Goal: Task Accomplishment & Management: Manage account settings

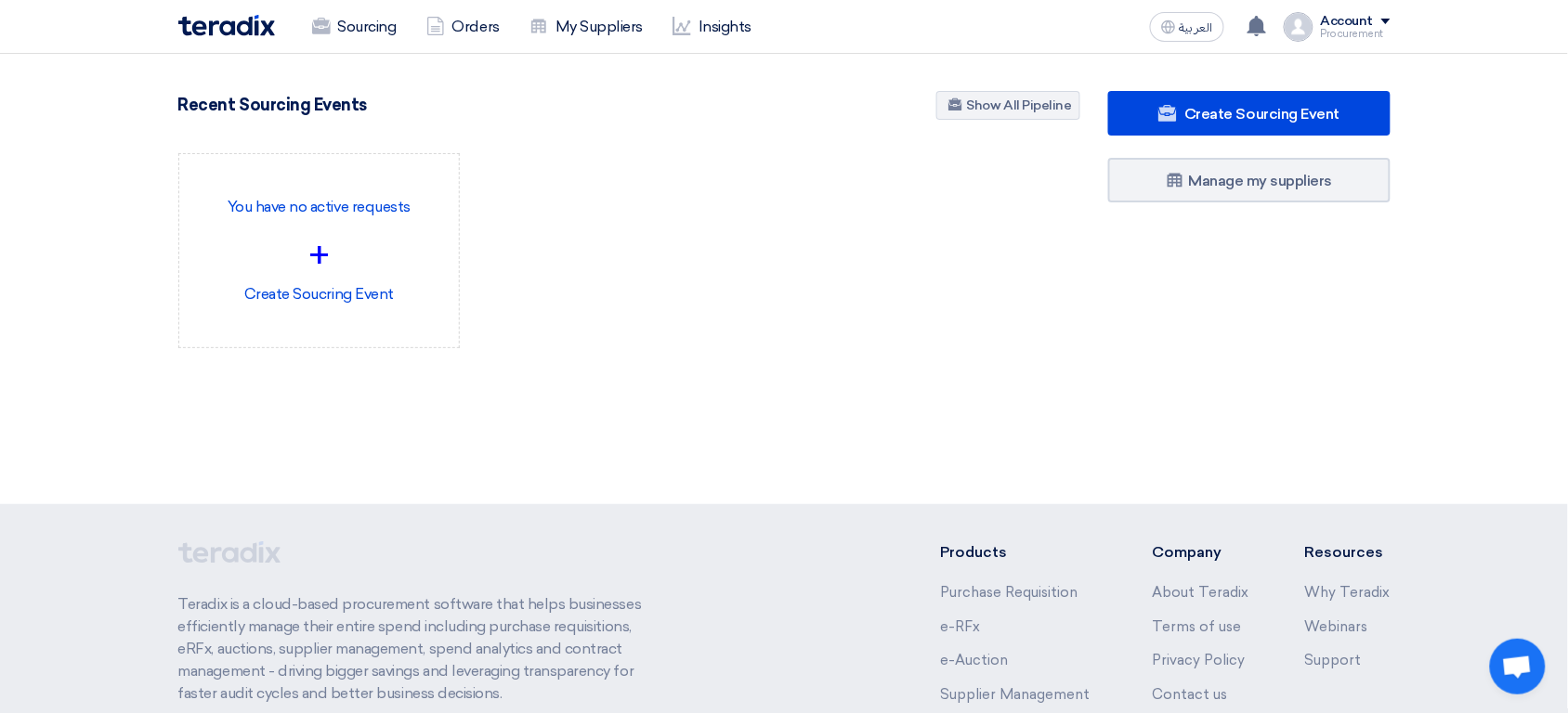
click at [1386, 40] on div "Account Procurement Sourcing Orders My Suppliers Insights Settings New Feature …" at bounding box center [1337, 27] width 107 height 30
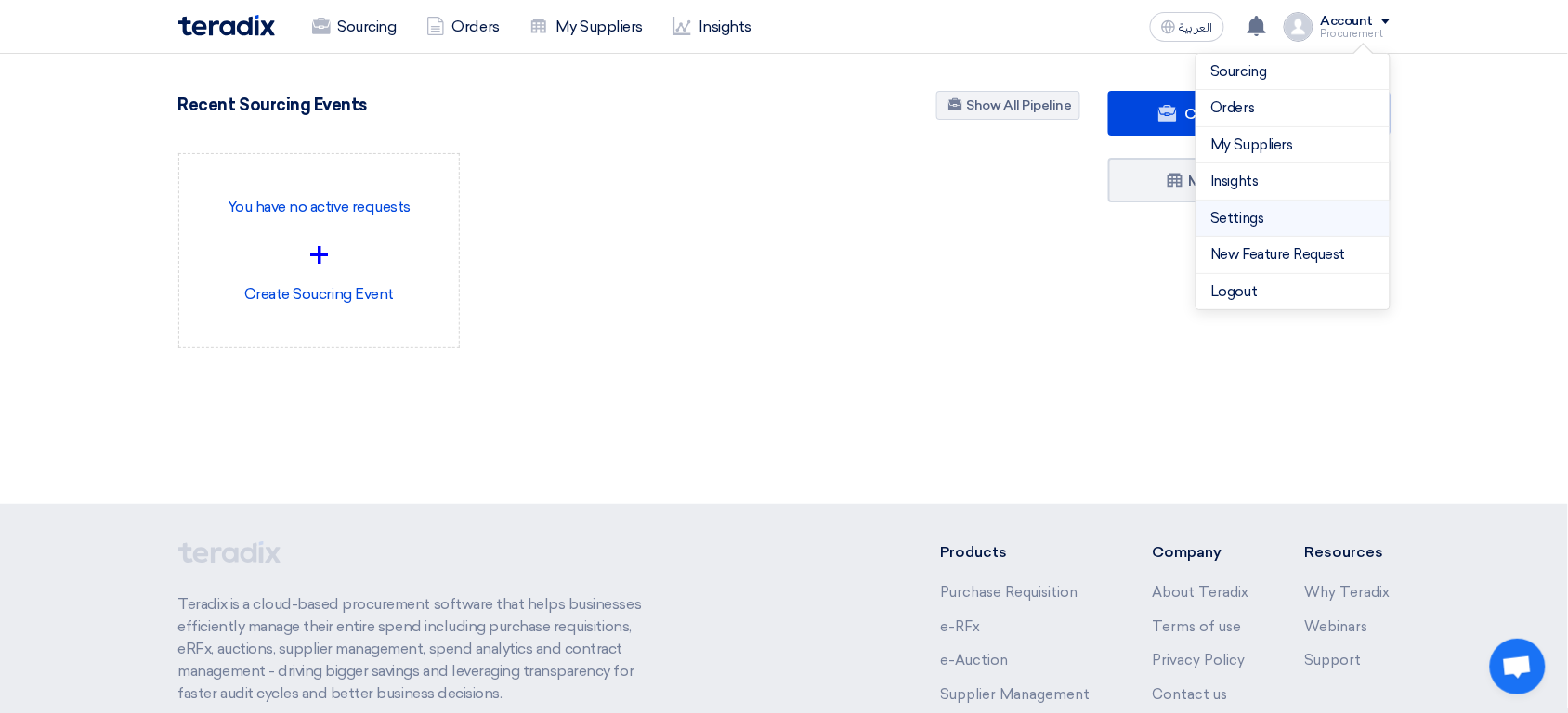
click at [1261, 221] on link "Settings" at bounding box center [1292, 218] width 164 height 21
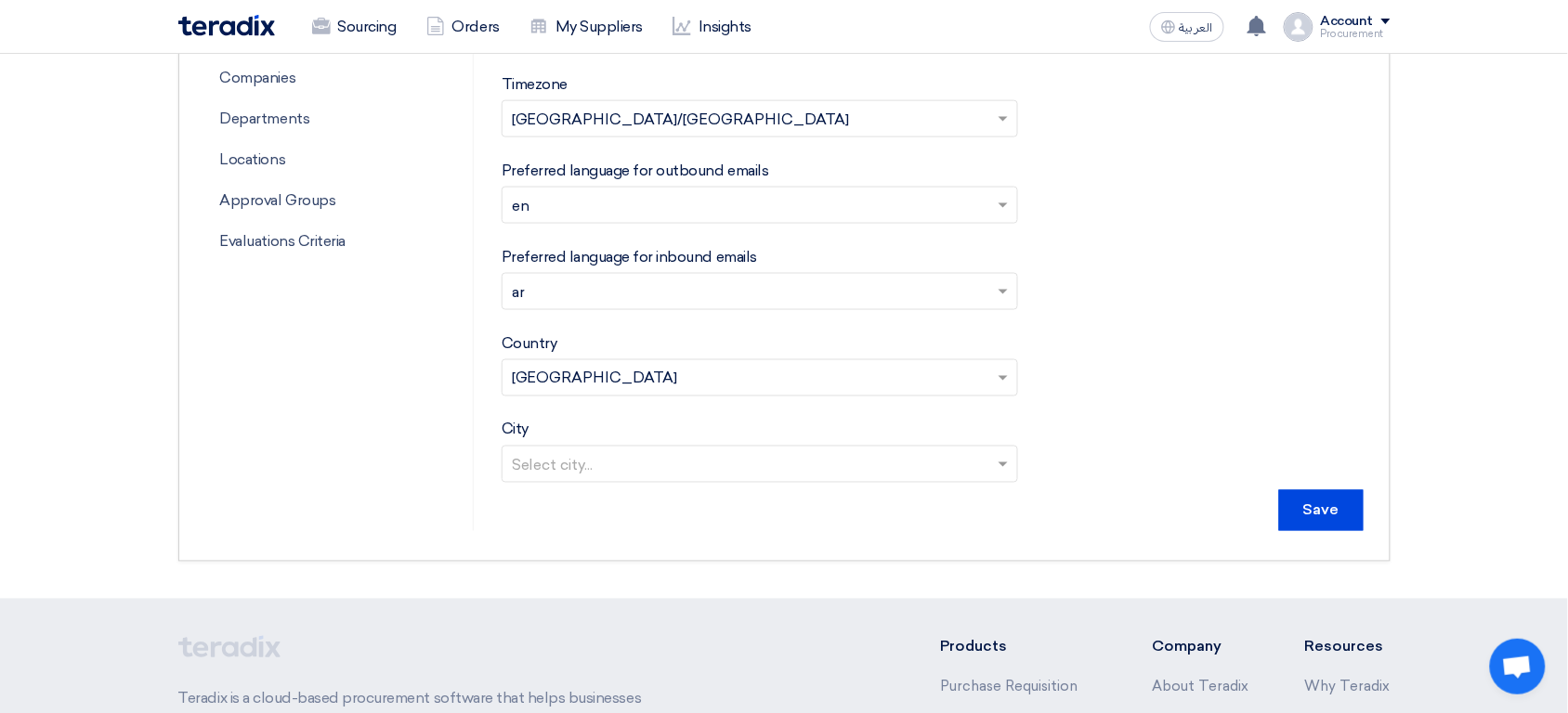
scroll to position [638, 0]
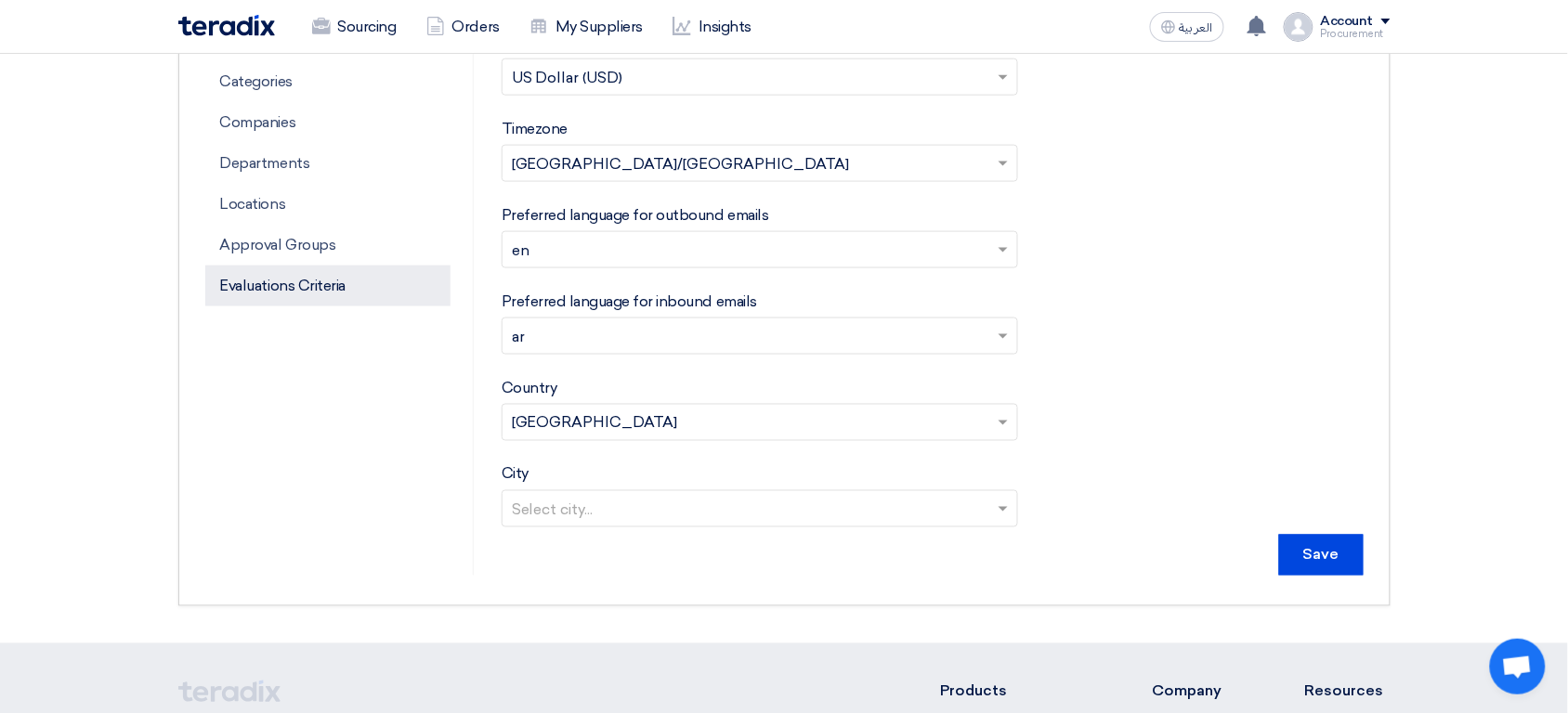
click at [318, 286] on p "Evaluations Criteria" at bounding box center [327, 285] width 245 height 41
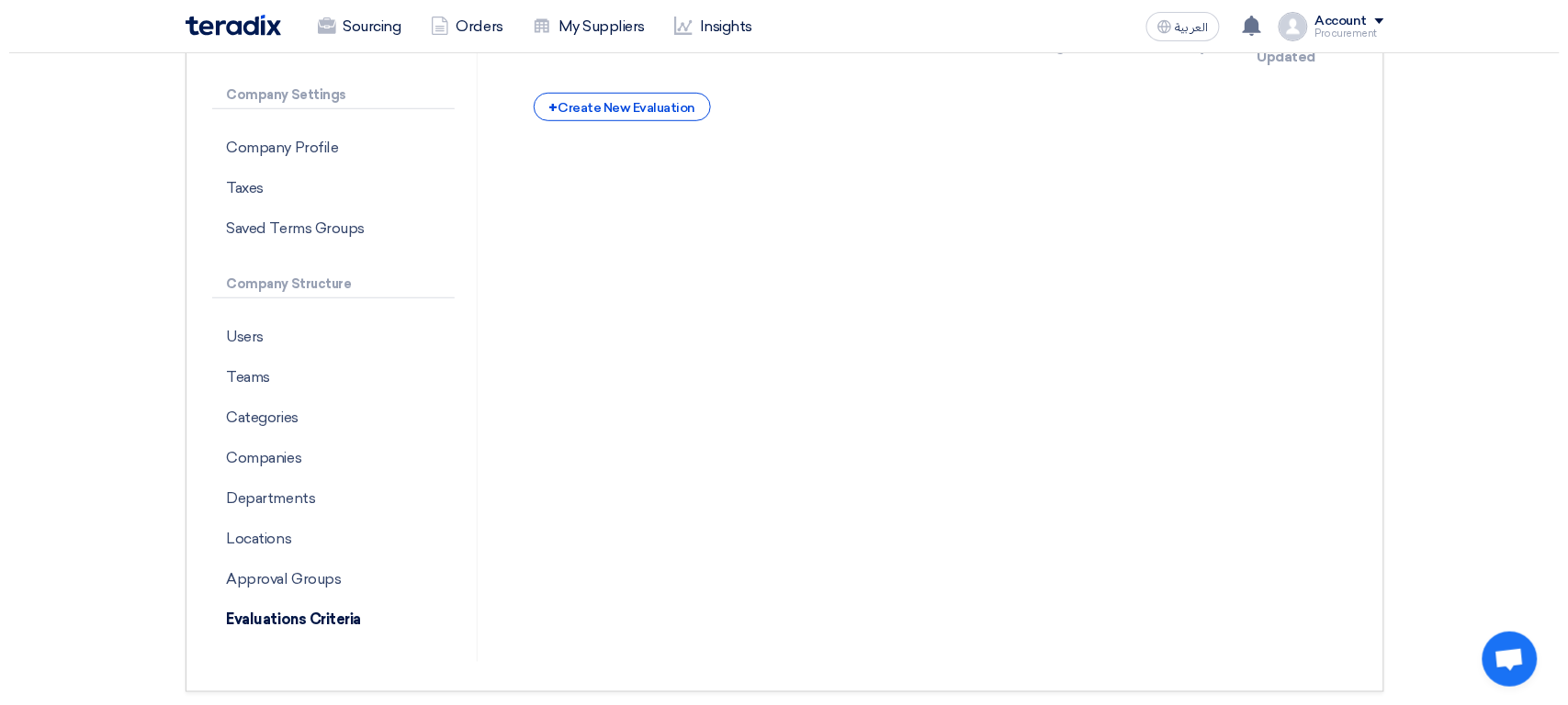
scroll to position [262, 0]
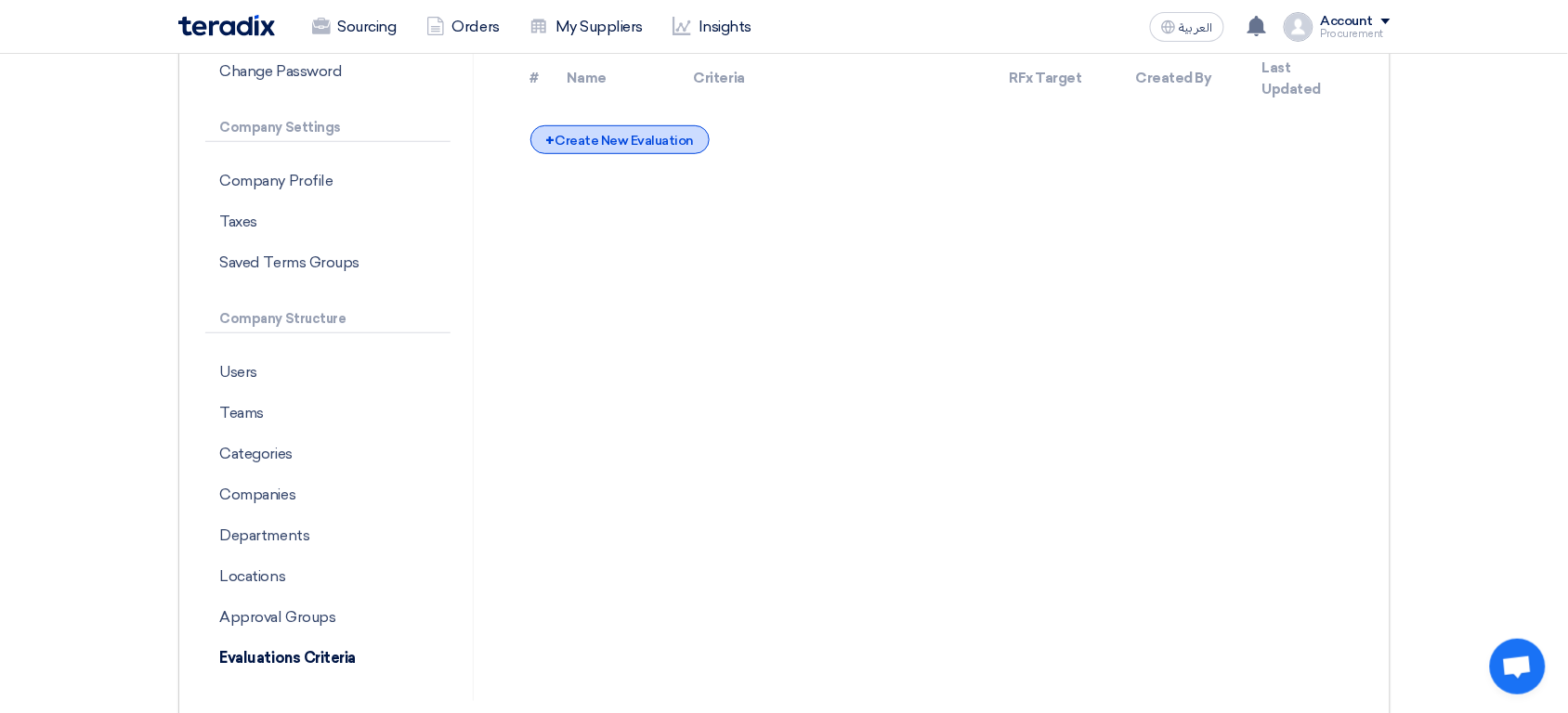
click at [684, 152] on div "+ Create New Evaluation" at bounding box center [619, 140] width 179 height 29
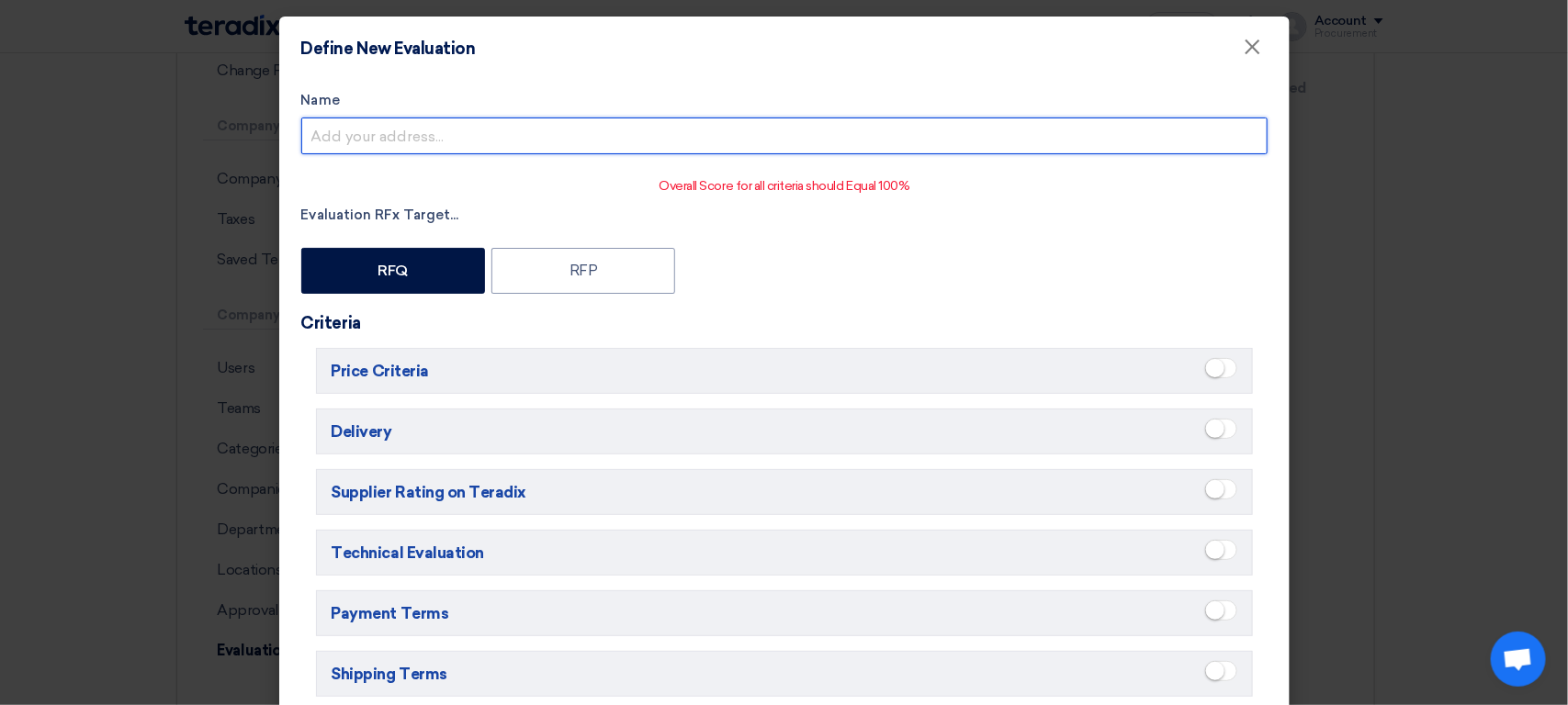
click at [750, 132] on input "Name" at bounding box center [784, 135] width 967 height 37
type input "Techno-commercial Evaluation"
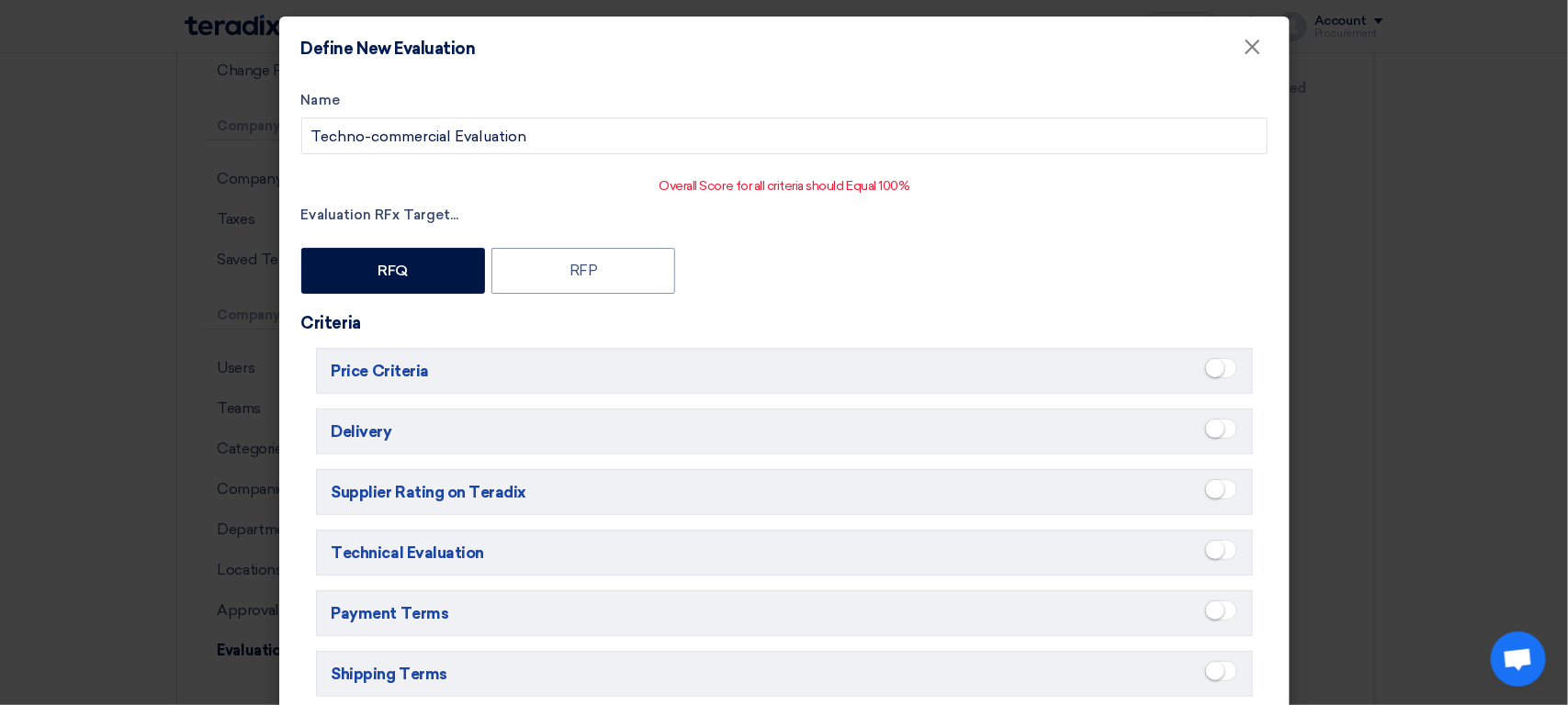
click at [1221, 363] on span at bounding box center [1221, 367] width 32 height 20
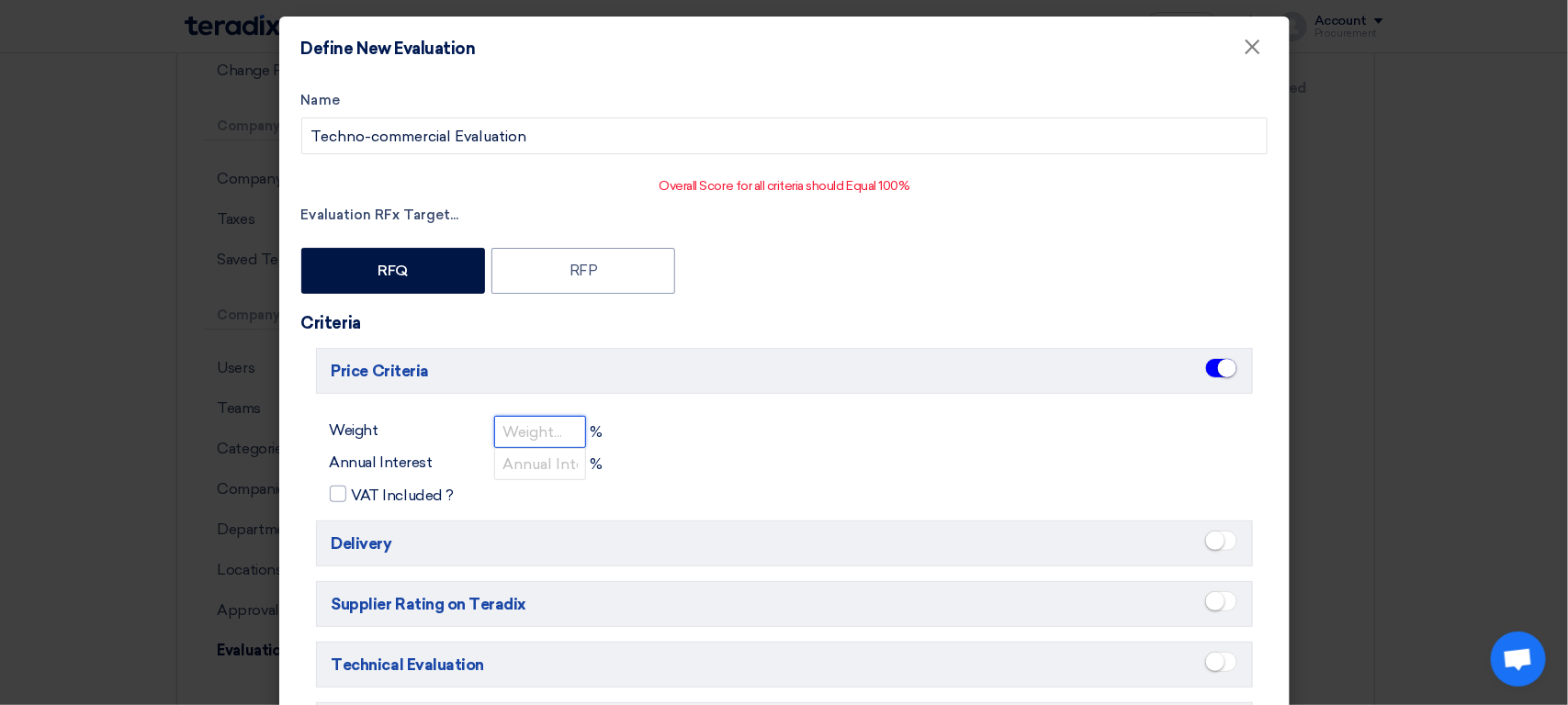
click at [522, 438] on input "number" at bounding box center [540, 432] width 92 height 32
type input "50"
type input "0"
click at [352, 484] on input "VAT Included ?" at bounding box center [358, 489] width 12 height 12
checkbox input "true"
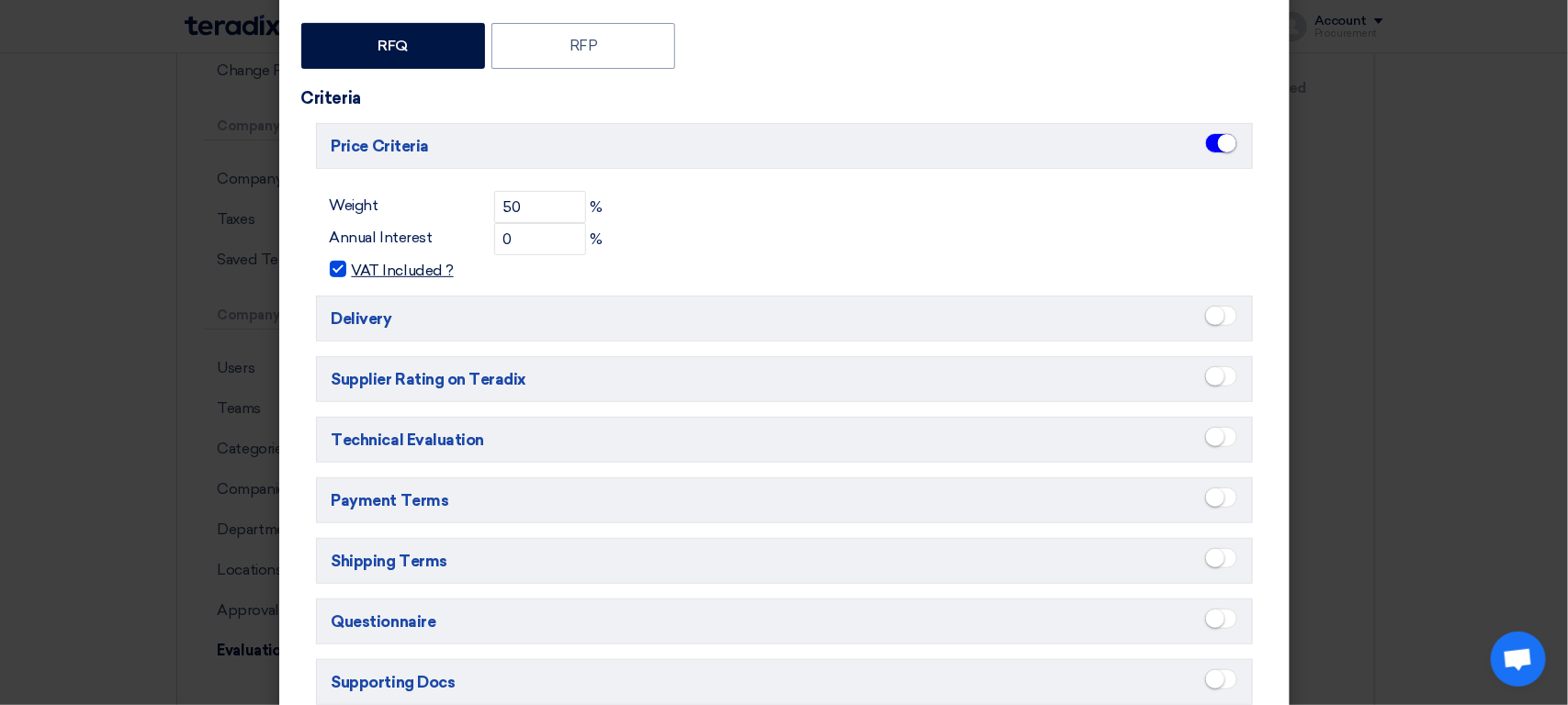
scroll to position [387, 0]
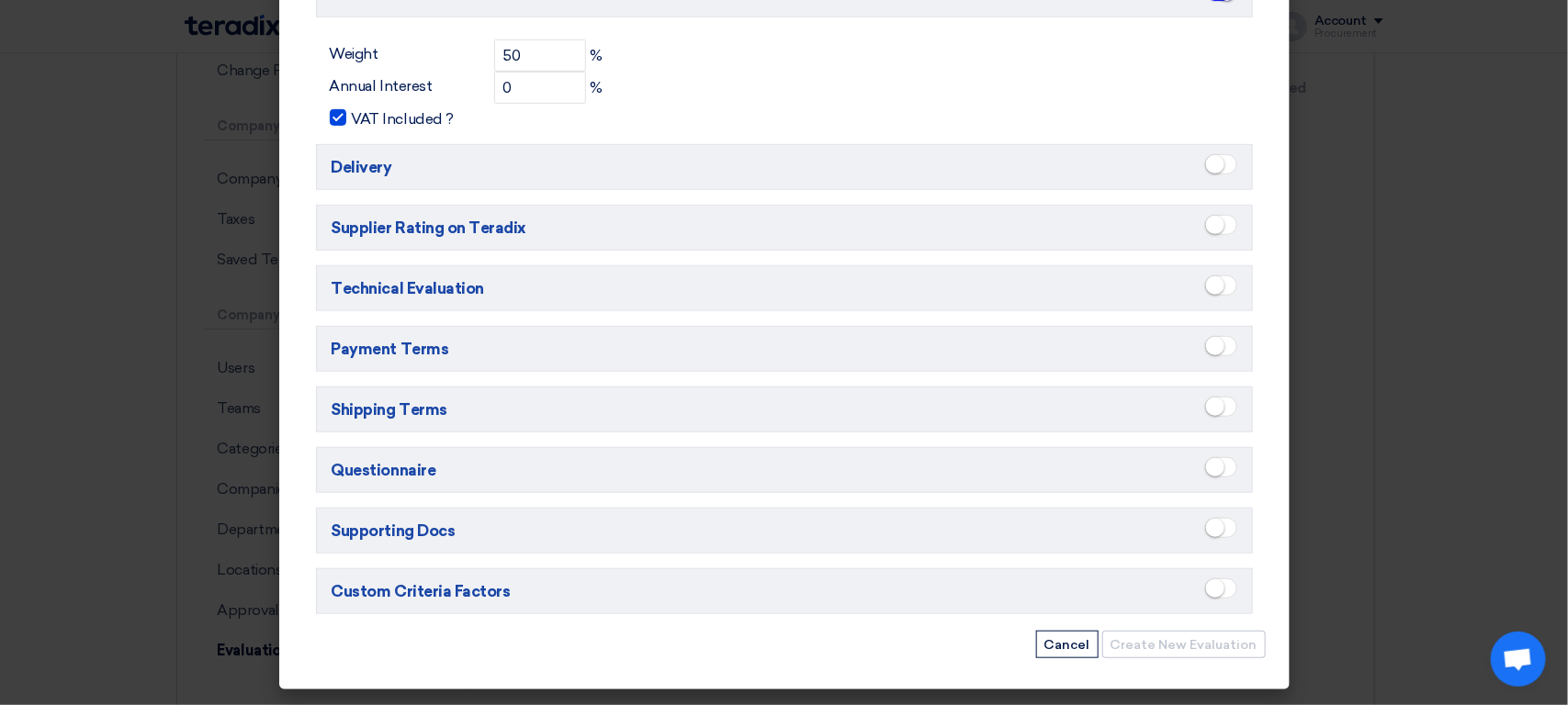
click at [1206, 280] on small at bounding box center [1215, 285] width 18 height 18
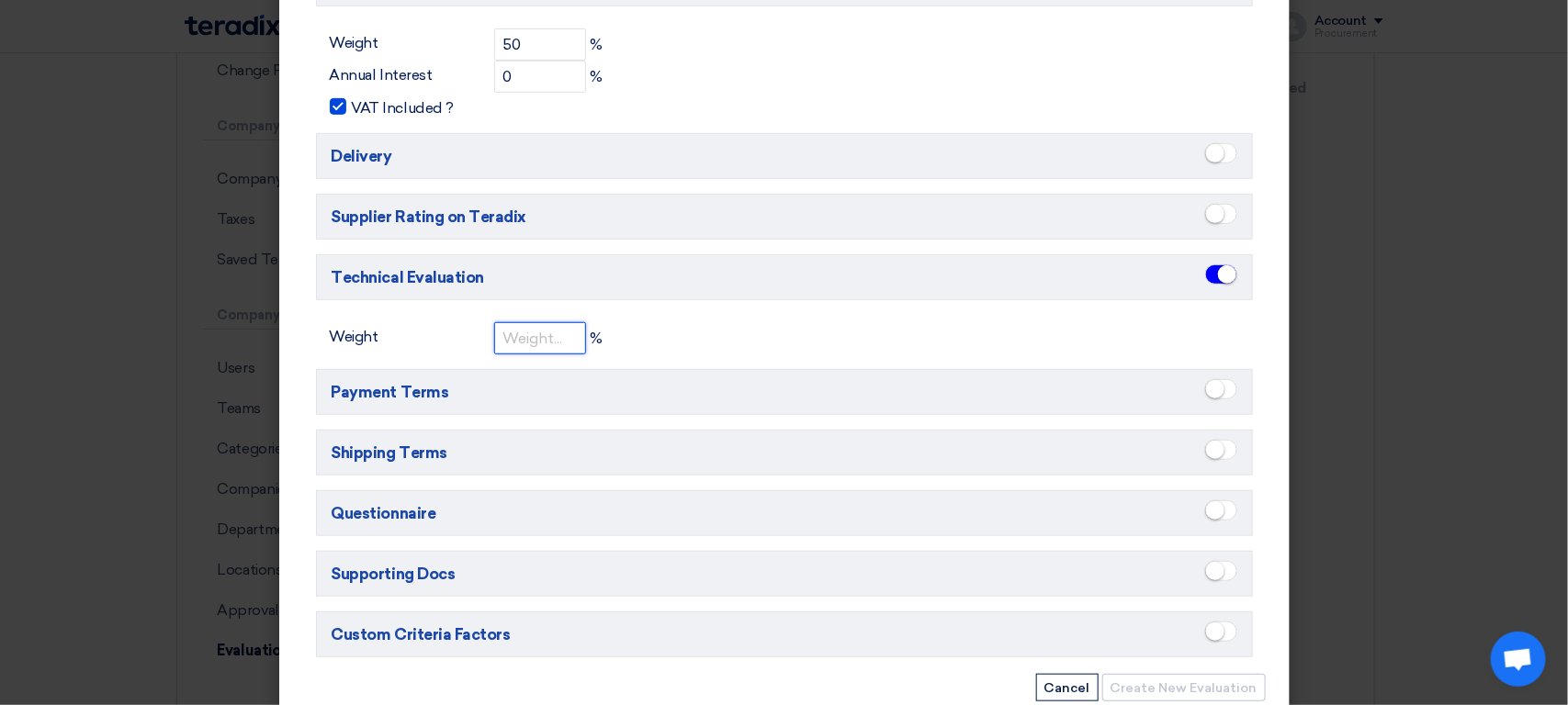
click at [525, 340] on input "number" at bounding box center [540, 339] width 92 height 32
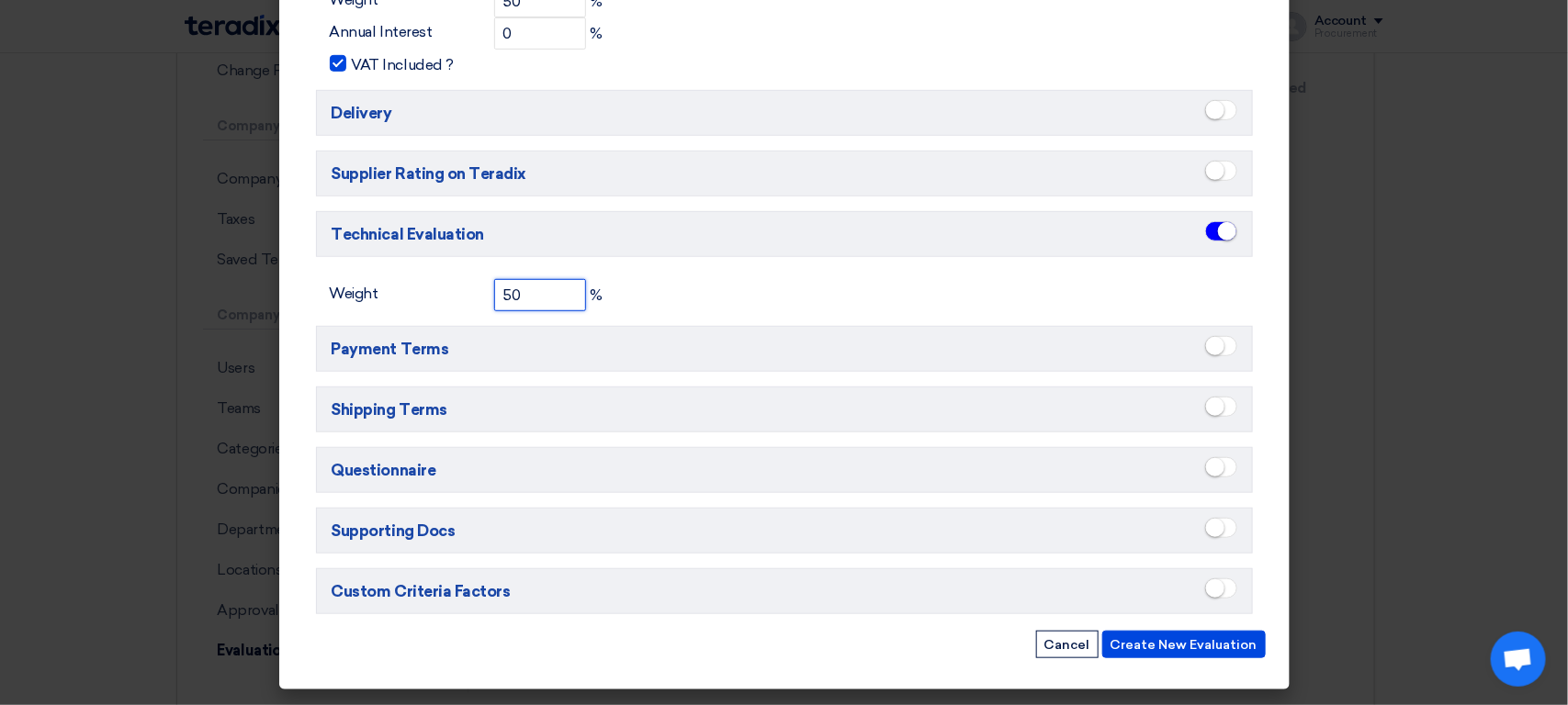
scroll to position [0, 0]
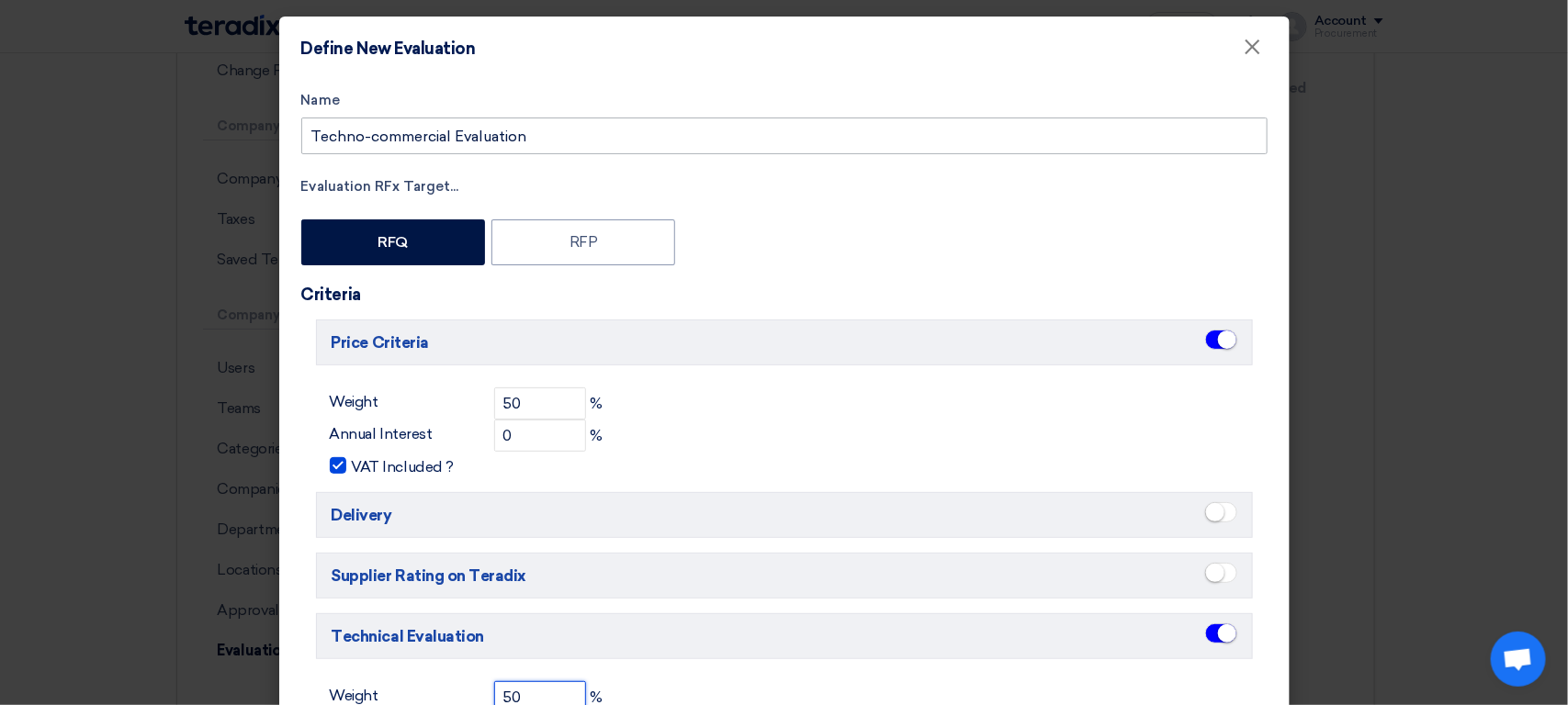
type input "50"
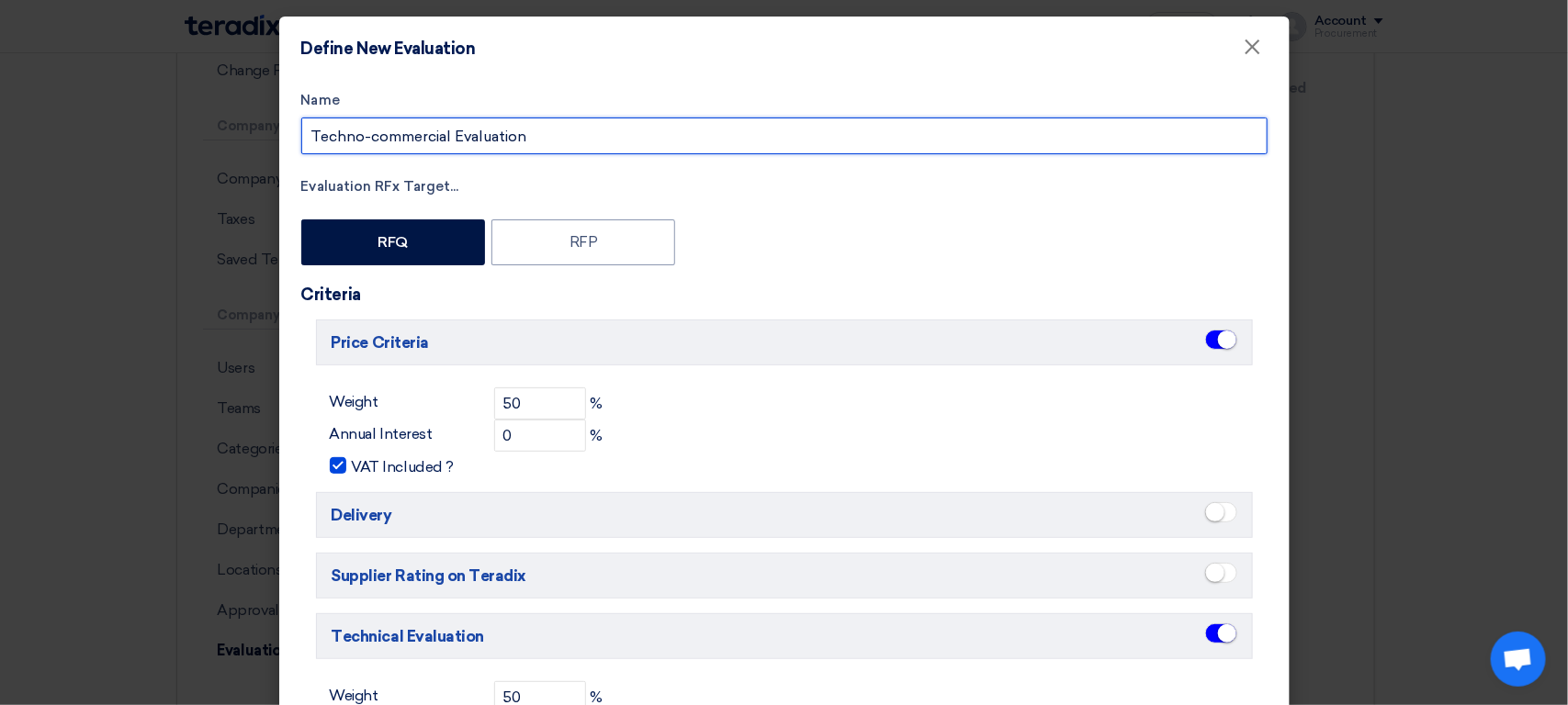
click at [617, 143] on input "Techno-commercial Evaluation" at bounding box center [784, 135] width 967 height 37
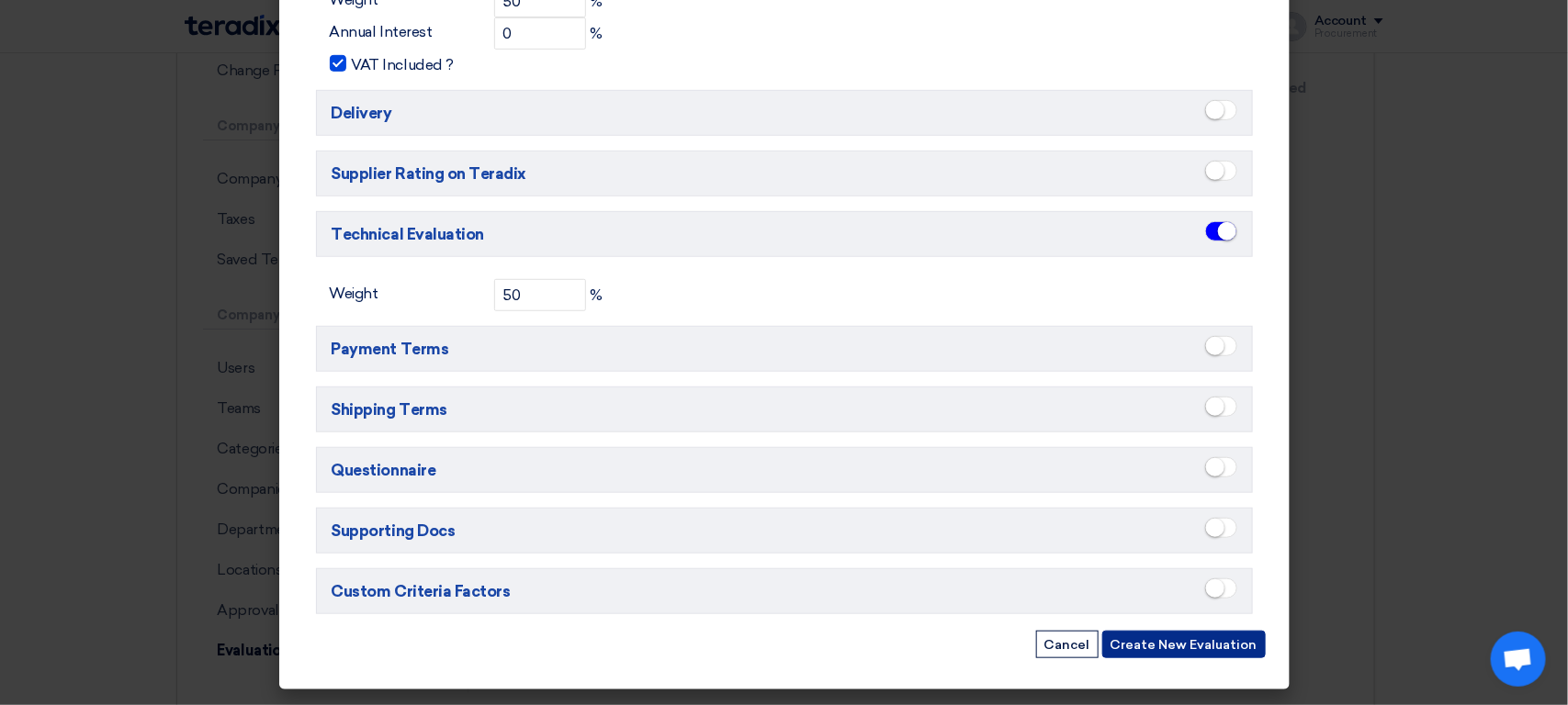
type input "Techno-commercial Evaluation RFQ-only"
click at [1178, 649] on button "Create New Evaluation" at bounding box center [1184, 644] width 164 height 27
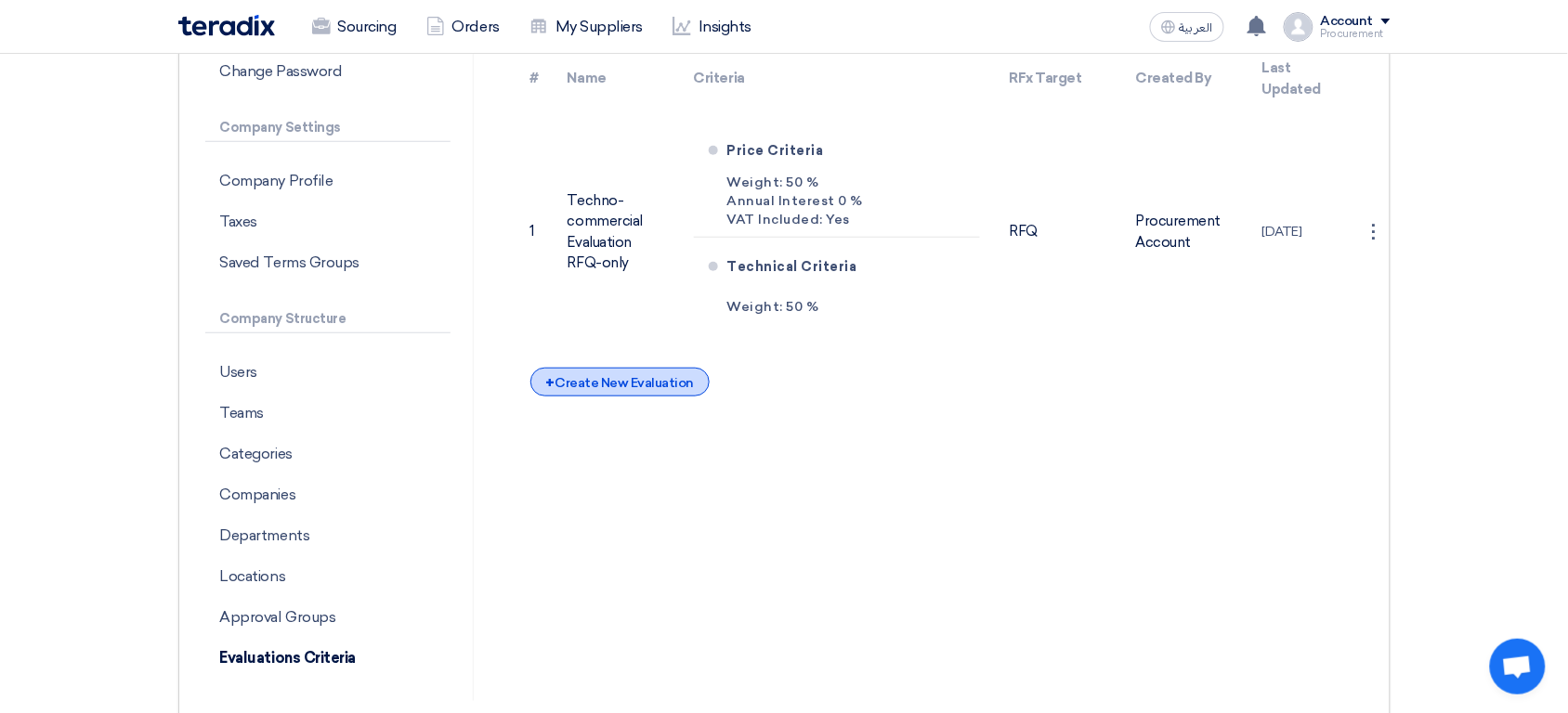
click at [641, 386] on div "+ Create New Evaluation" at bounding box center [619, 382] width 179 height 29
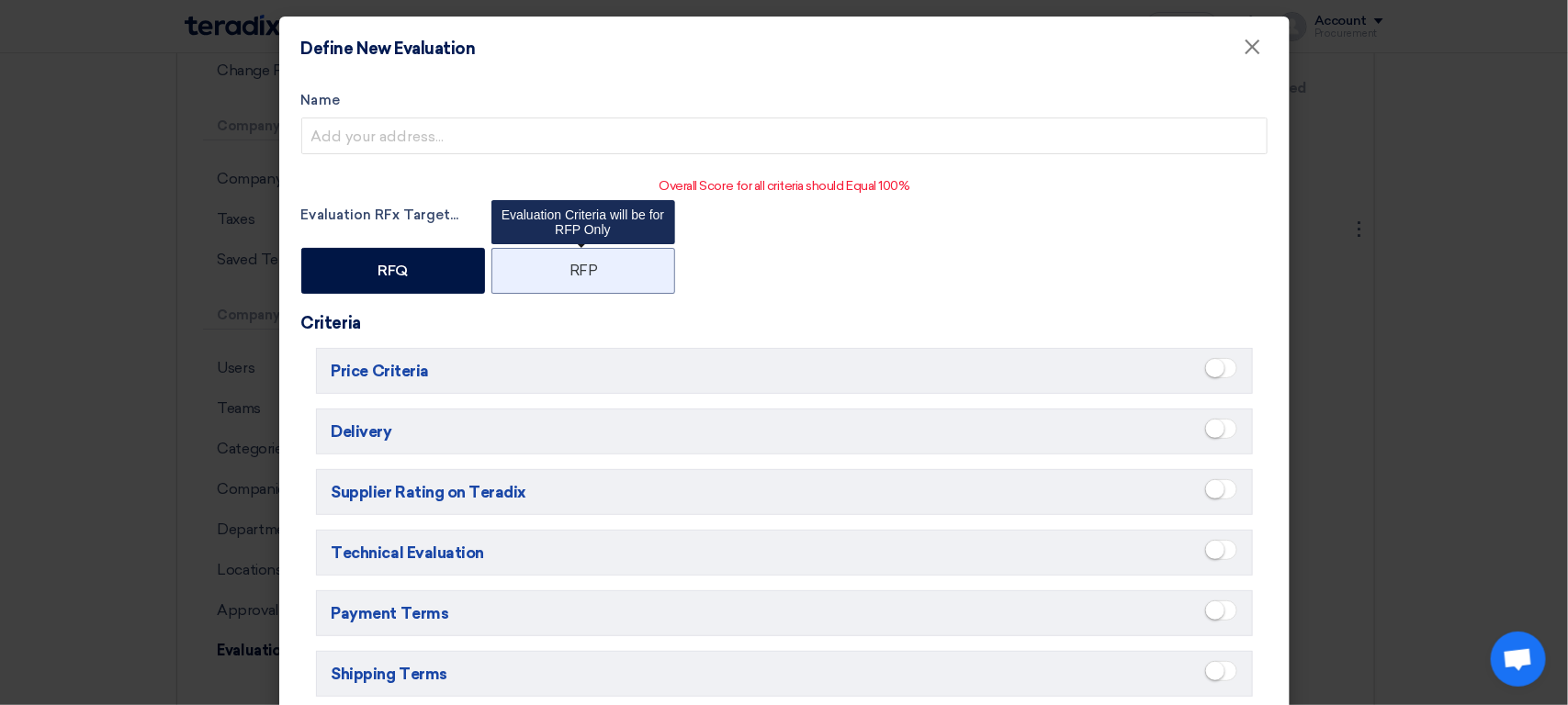
click at [588, 289] on label "RFP" at bounding box center [583, 271] width 184 height 46
click at [581, 275] on input "RFP" at bounding box center [576, 269] width 12 height 12
radio input "true"
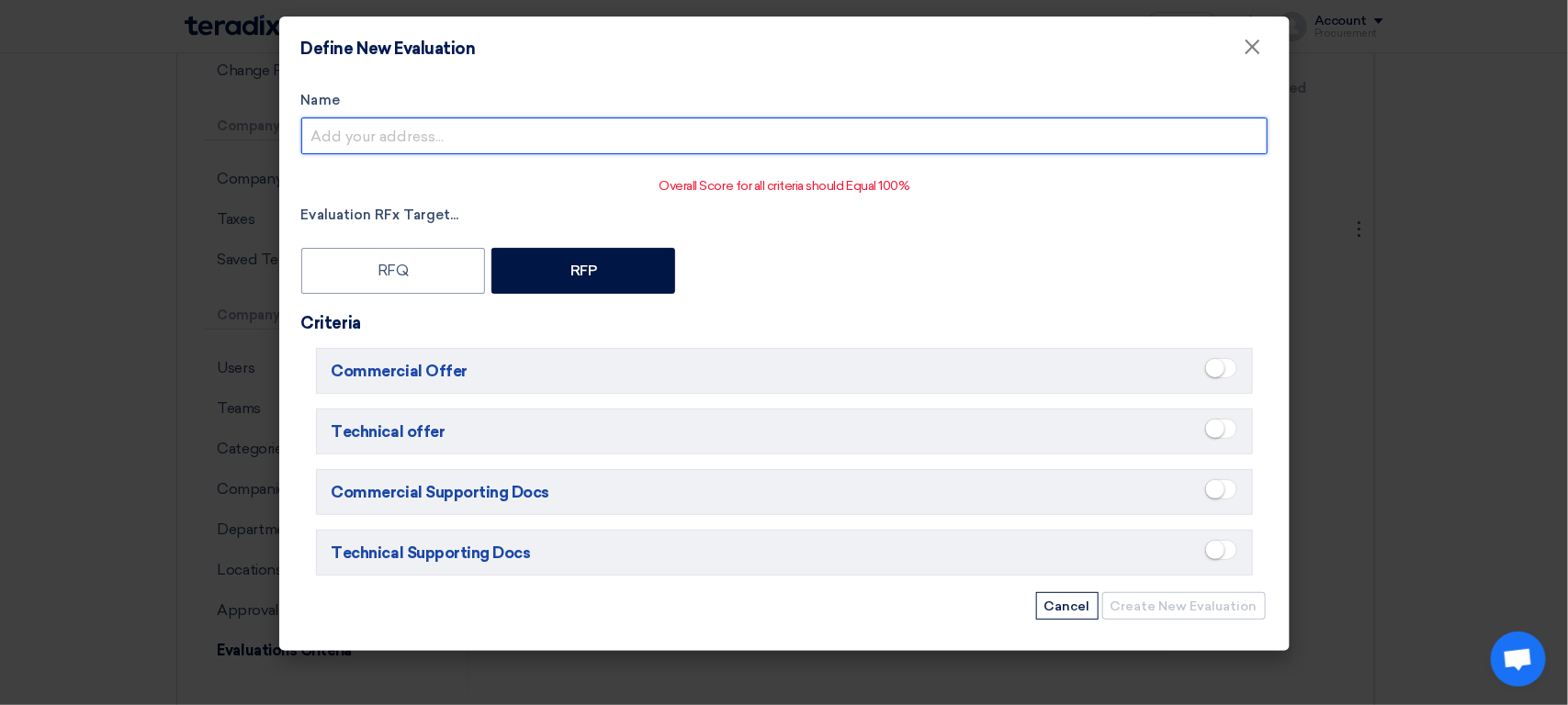
click at [505, 125] on input "Name" at bounding box center [784, 135] width 967 height 37
click at [590, 140] on input "Techno-commercial Evaluation" at bounding box center [784, 135] width 967 height 37
type input "Techno-commercial Evaluation RFP-only"
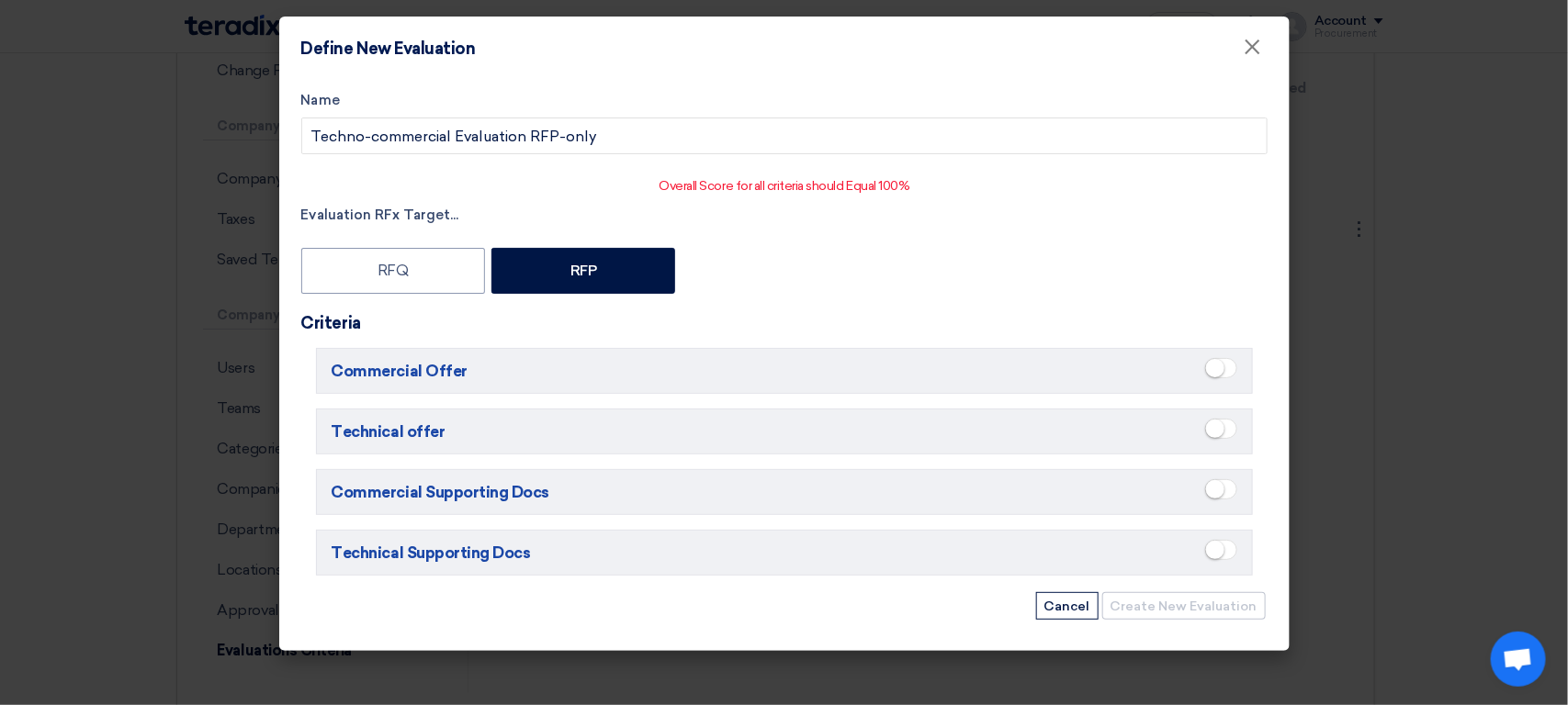
click at [1231, 370] on span at bounding box center [1221, 367] width 32 height 20
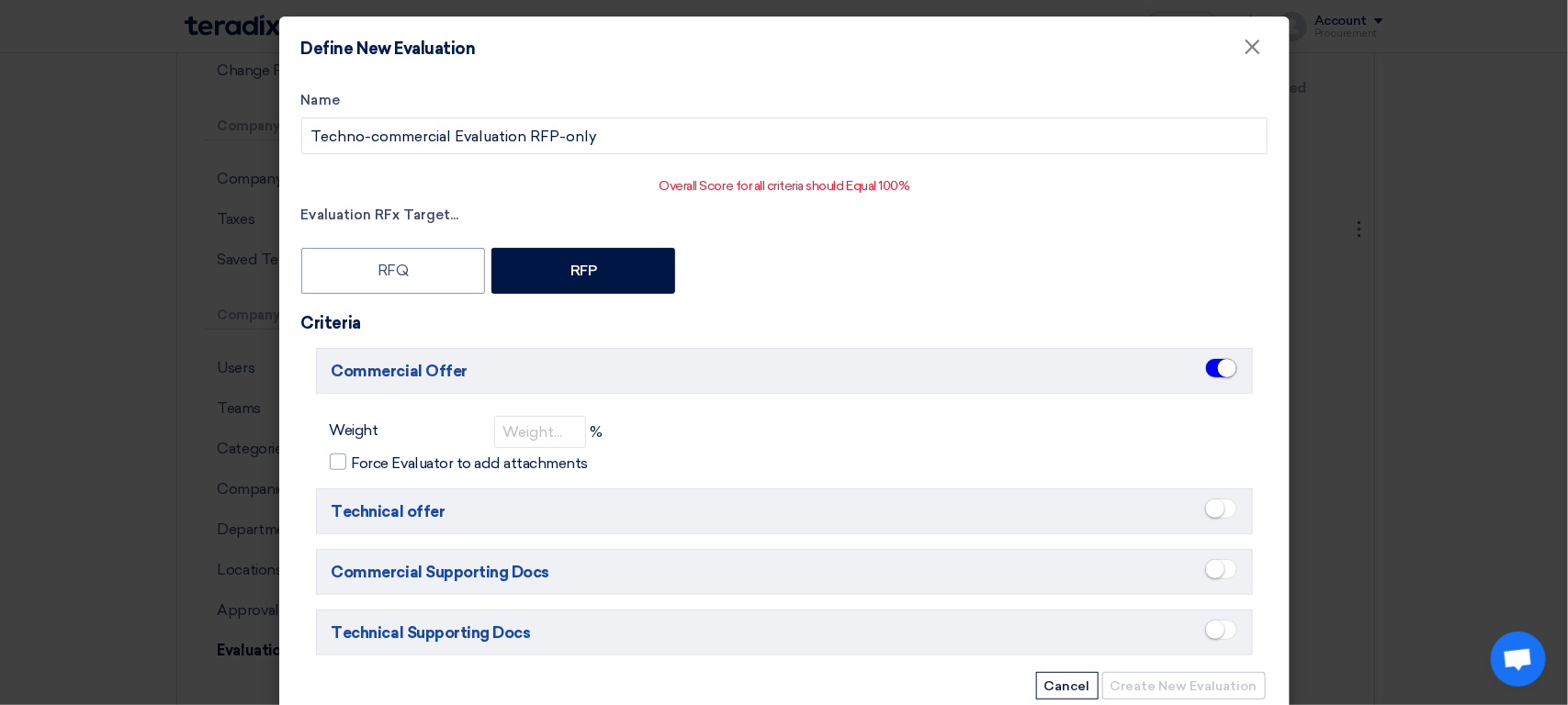
click at [1216, 637] on span at bounding box center [1221, 629] width 32 height 20
click at [1214, 575] on small at bounding box center [1215, 569] width 18 height 18
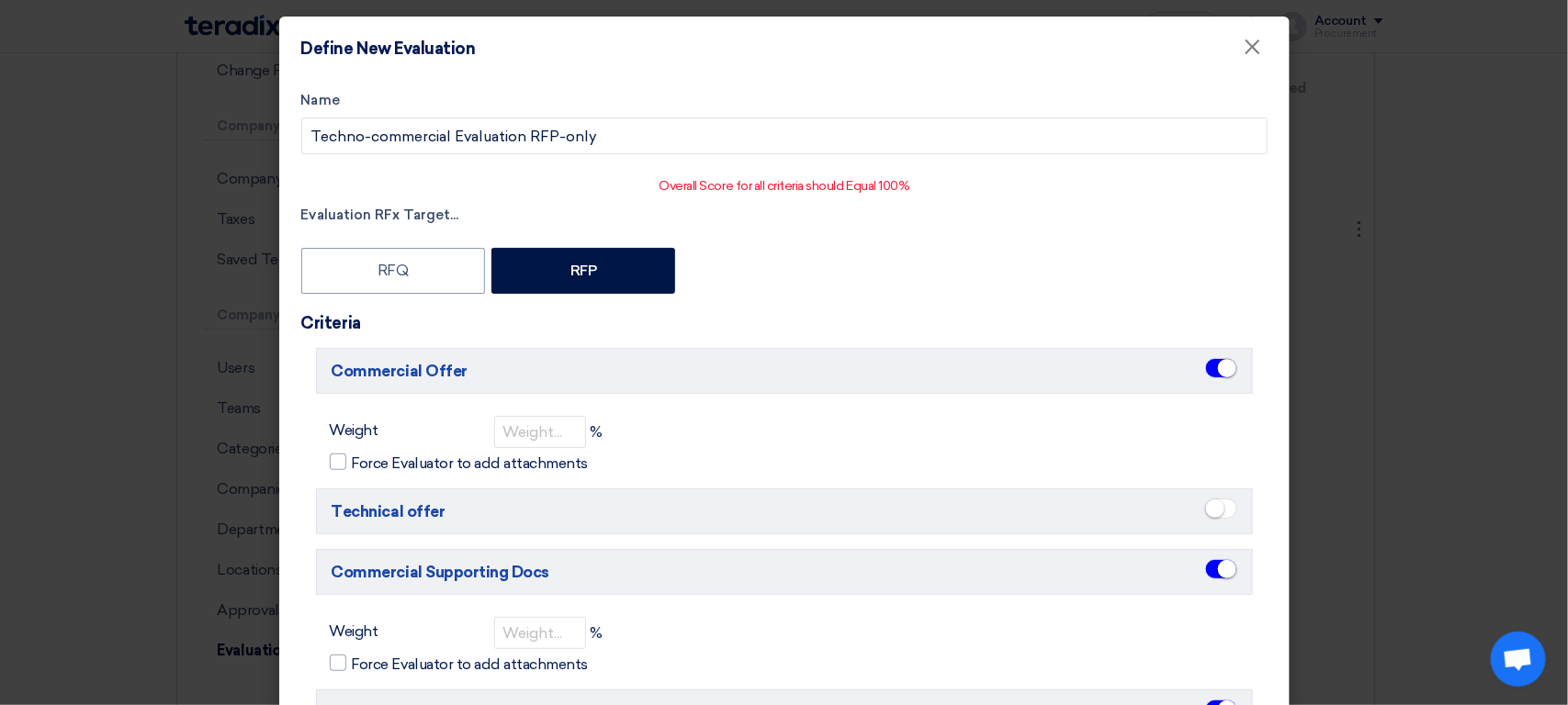
click at [1225, 516] on span at bounding box center [1221, 508] width 32 height 20
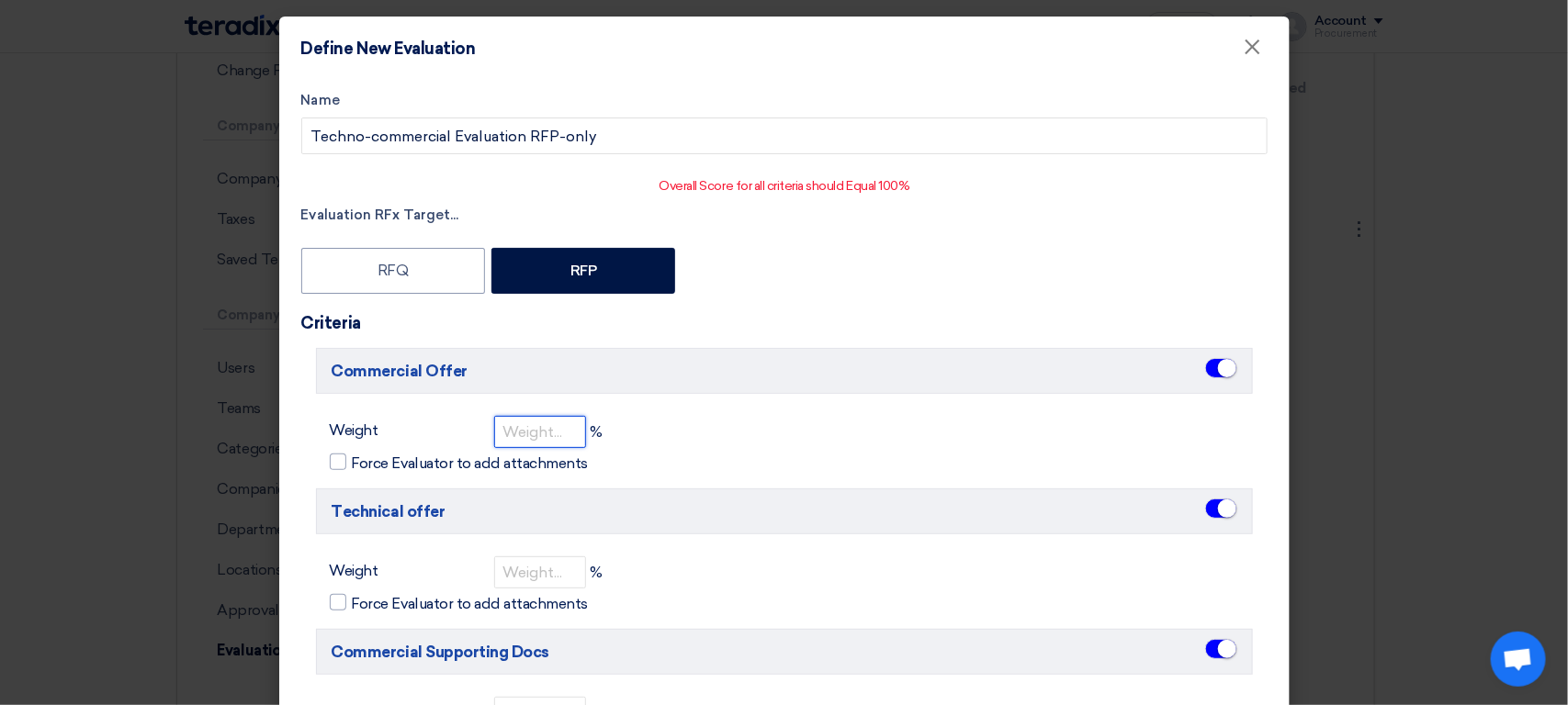
click at [532, 416] on input "number" at bounding box center [540, 432] width 92 height 32
type input "25"
click at [543, 428] on input "25" at bounding box center [540, 432] width 92 height 32
click at [352, 451] on input "Force Evaluator to add attachments" at bounding box center [358, 457] width 12 height 12
checkbox input "true"
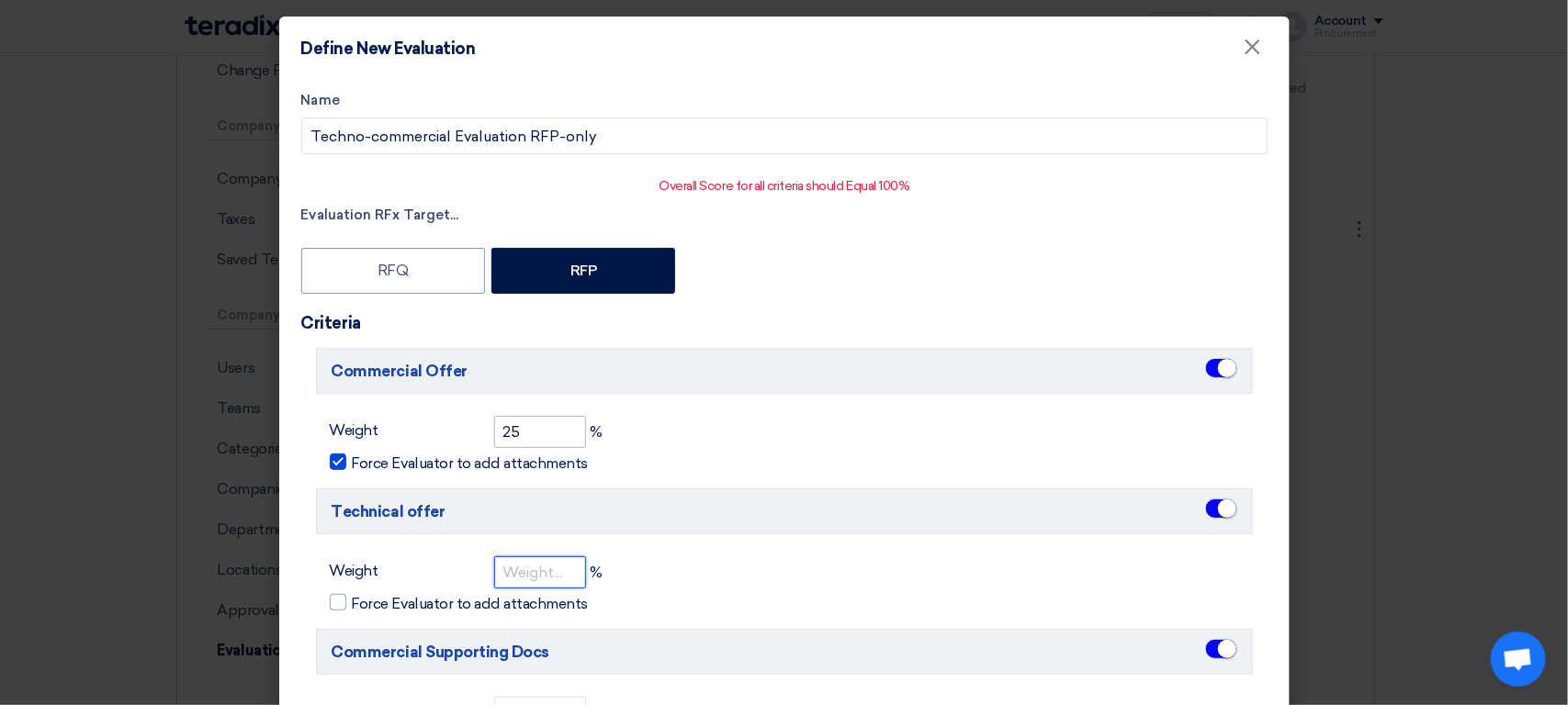
paste input "25"
type input "25"
click at [352, 592] on input "Force Evaluator to add attachments" at bounding box center [358, 598] width 12 height 12
checkbox input "true"
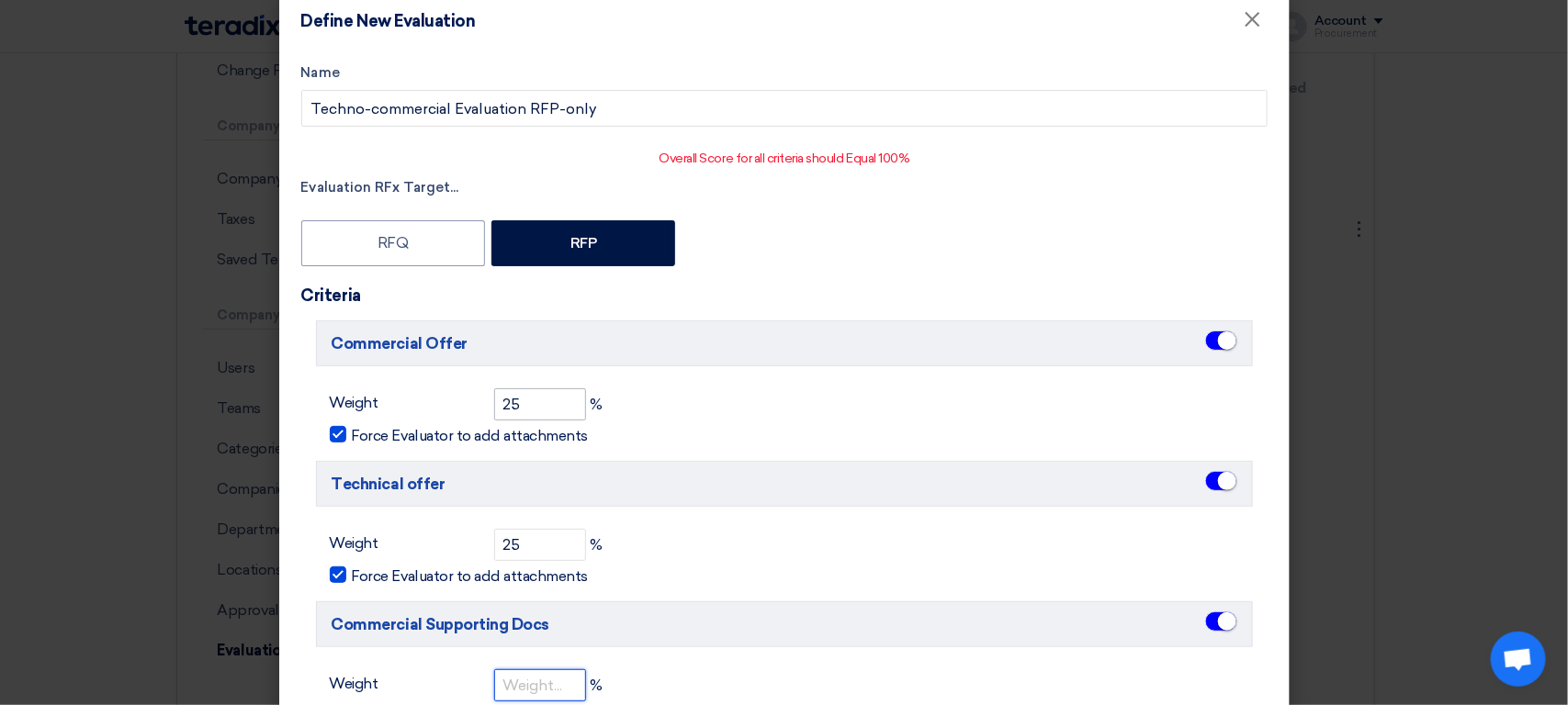
paste input "25"
type input "25"
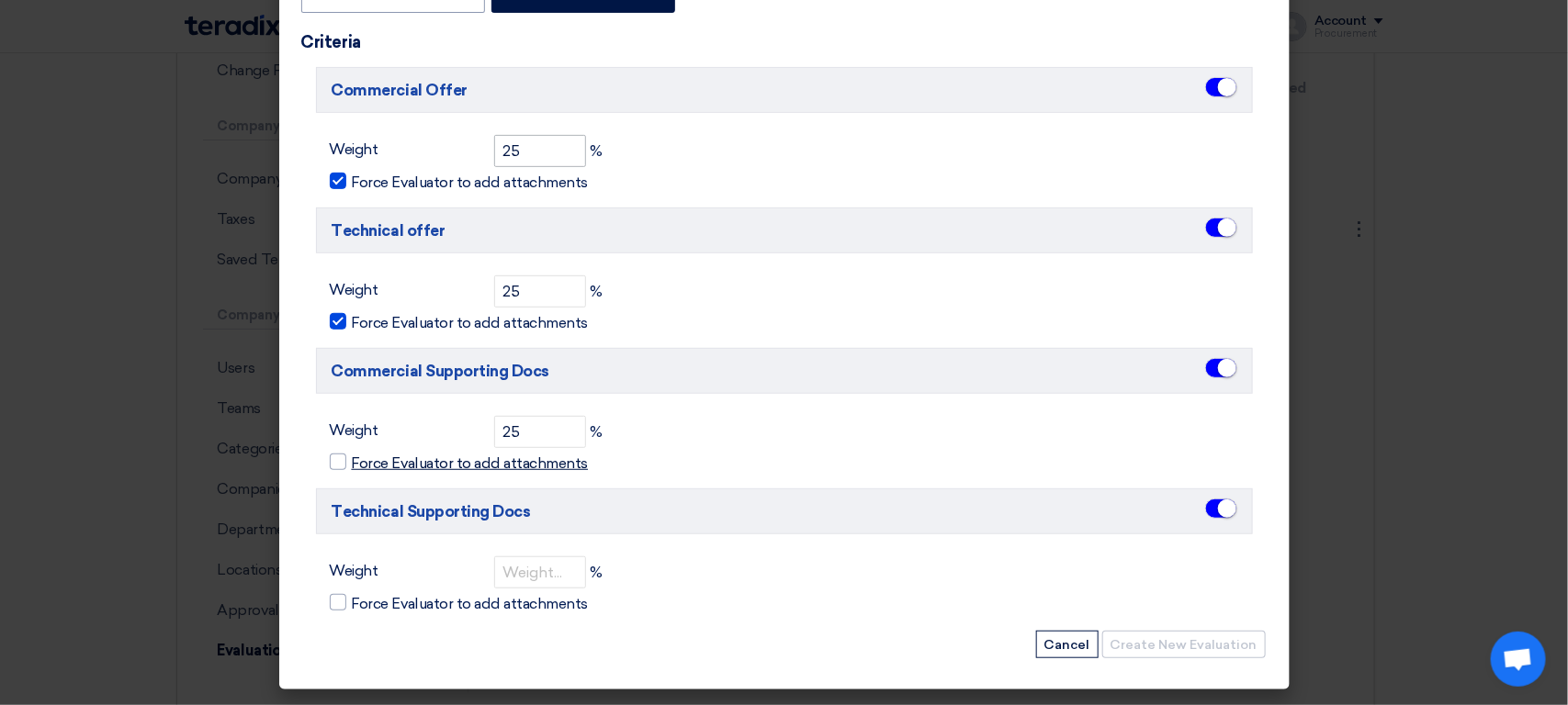
click at [352, 451] on input "Force Evaluator to add attachments" at bounding box center [358, 457] width 12 height 12
checkbox input "true"
paste input "25"
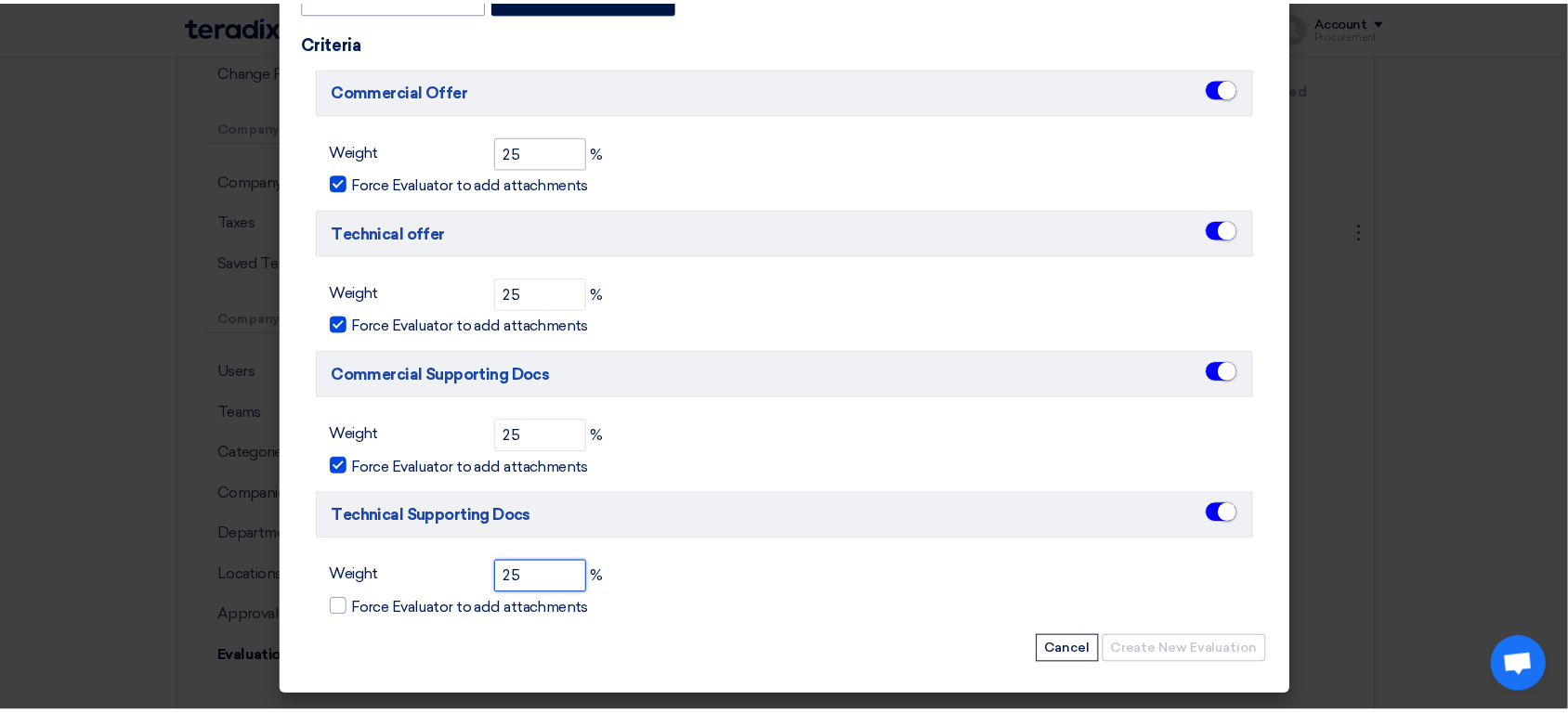
scroll to position [261, 0]
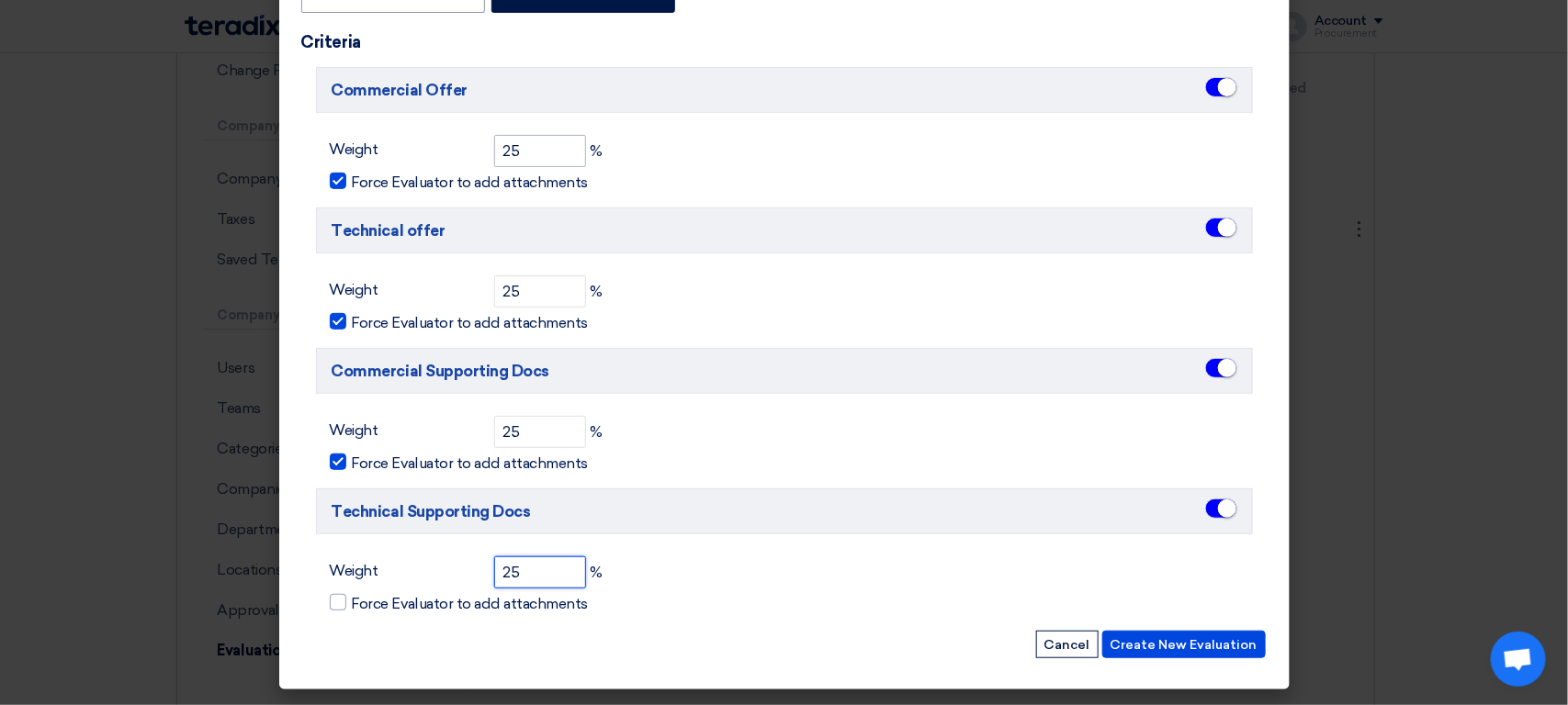
type input "25"
click at [352, 592] on input "Force Evaluator to add attachments" at bounding box center [358, 598] width 12 height 12
checkbox input "true"
click at [1102, 631] on button "Create New Evaluation" at bounding box center [1184, 644] width 164 height 27
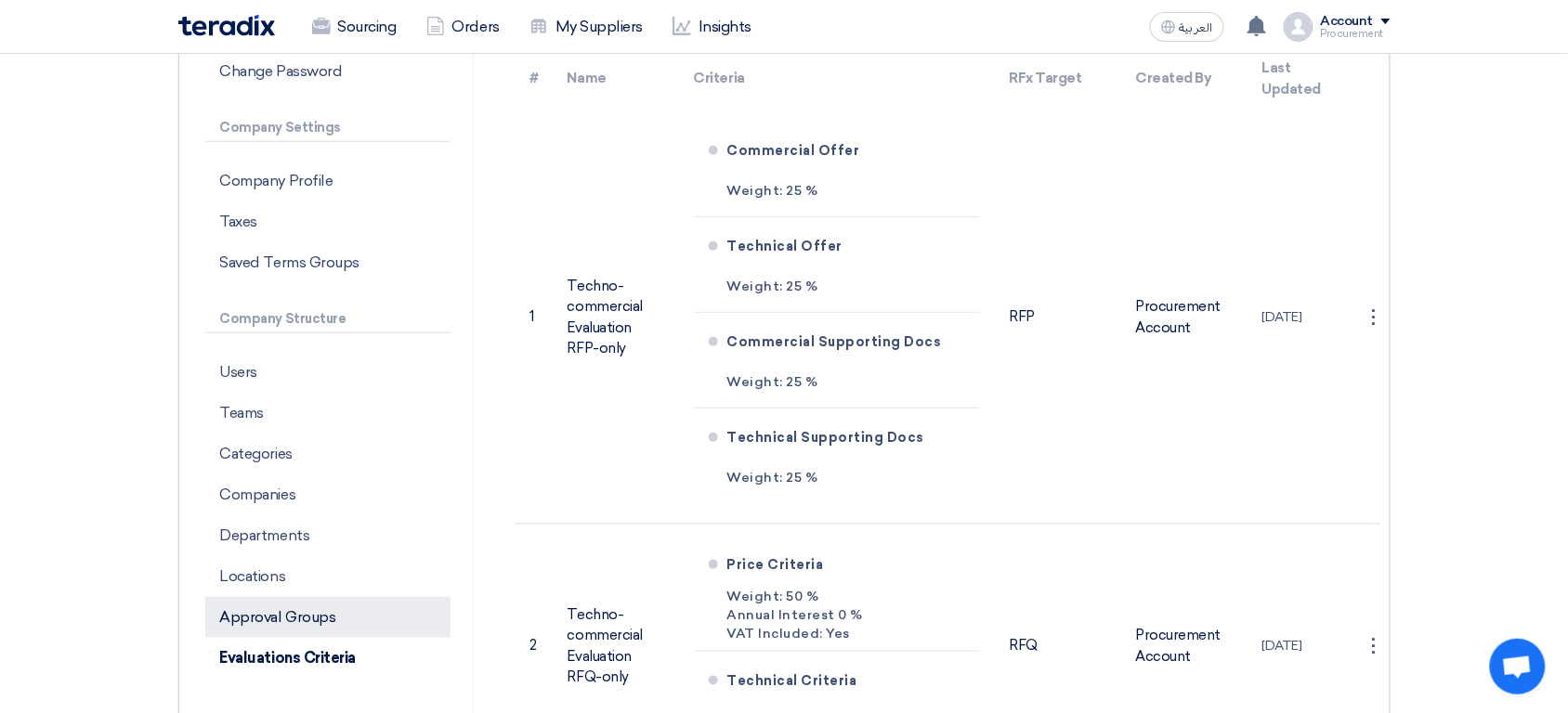
click at [279, 610] on p "Approval Groups" at bounding box center [327, 617] width 245 height 41
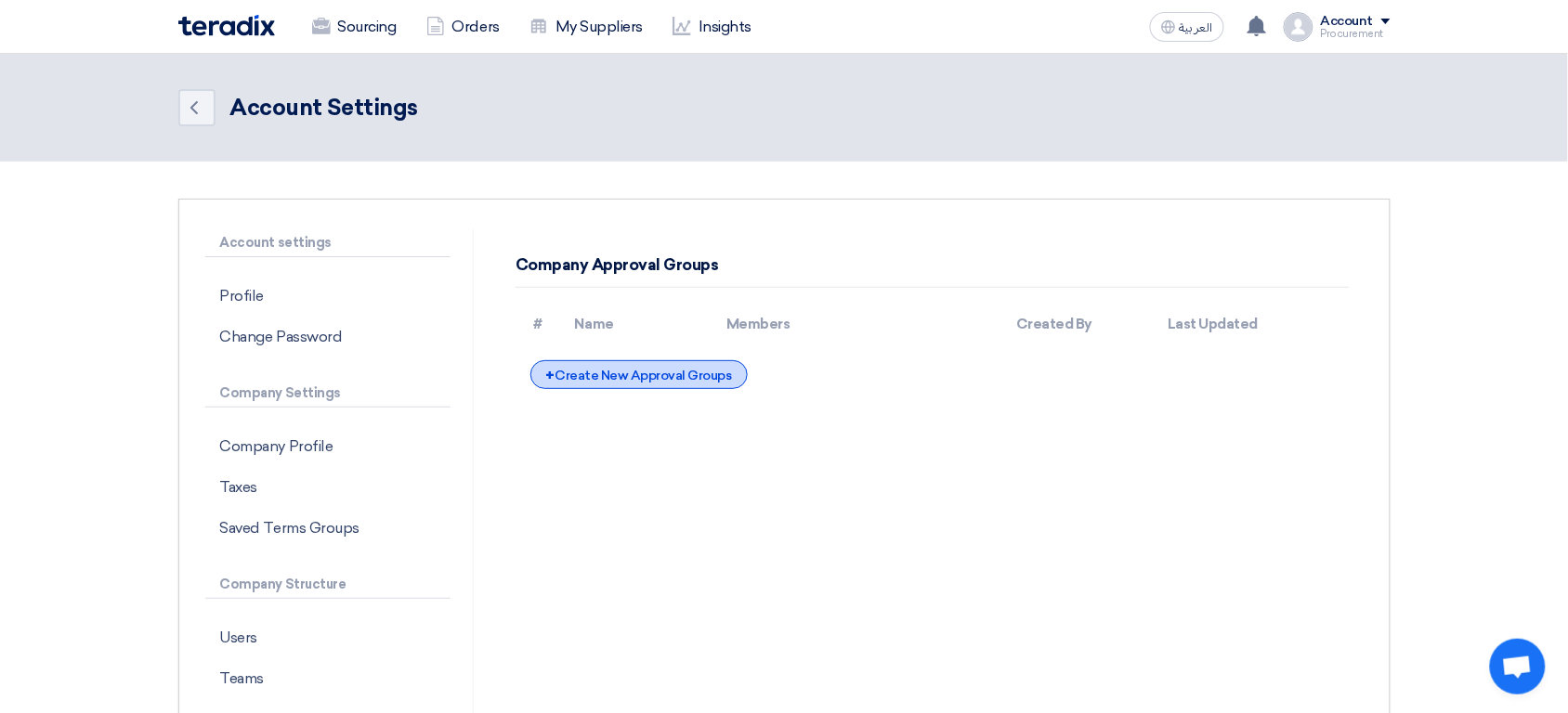
click at [635, 368] on div "+ Create New Approval Groups" at bounding box center [638, 374] width 217 height 29
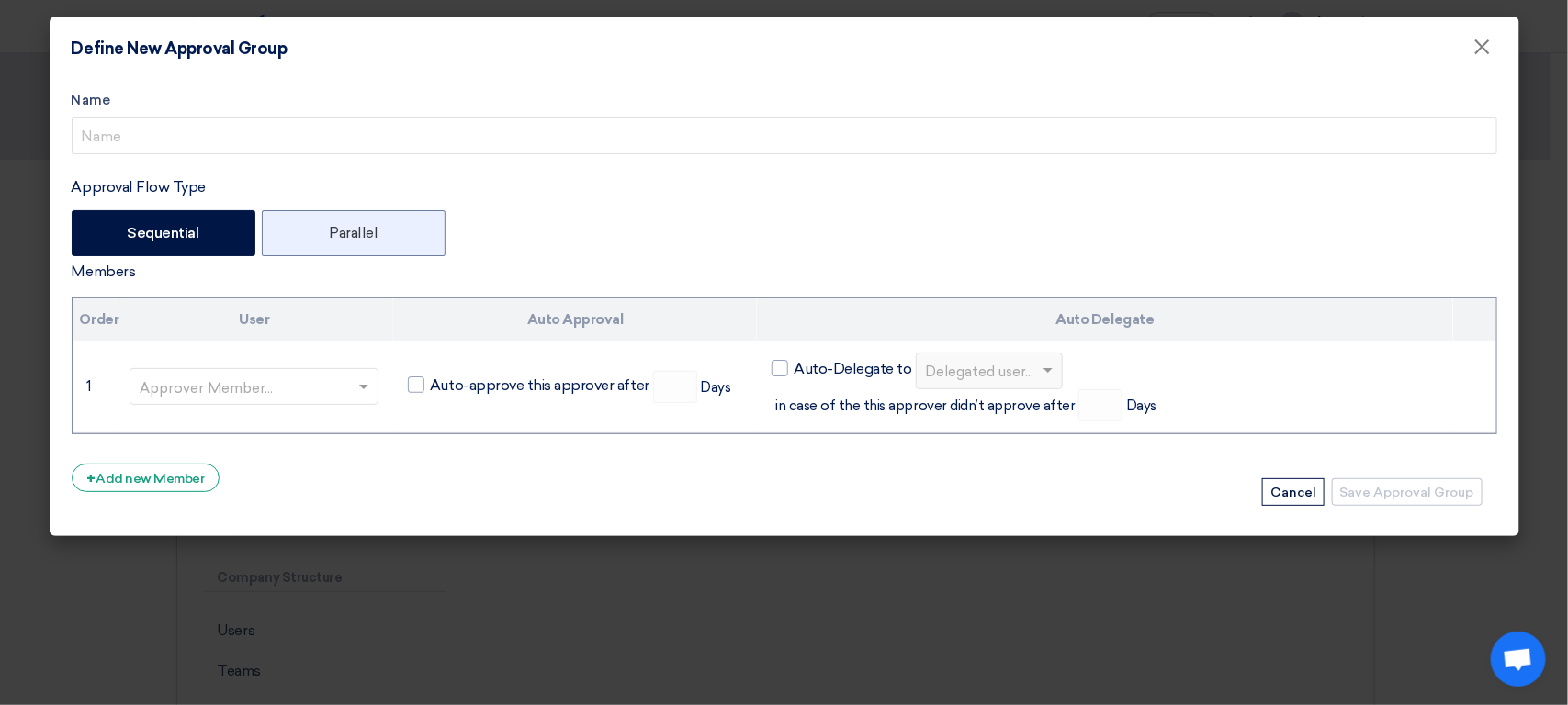
click at [343, 218] on label "Parallel" at bounding box center [354, 233] width 184 height 46
click at [341, 226] on input "Parallel" at bounding box center [334, 232] width 12 height 12
radio input "true"
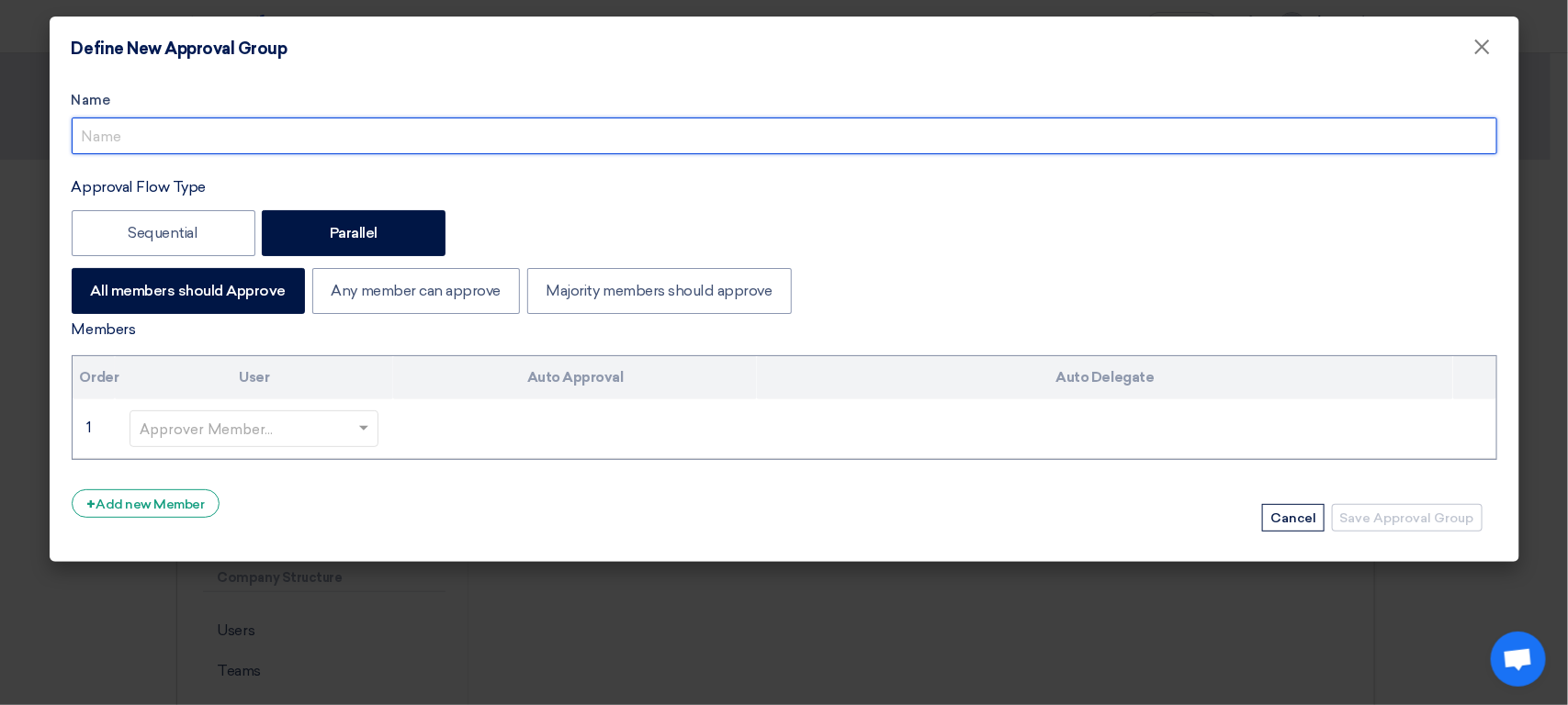
click at [290, 143] on input "Approval Flow Type" at bounding box center [785, 135] width 1426 height 37
type input "C-Level Approval"
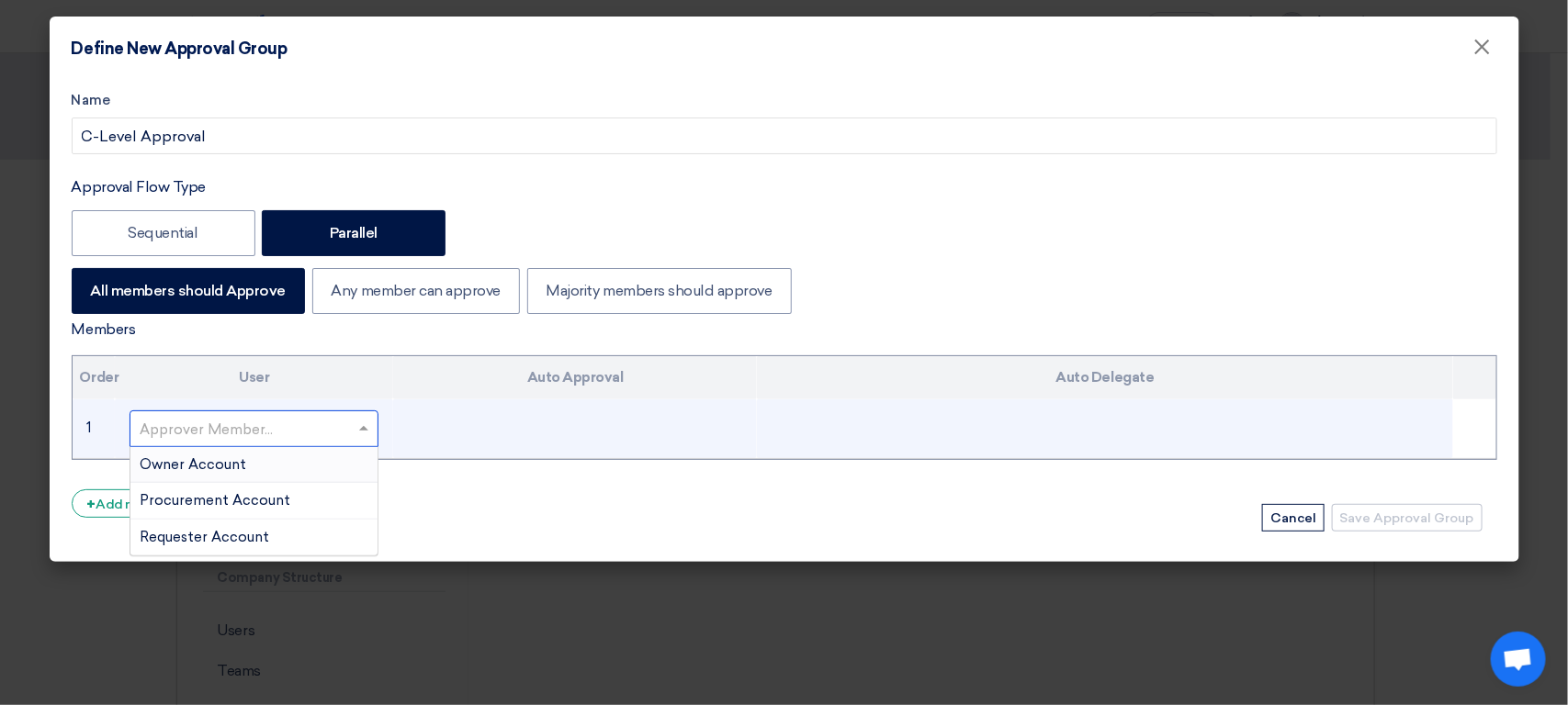
click at [269, 432] on input "text" at bounding box center [244, 431] width 210 height 30
click at [259, 465] on div "Owner Account" at bounding box center [254, 466] width 247 height 37
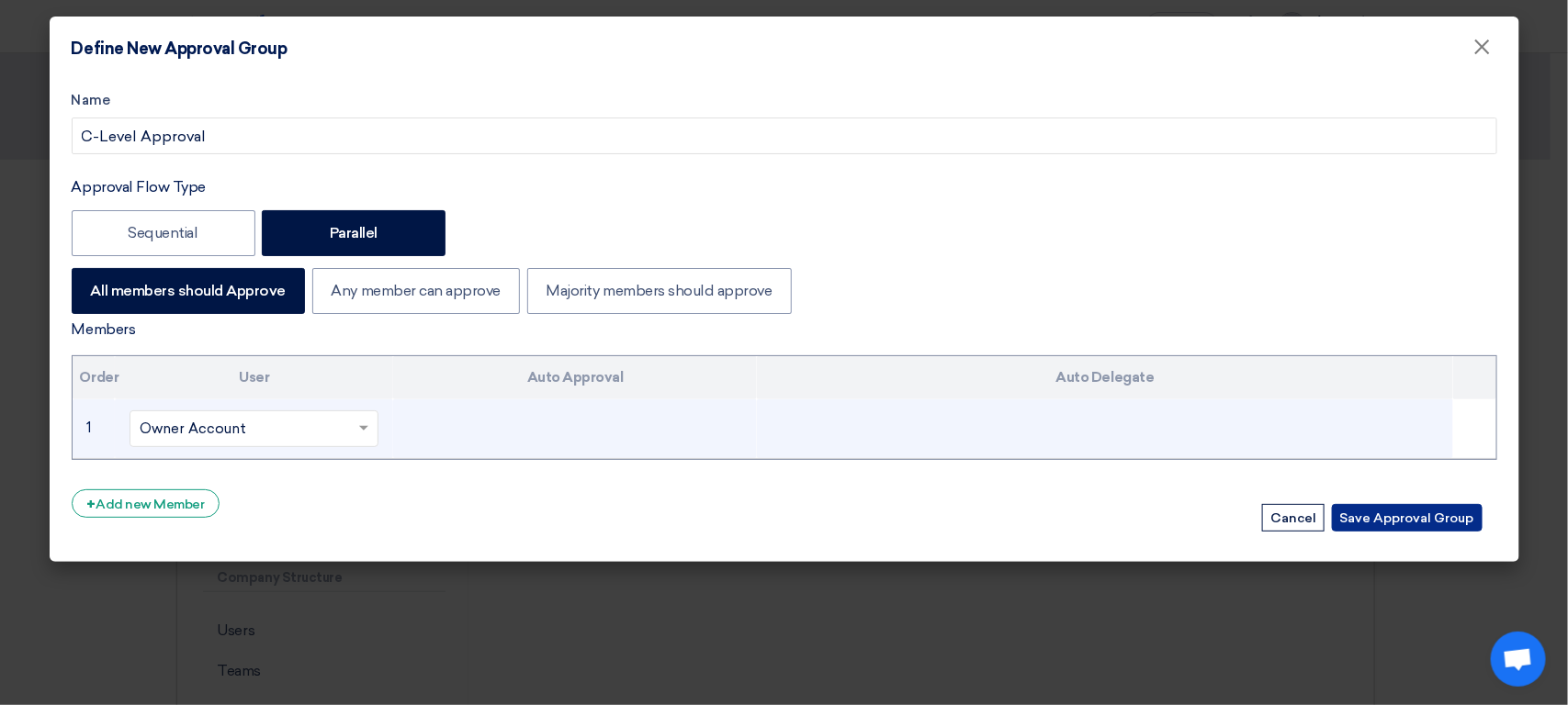
click at [1422, 515] on button "Save Approval Group" at bounding box center [1407, 518] width 151 height 27
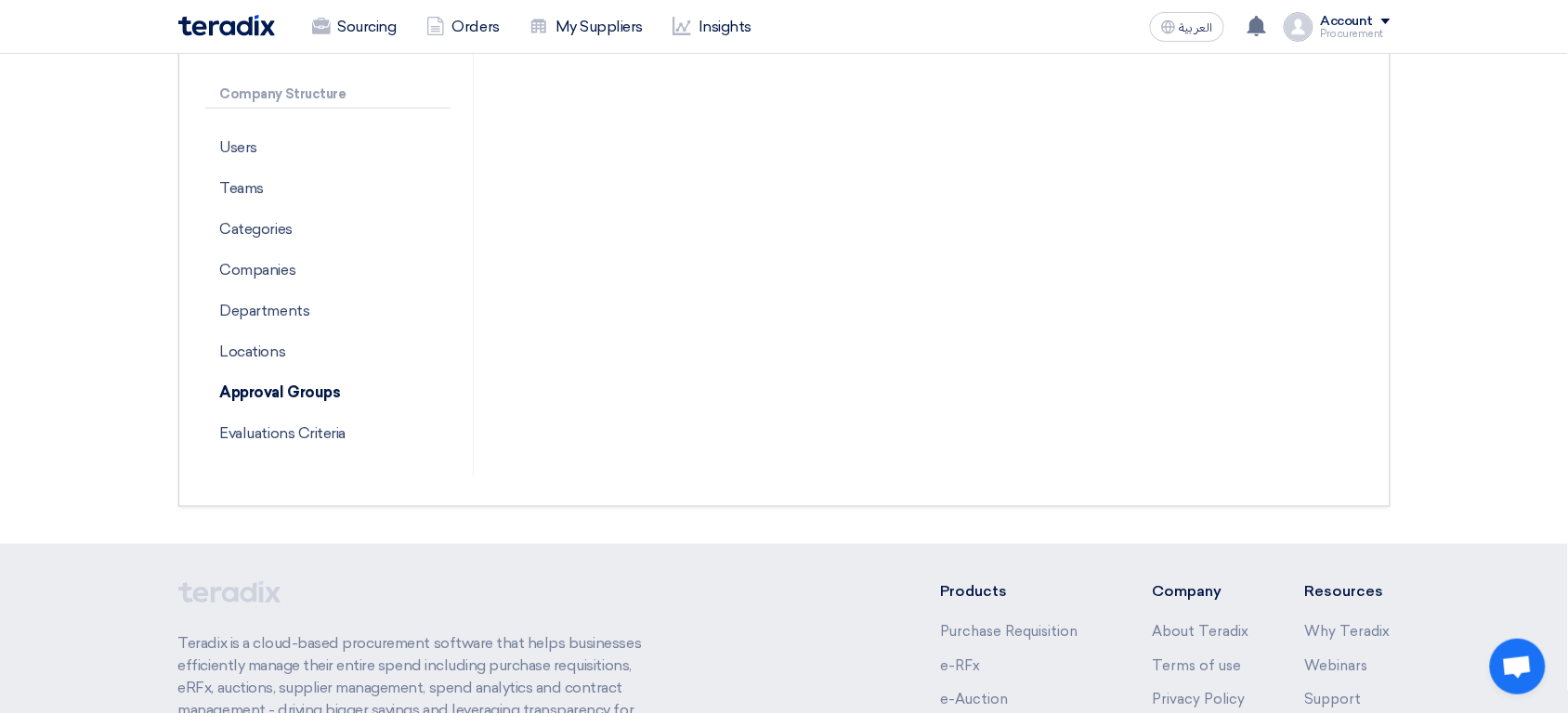
scroll to position [489, 0]
click at [275, 317] on p "Departments" at bounding box center [327, 312] width 245 height 41
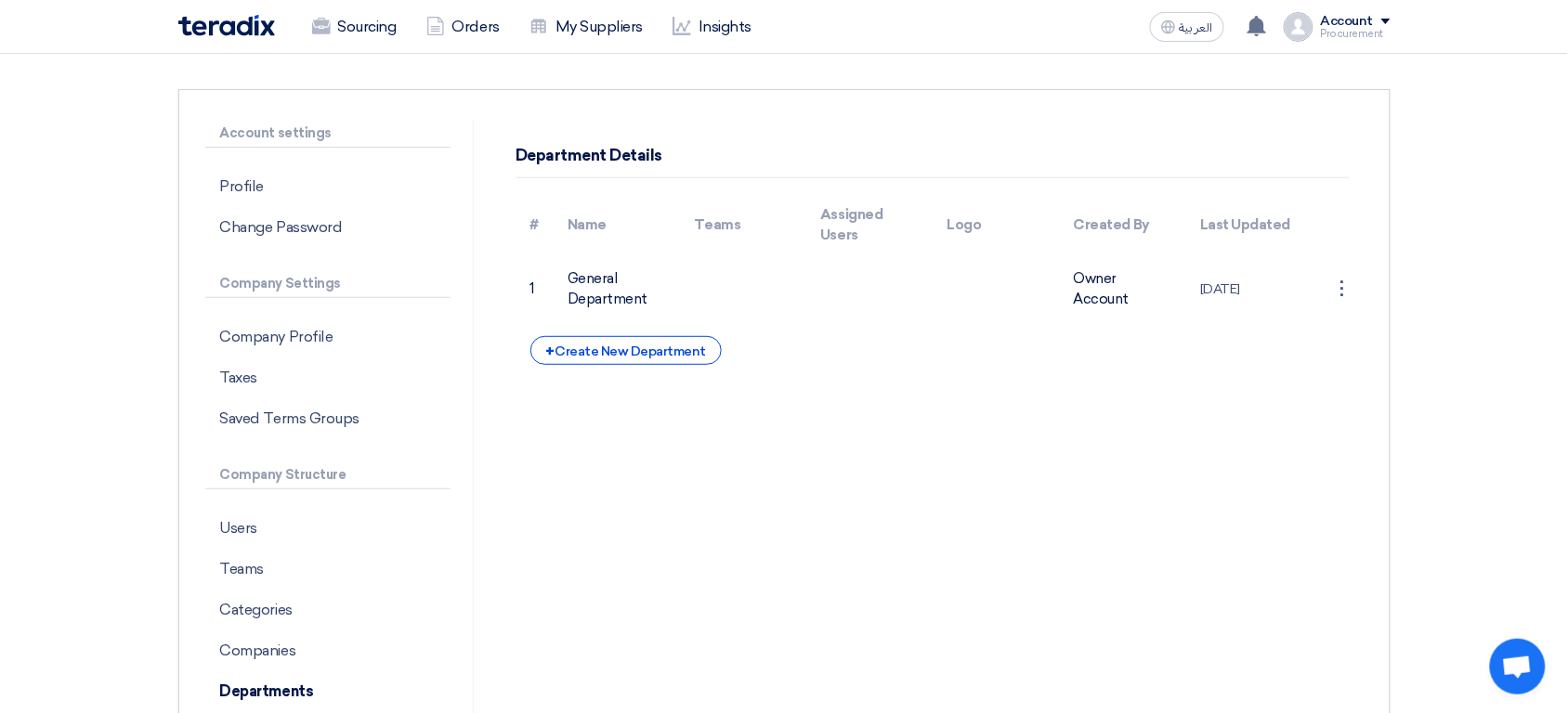
scroll to position [79, 0]
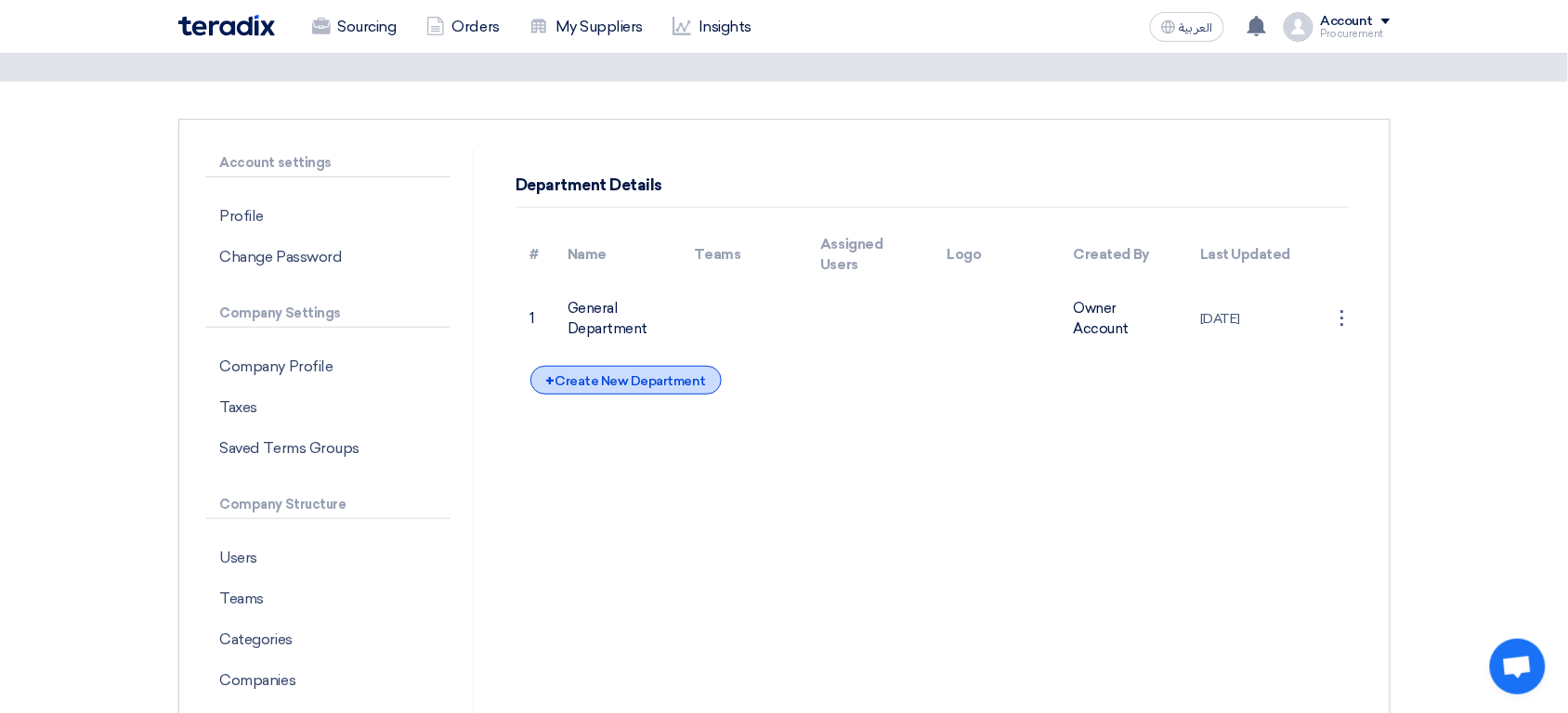
click at [625, 381] on div "+ Create New Department" at bounding box center [626, 380] width 191 height 29
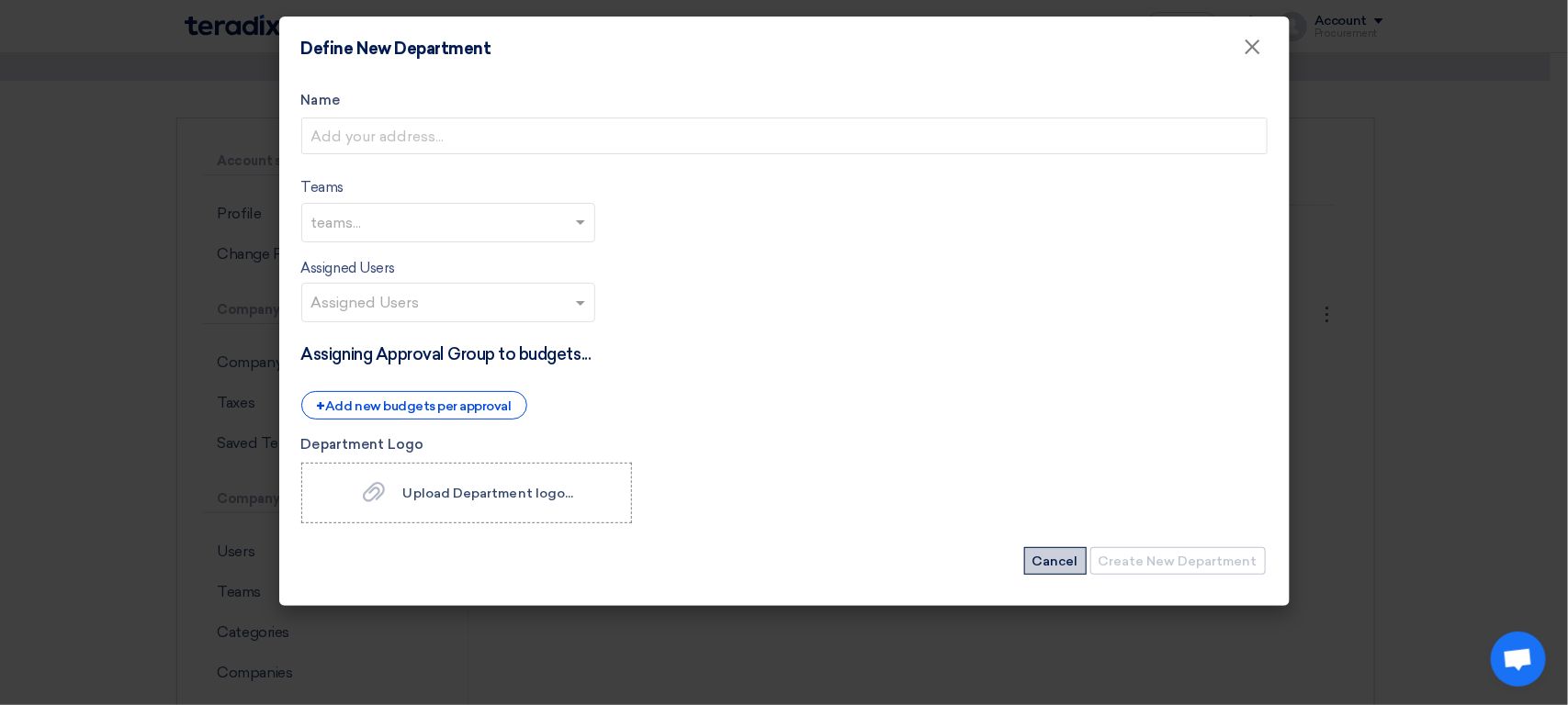
click at [1070, 564] on button "Cancel" at bounding box center [1056, 560] width 62 height 27
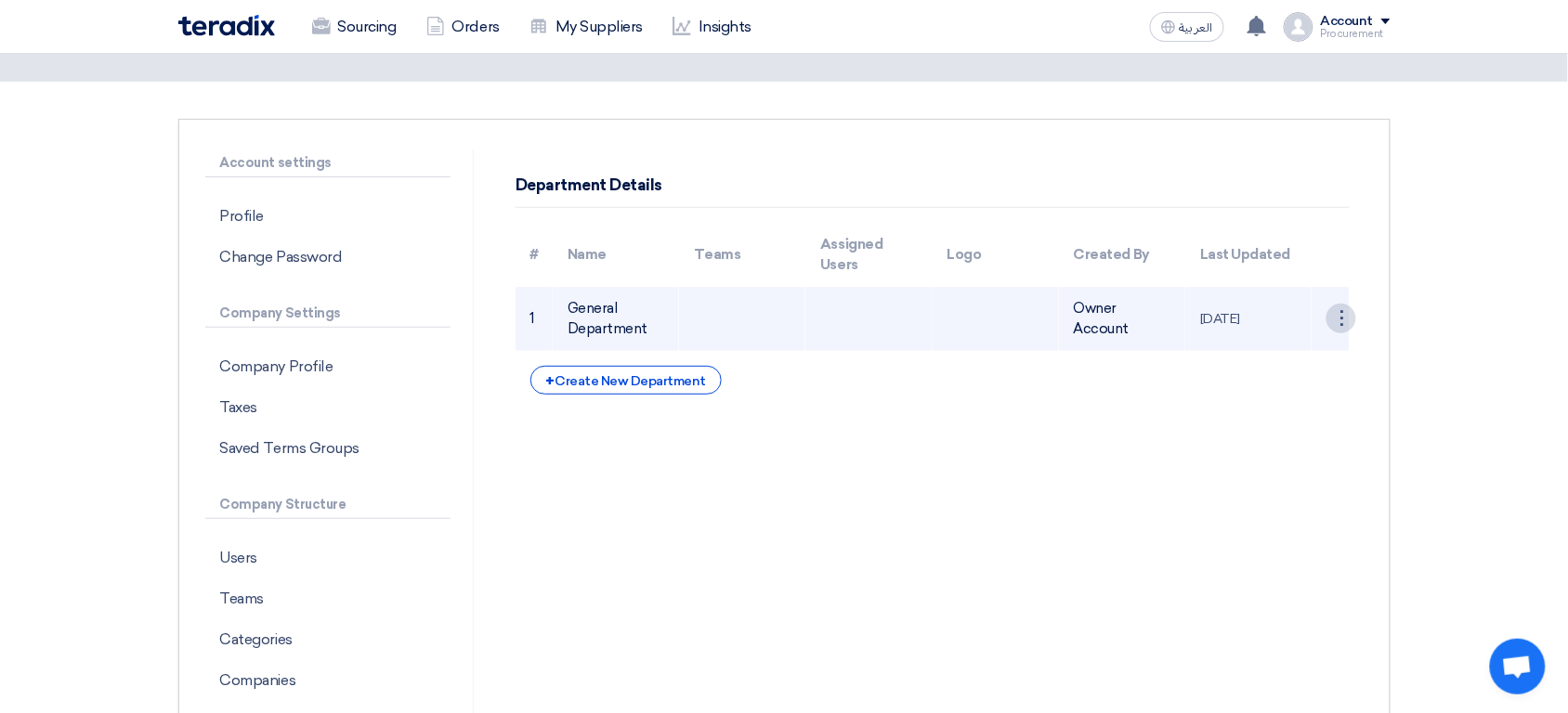
click at [1337, 318] on div "⋮" at bounding box center [1341, 318] width 30 height 30
click at [1299, 366] on link "Save Department" at bounding box center [1283, 353] width 145 height 27
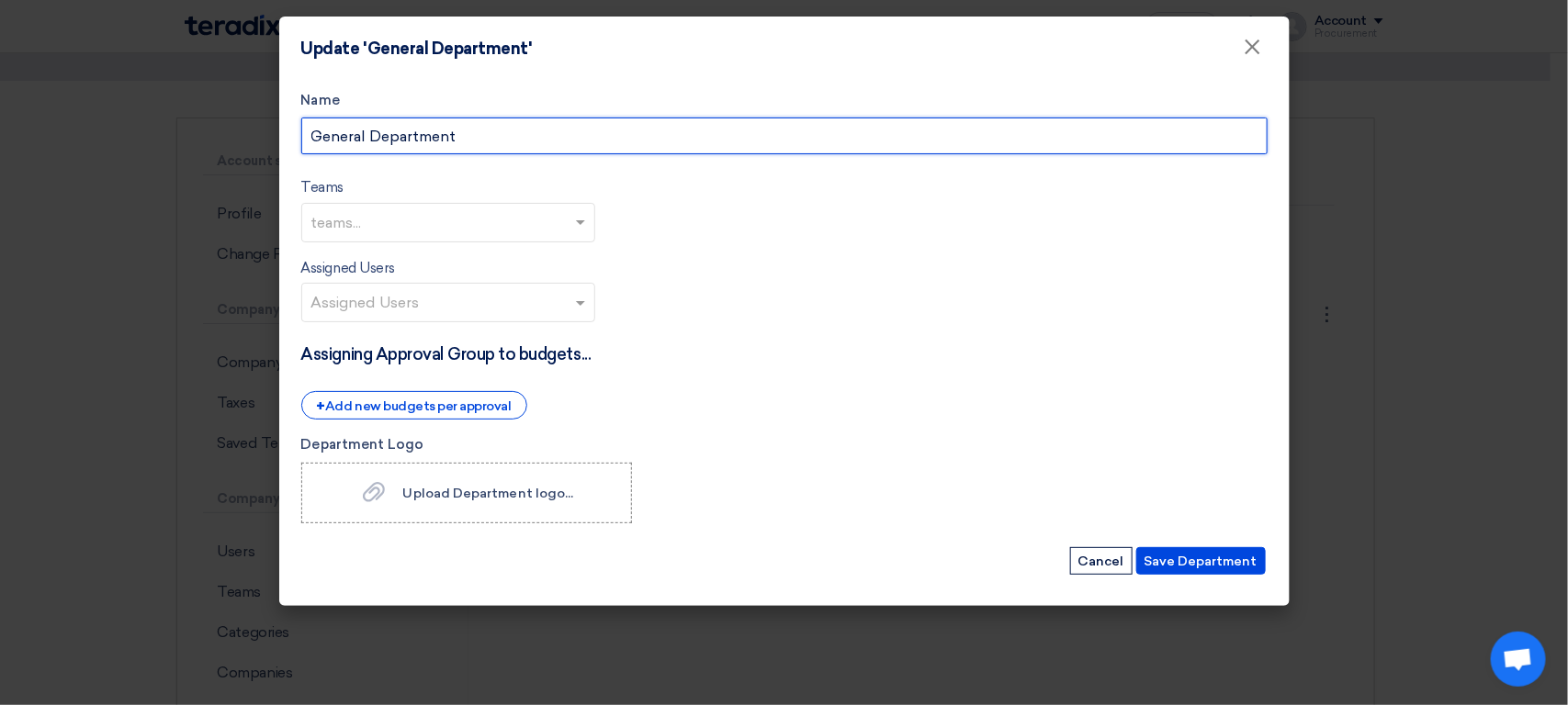
click at [350, 139] on input "General Department" at bounding box center [784, 135] width 967 height 37
type input "XYZ Department"
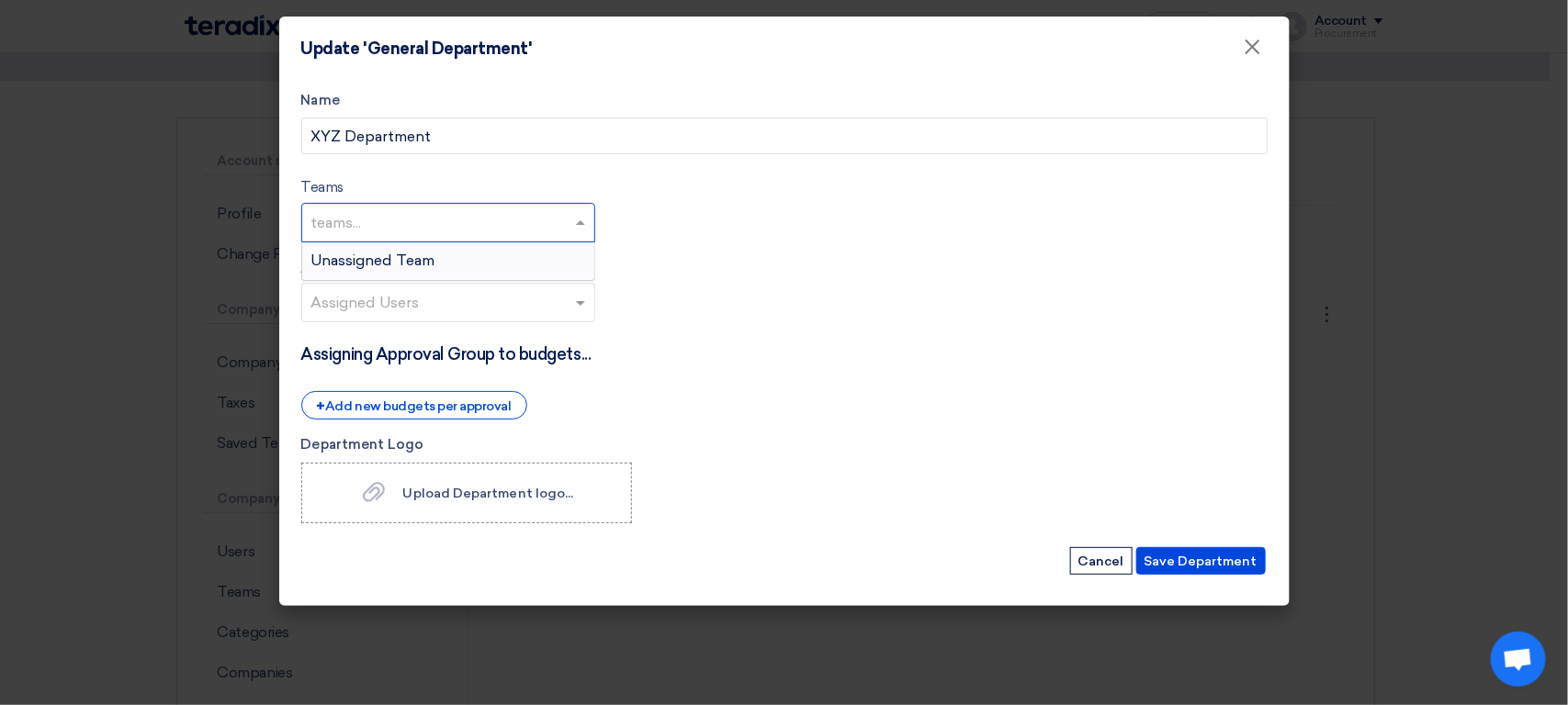
click at [536, 223] on input "text" at bounding box center [451, 224] width 278 height 30
click at [465, 259] on div "Unassigned Team" at bounding box center [448, 260] width 293 height 37
click at [436, 299] on input "text" at bounding box center [451, 305] width 278 height 30
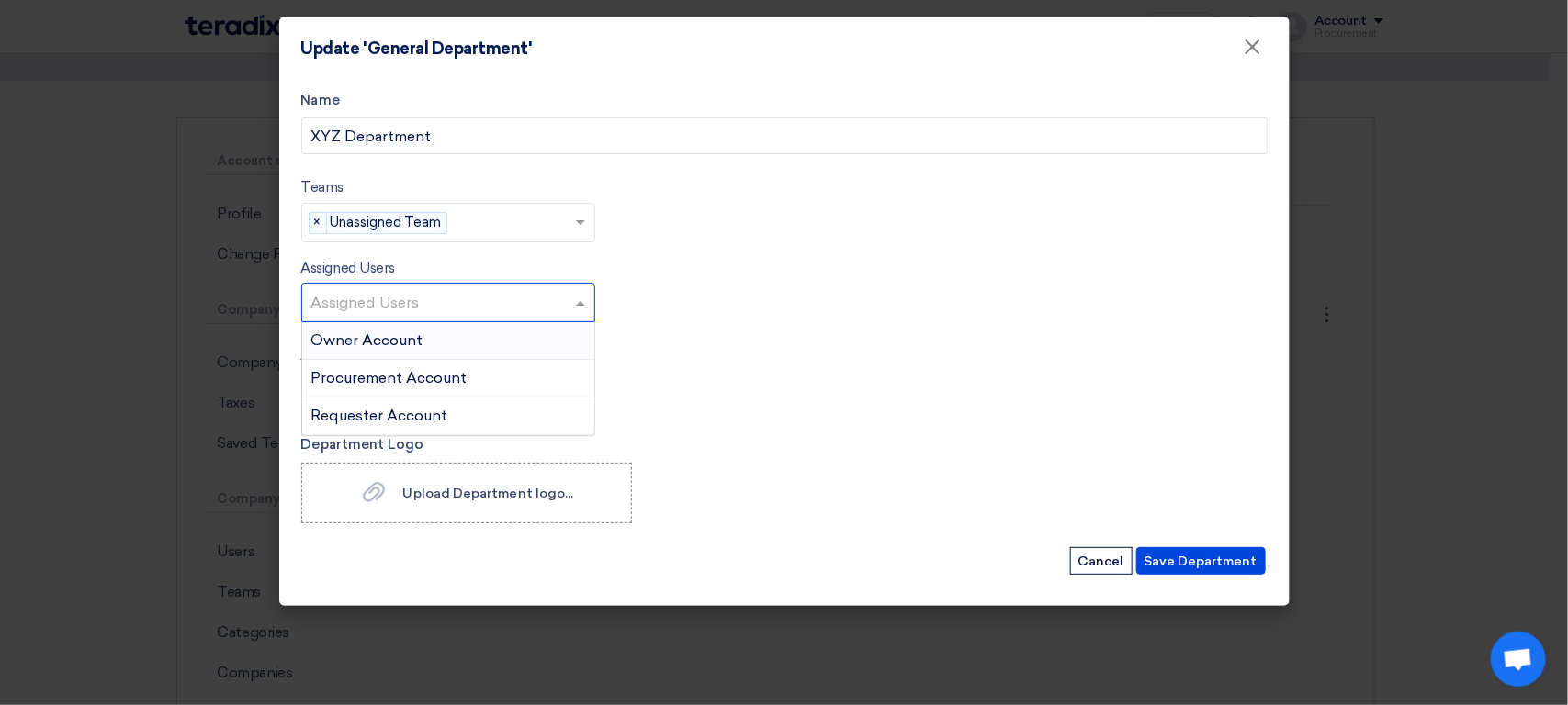
click at [679, 326] on form "Name XYZ Department Teams teams... × Unassigned Team × Assigned Users Assigned …" at bounding box center [784, 333] width 967 height 486
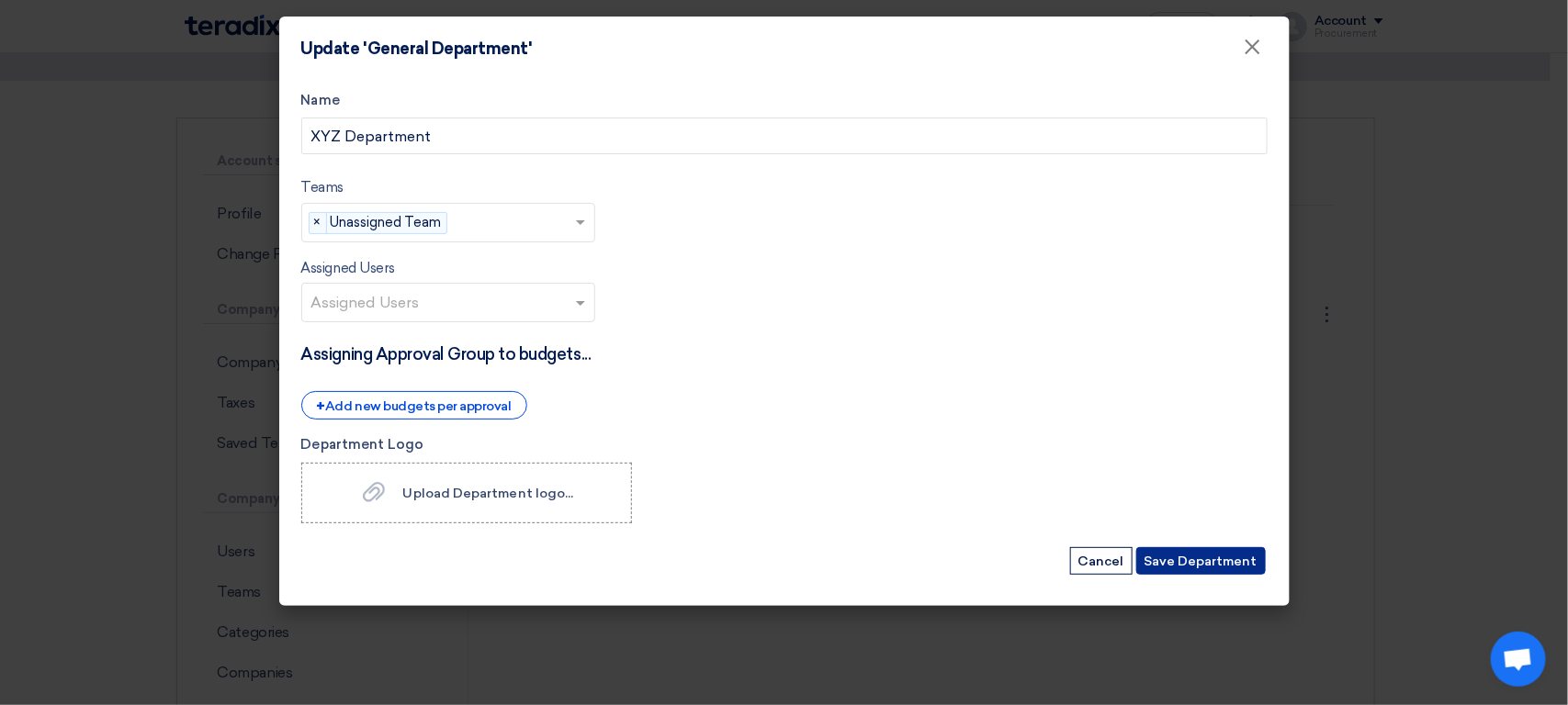
click at [1190, 569] on button "Save Department" at bounding box center [1201, 560] width 130 height 27
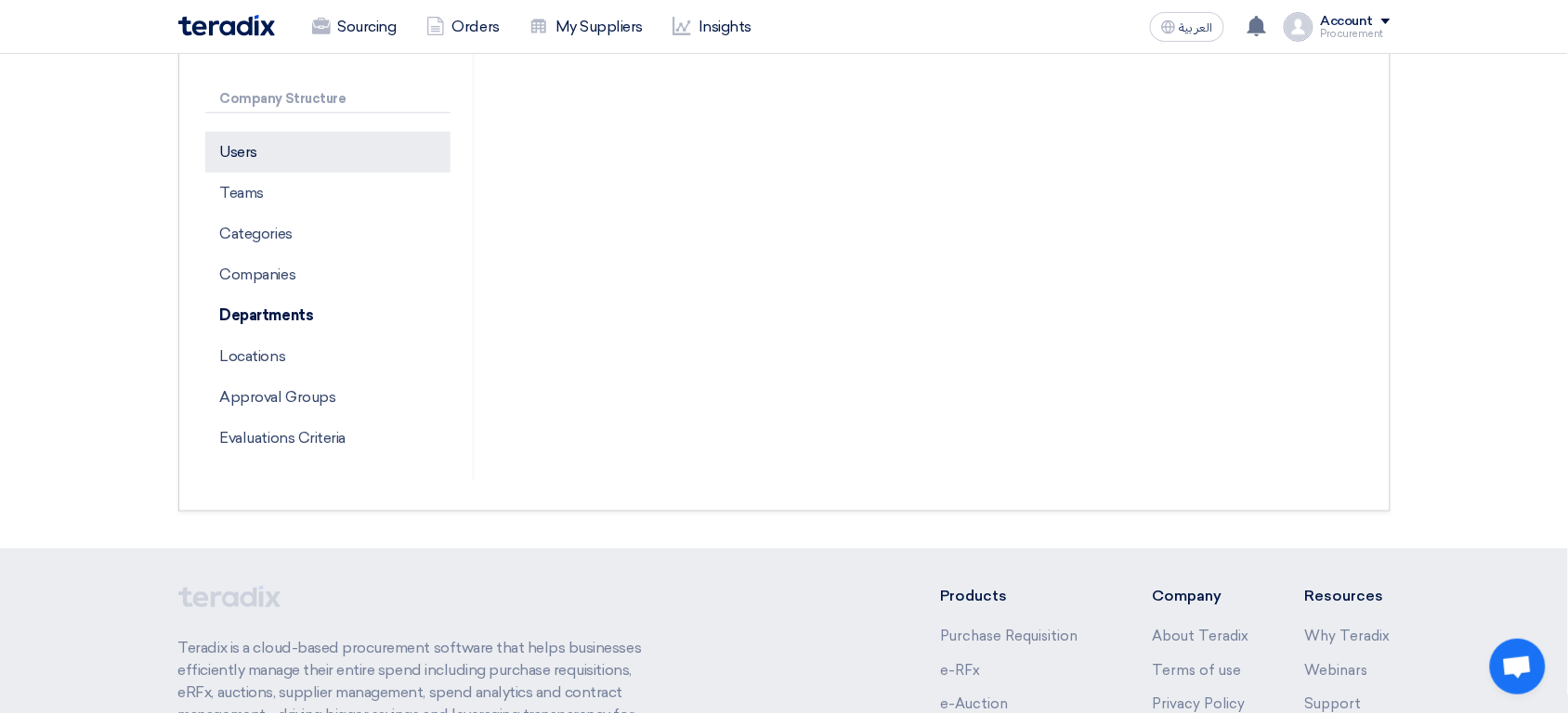
scroll to position [392, 0]
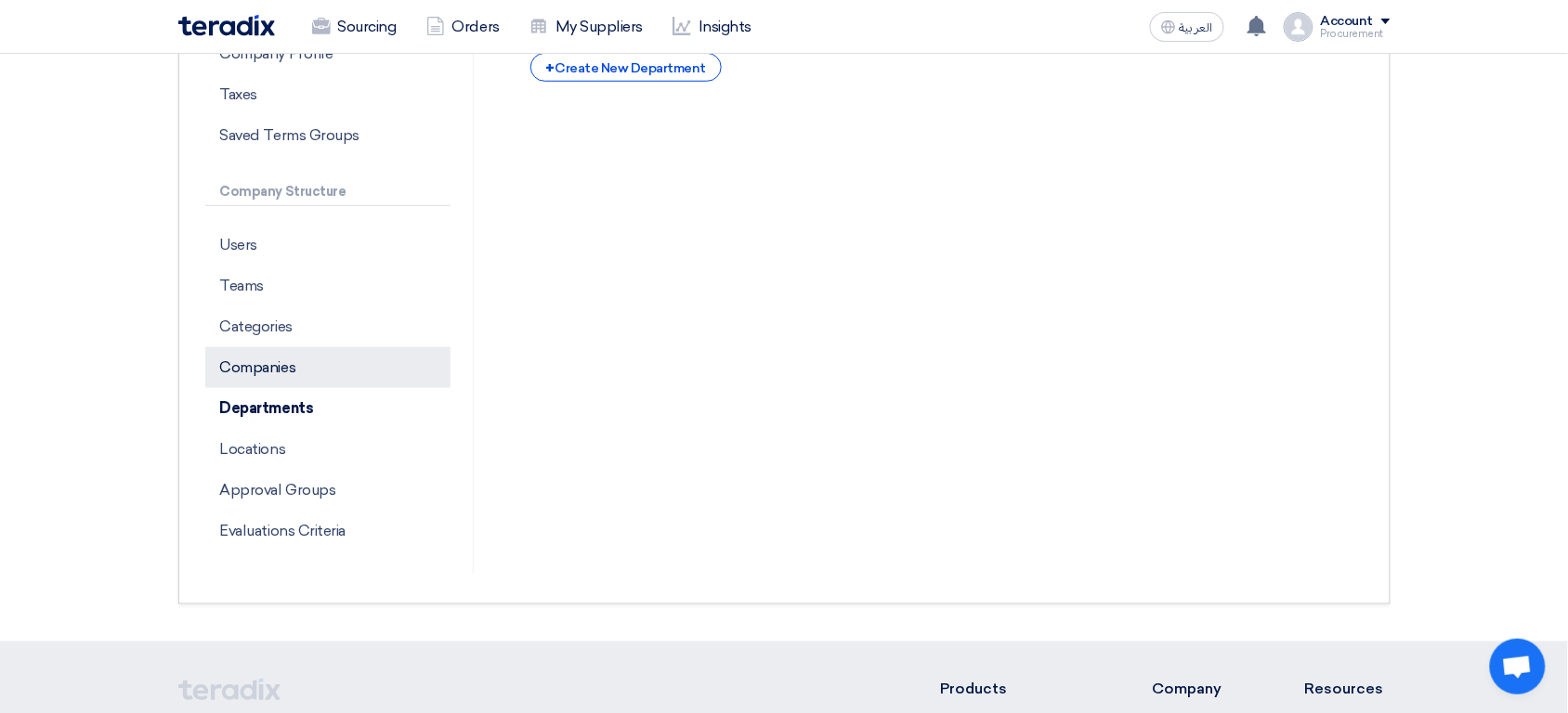
click at [270, 374] on p "Companies" at bounding box center [327, 368] width 245 height 41
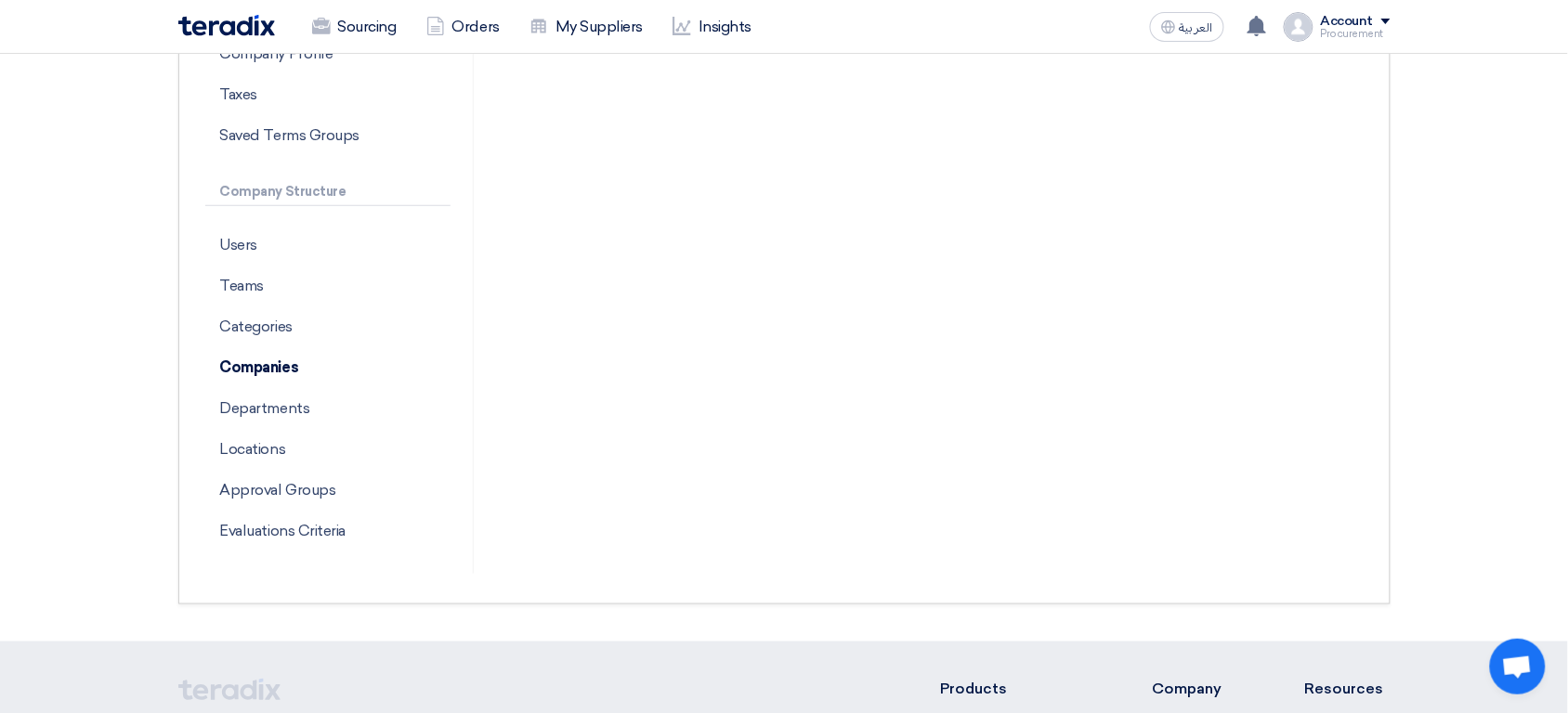
scroll to position [125, 0]
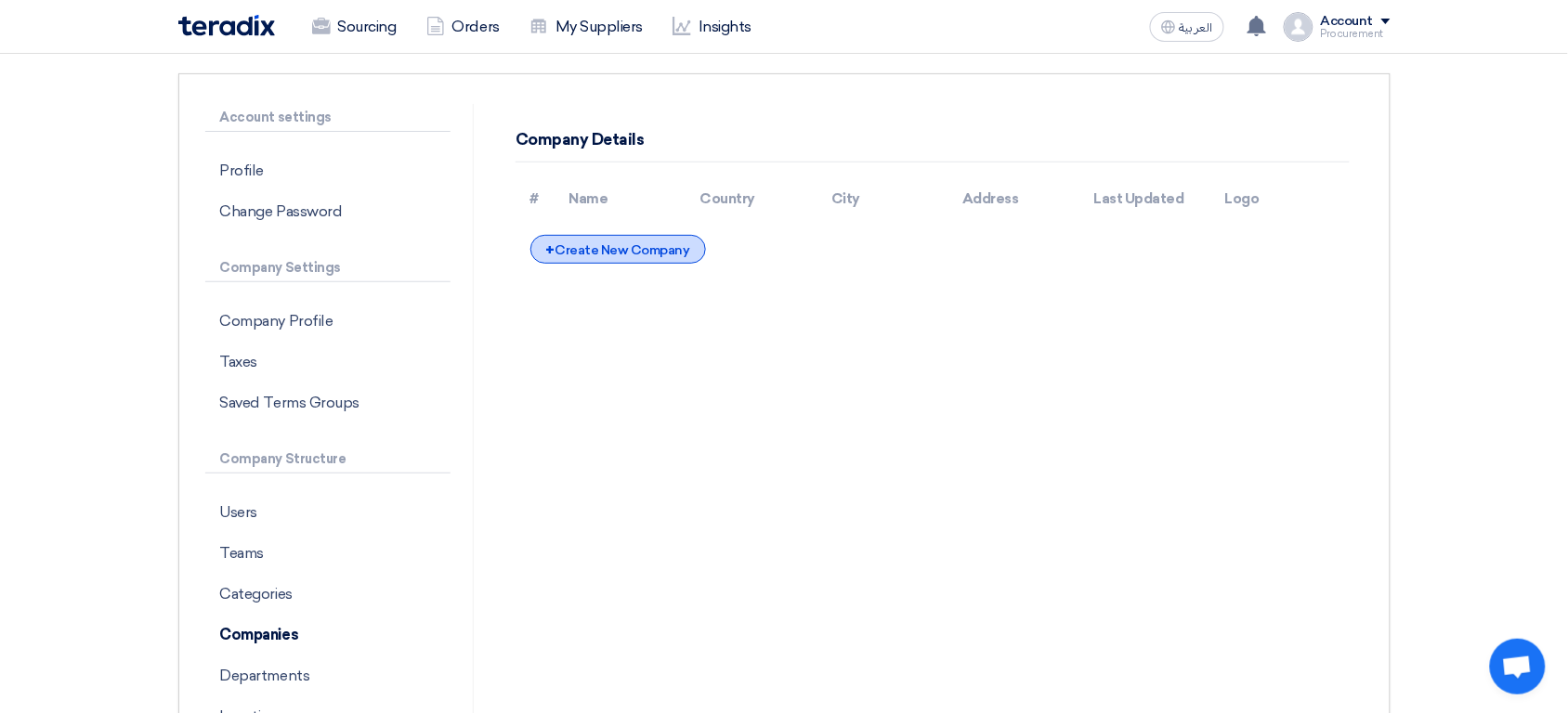
click at [662, 256] on div "+ Create New Company" at bounding box center [617, 249] width 175 height 29
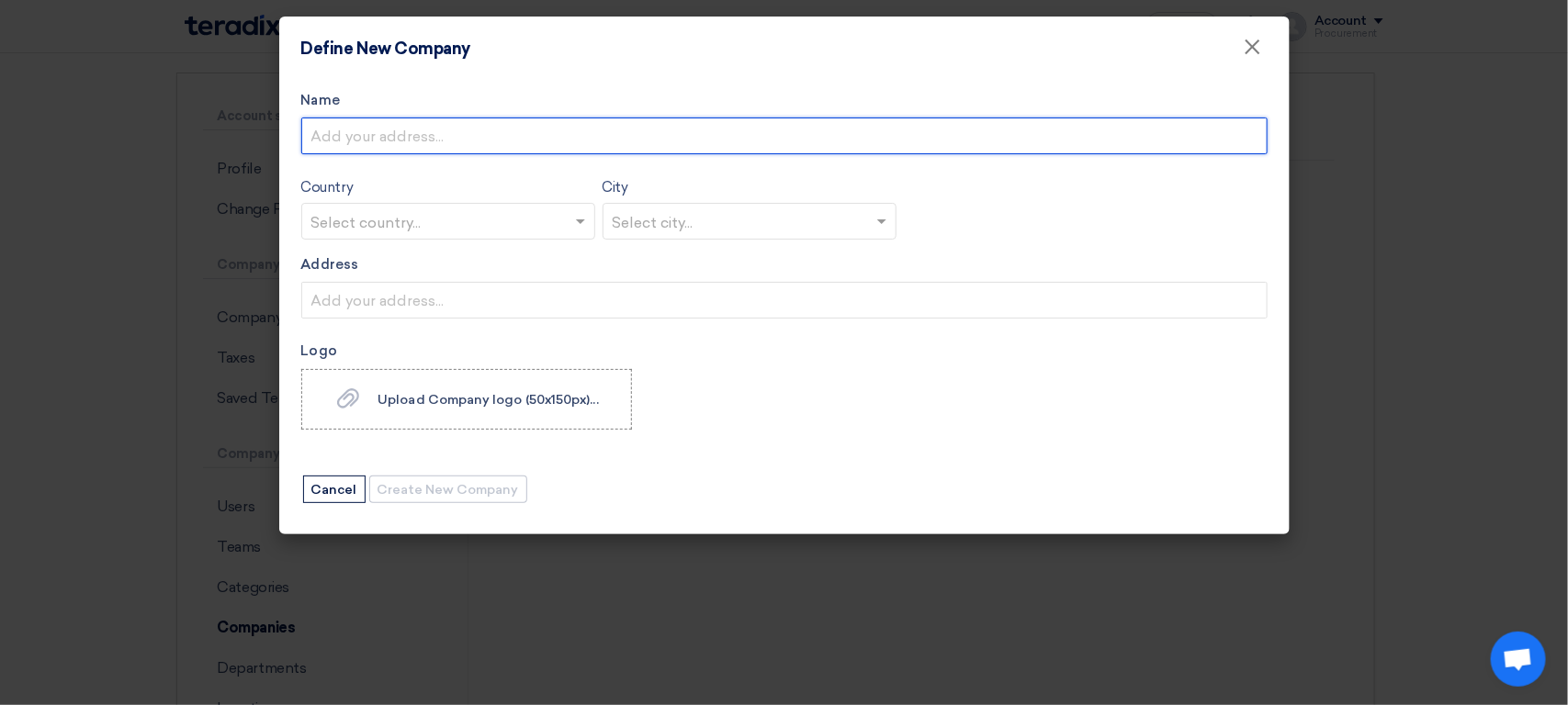
click at [485, 139] on input "Name" at bounding box center [784, 135] width 967 height 37
type input "XYZ Subsidiary Co."
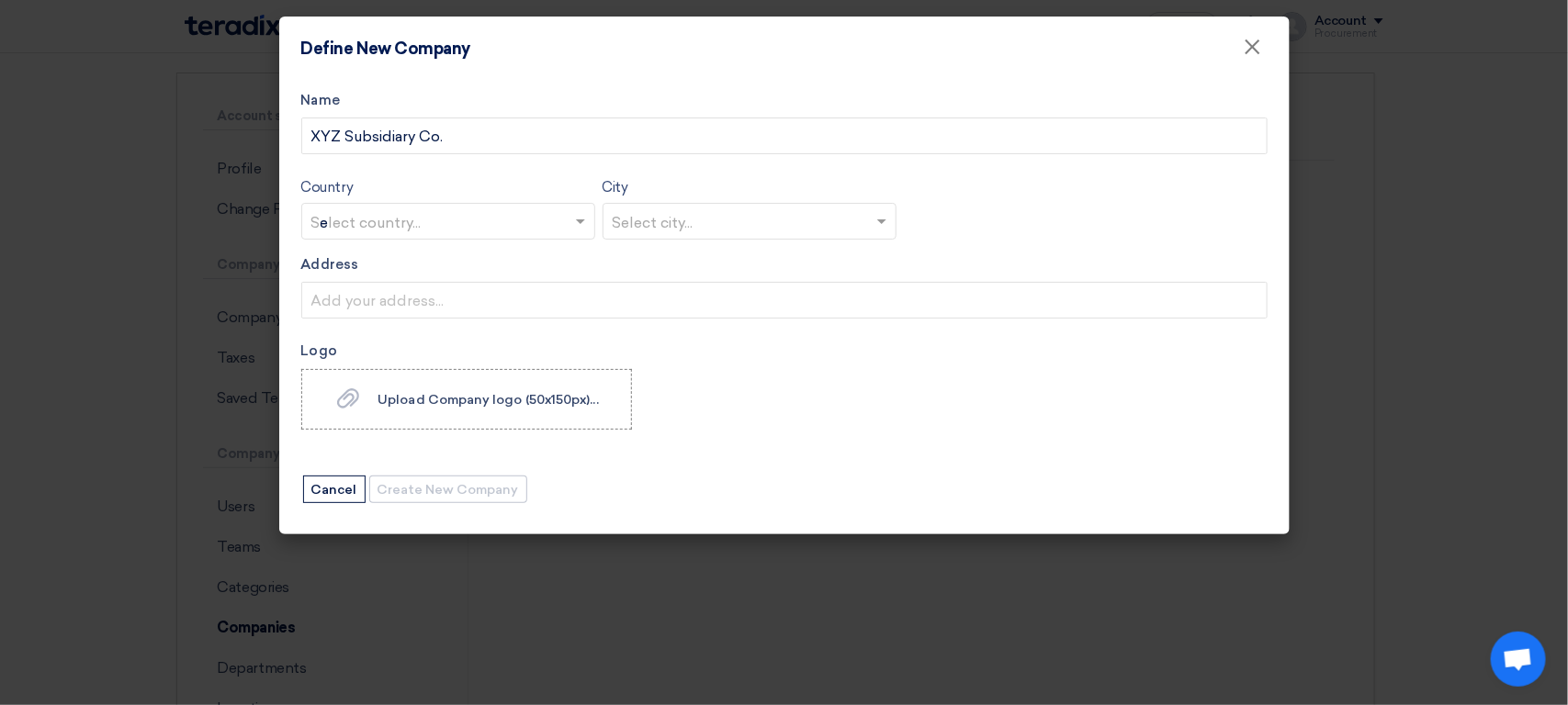
type input "eg"
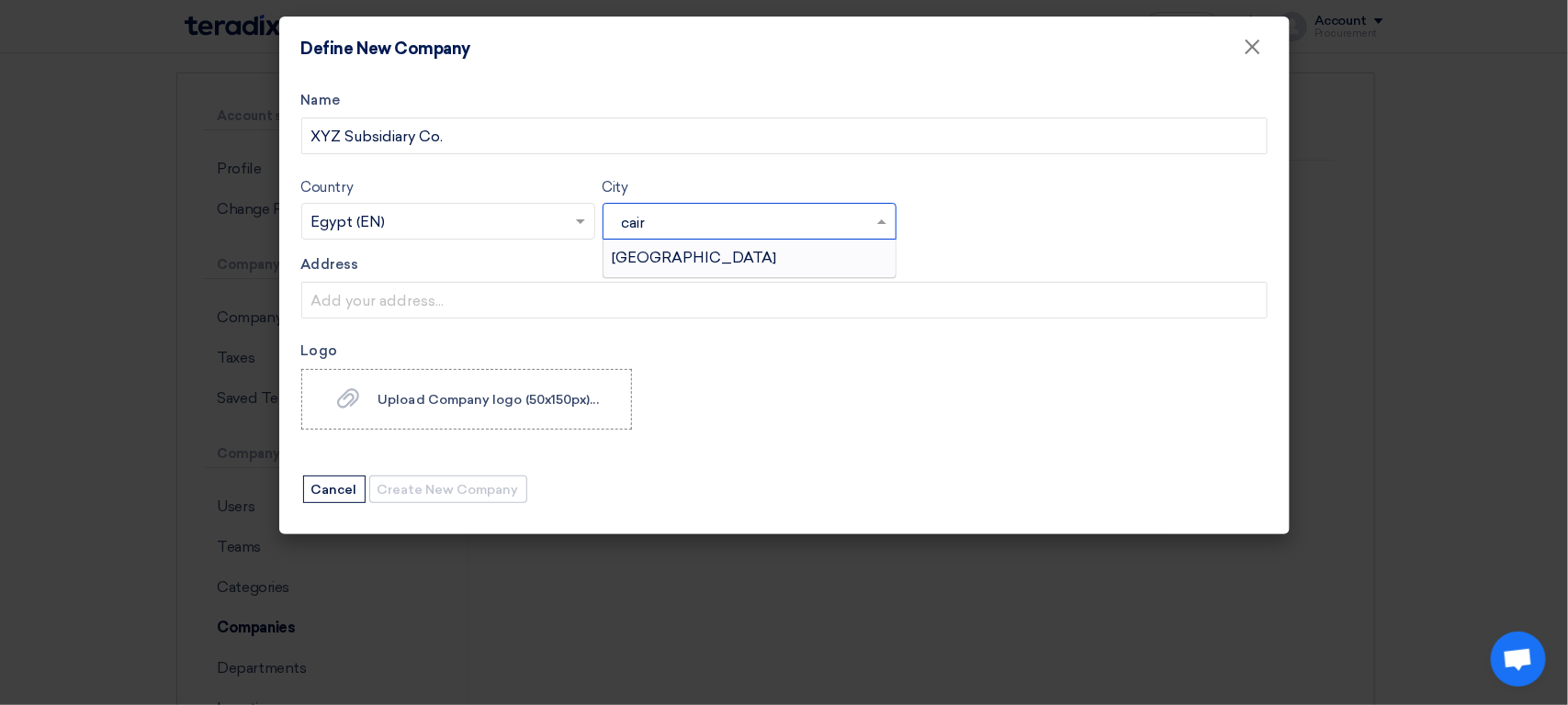
type input "[GEOGRAPHIC_DATA]"
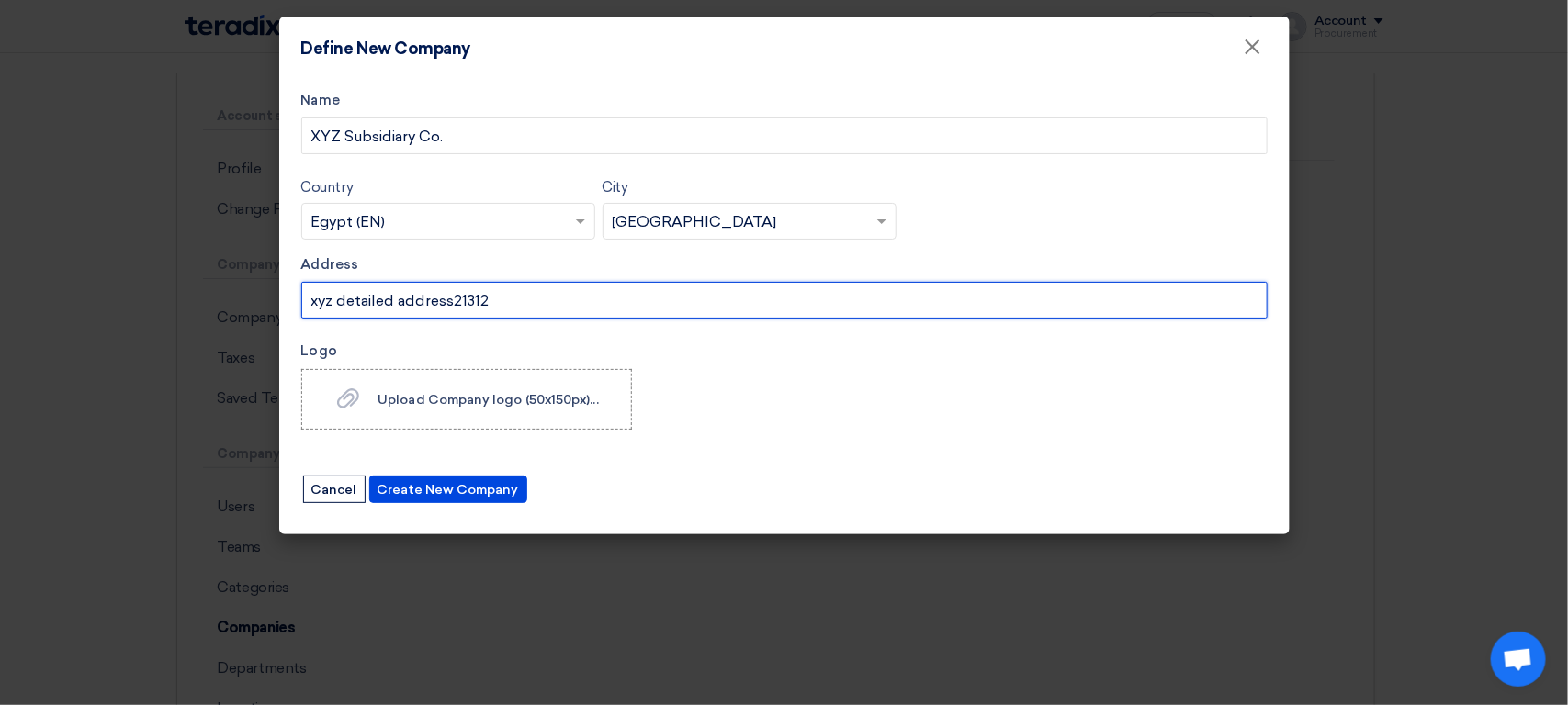
type input "xyz detailed address21312"
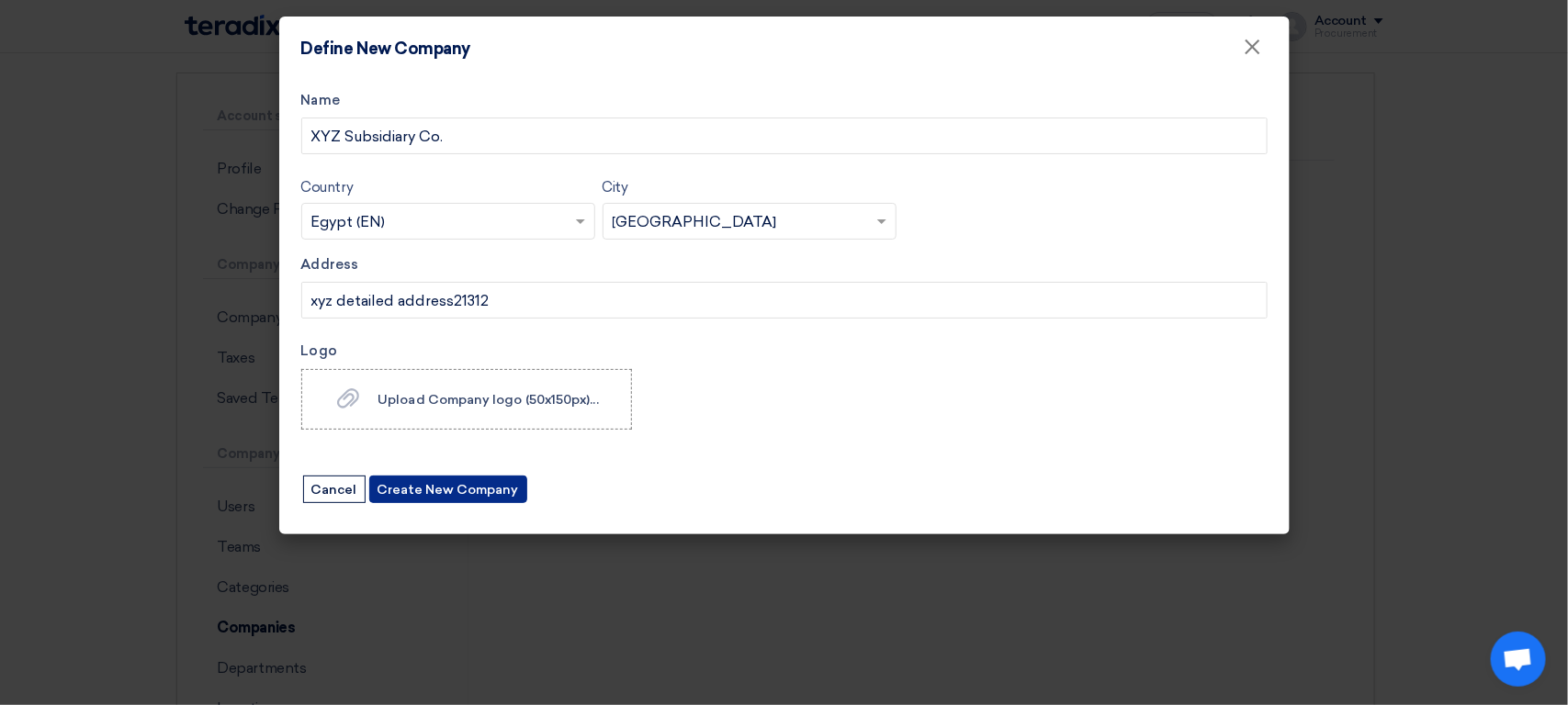
click at [440, 485] on button "Create New Company" at bounding box center [448, 489] width 158 height 27
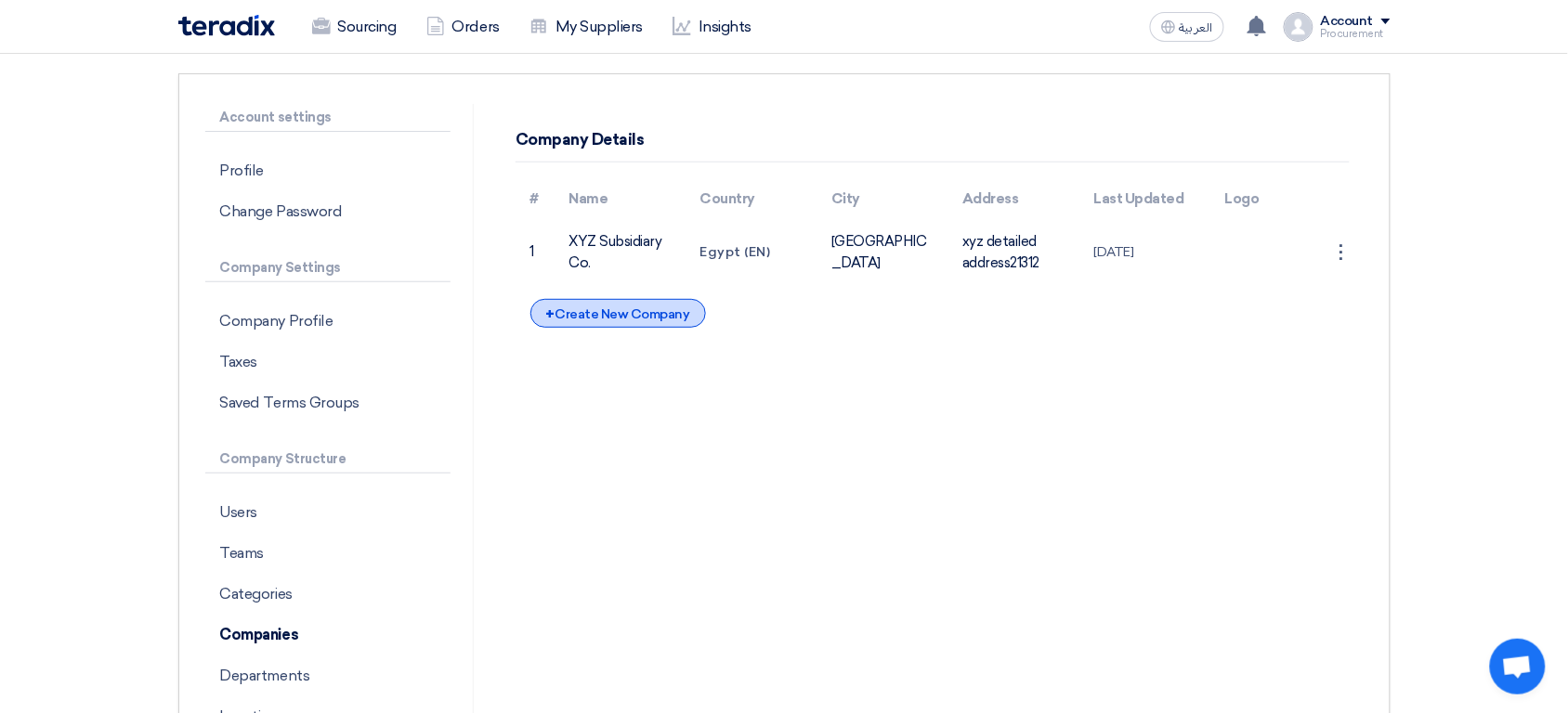
click at [616, 320] on div "+ Create New Company" at bounding box center [617, 313] width 175 height 29
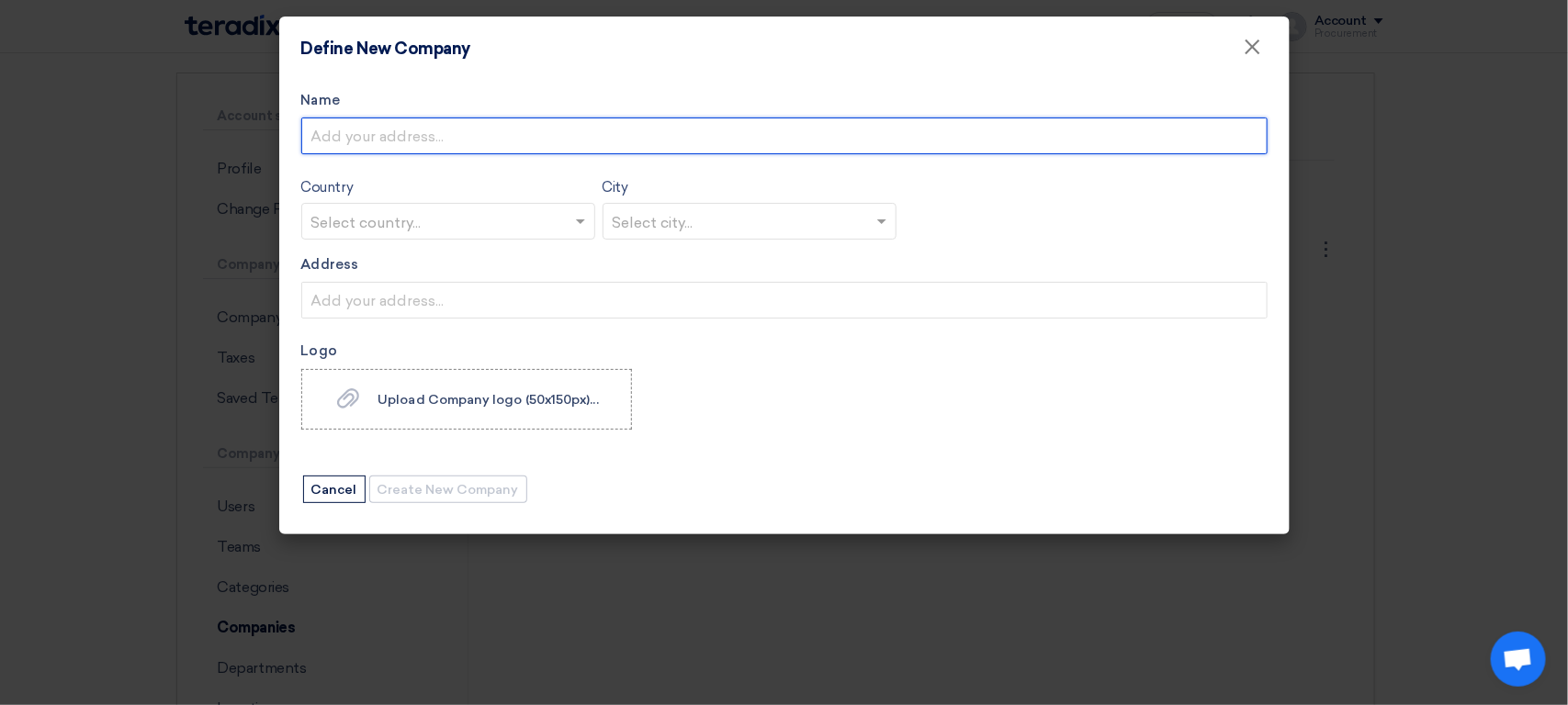
click at [409, 139] on input "Name" at bounding box center [784, 135] width 967 height 37
type input "XYZ Holding Co."
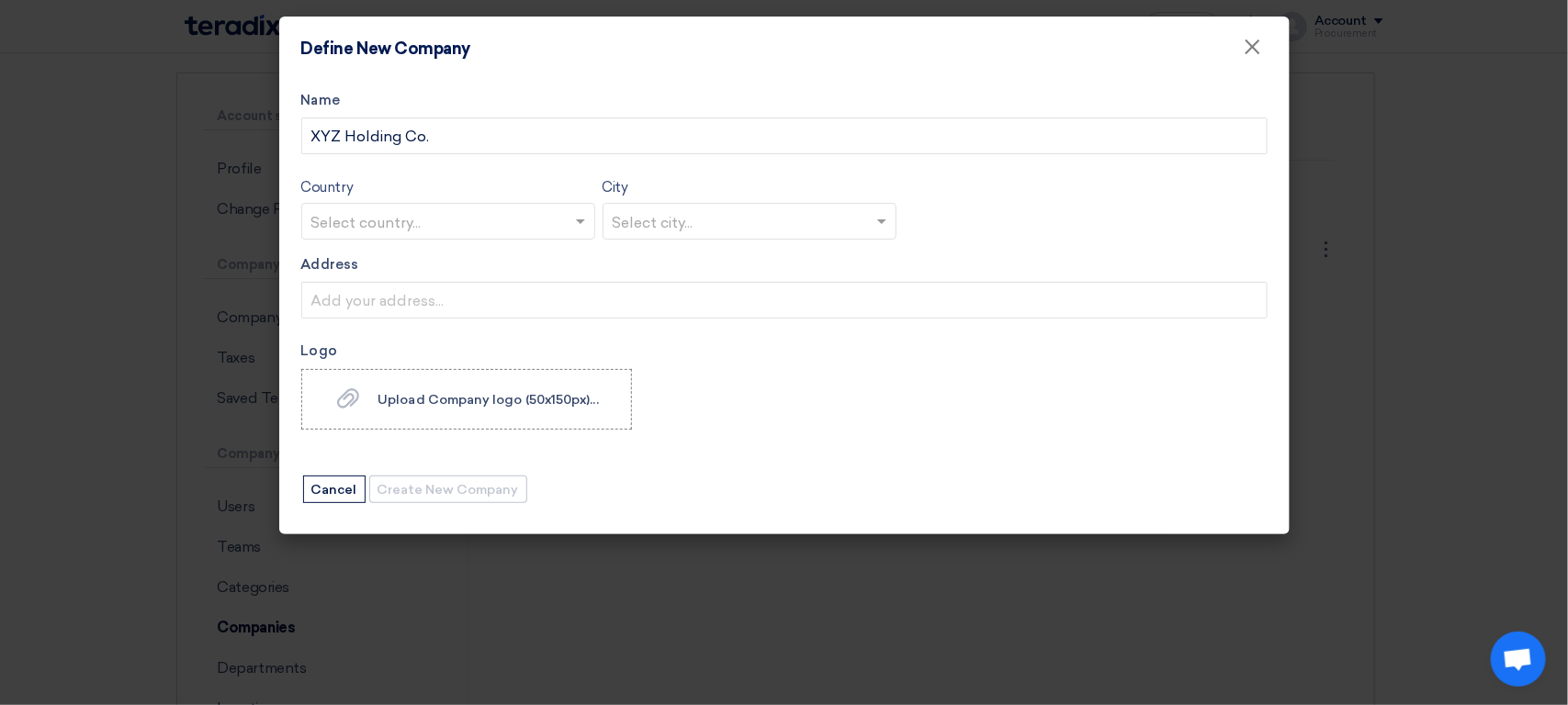
click at [413, 217] on input "text" at bounding box center [439, 222] width 256 height 30
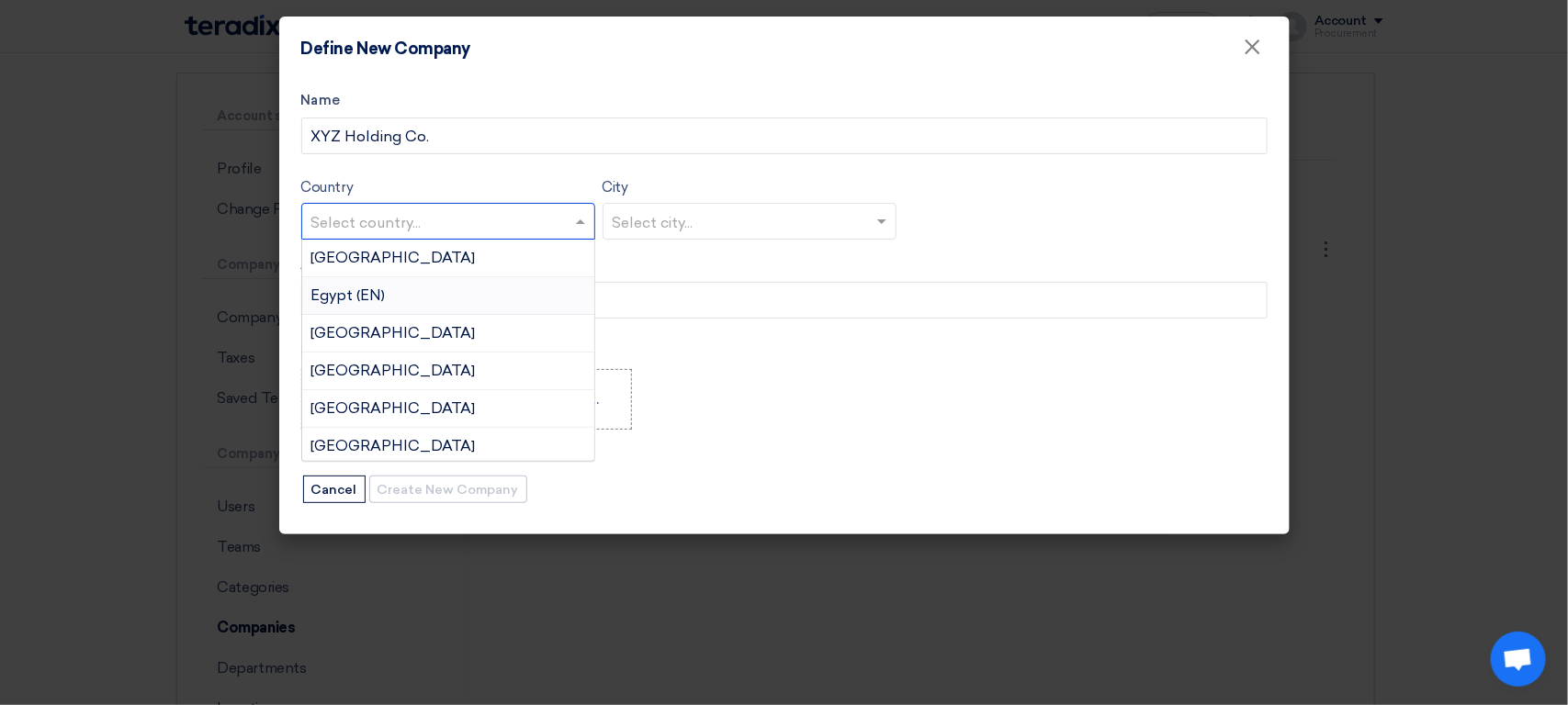
click at [411, 304] on div "Egypt (EN)" at bounding box center [448, 296] width 293 height 38
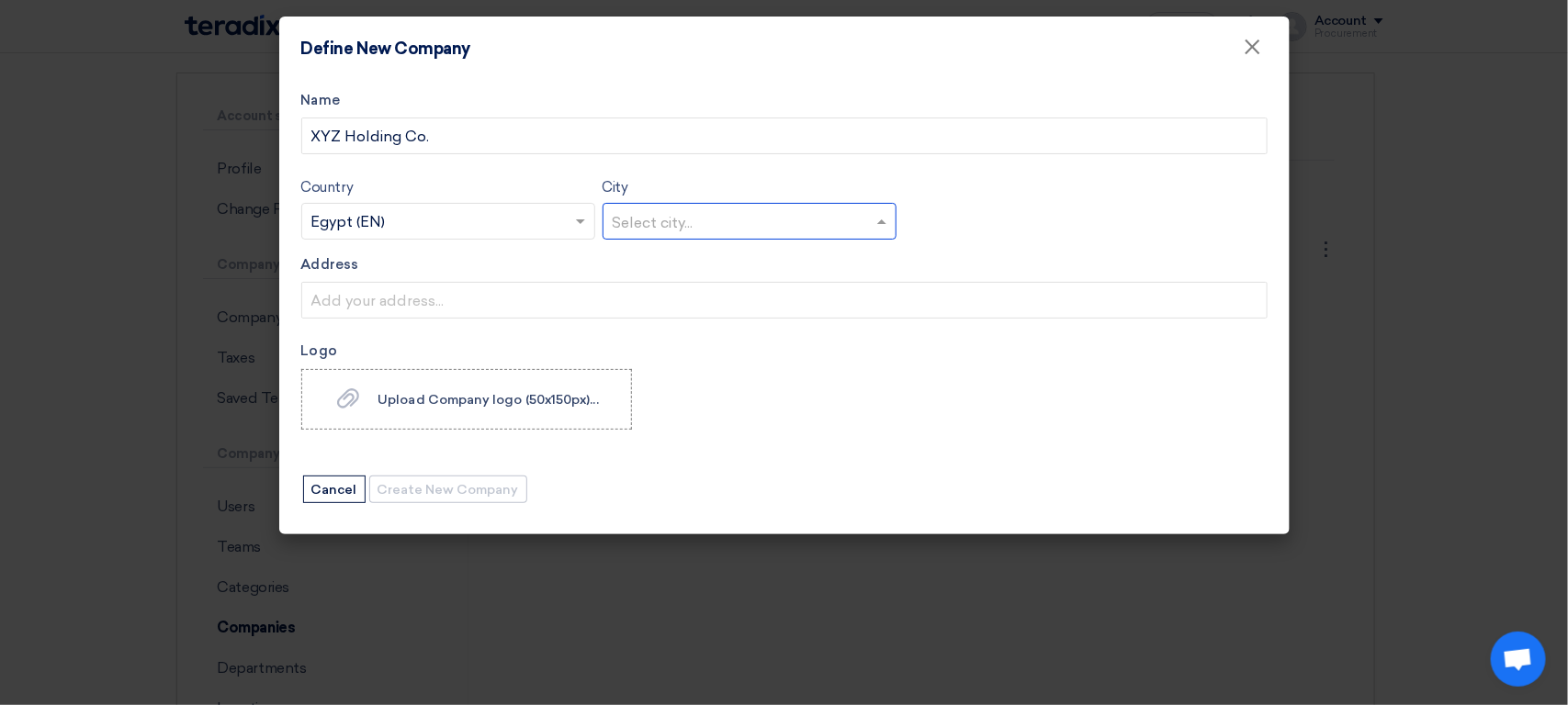
click at [688, 209] on input "text" at bounding box center [740, 222] width 256 height 30
type input "[GEOGRAPHIC_DATA]"
click at [681, 249] on div "[GEOGRAPHIC_DATA]" at bounding box center [749, 257] width 293 height 37
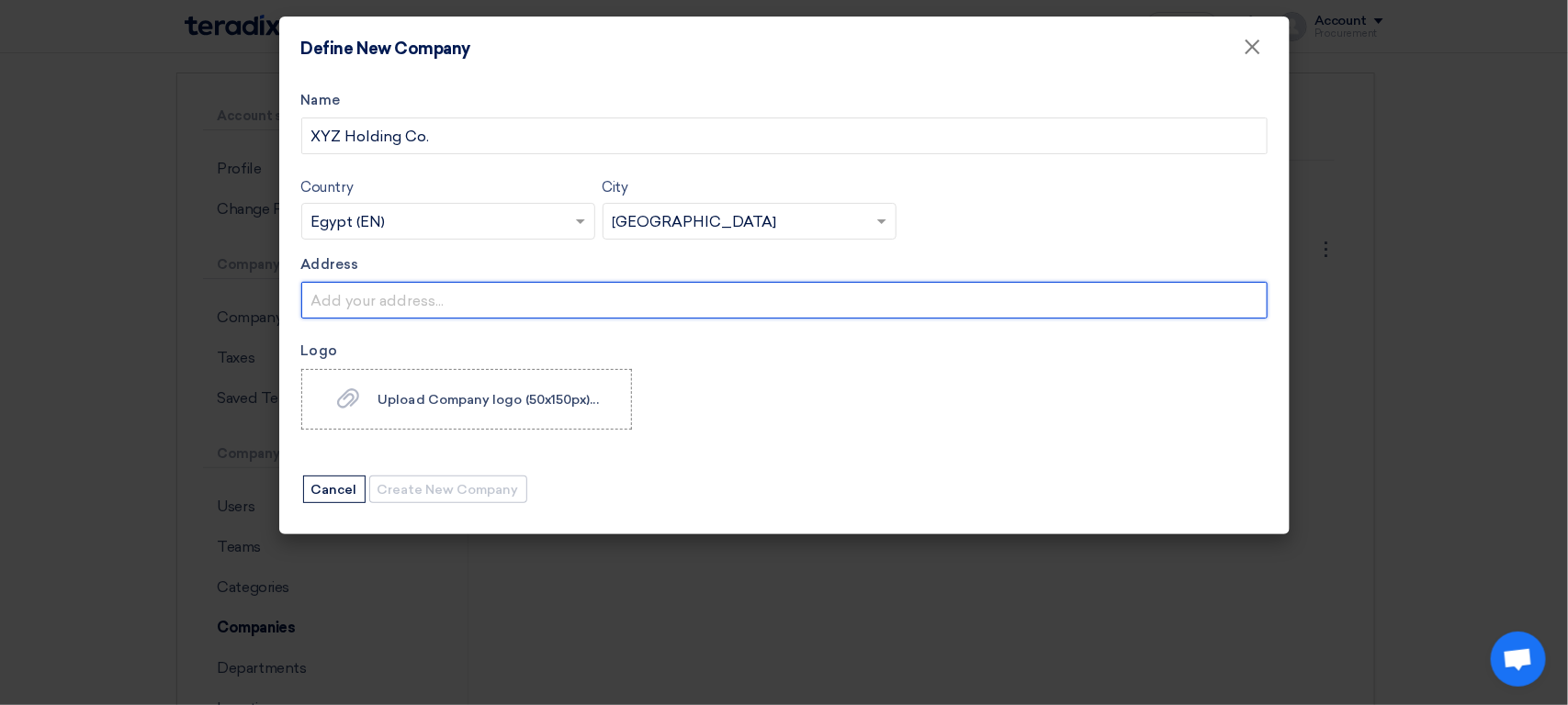
click at [521, 315] on input "Address" at bounding box center [784, 300] width 967 height 37
type input "Detailed address, xyz"
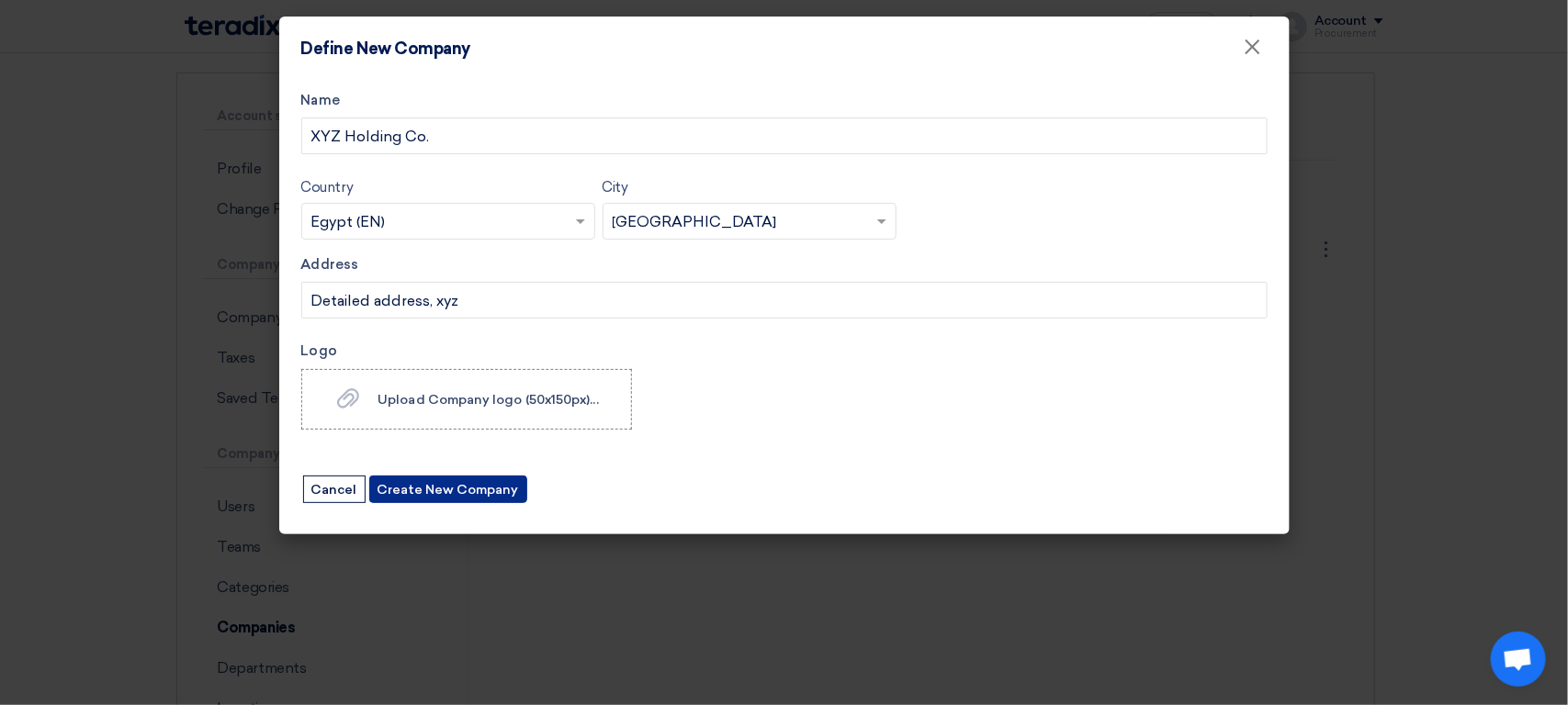
click at [459, 482] on button "Create New Company" at bounding box center [448, 489] width 158 height 27
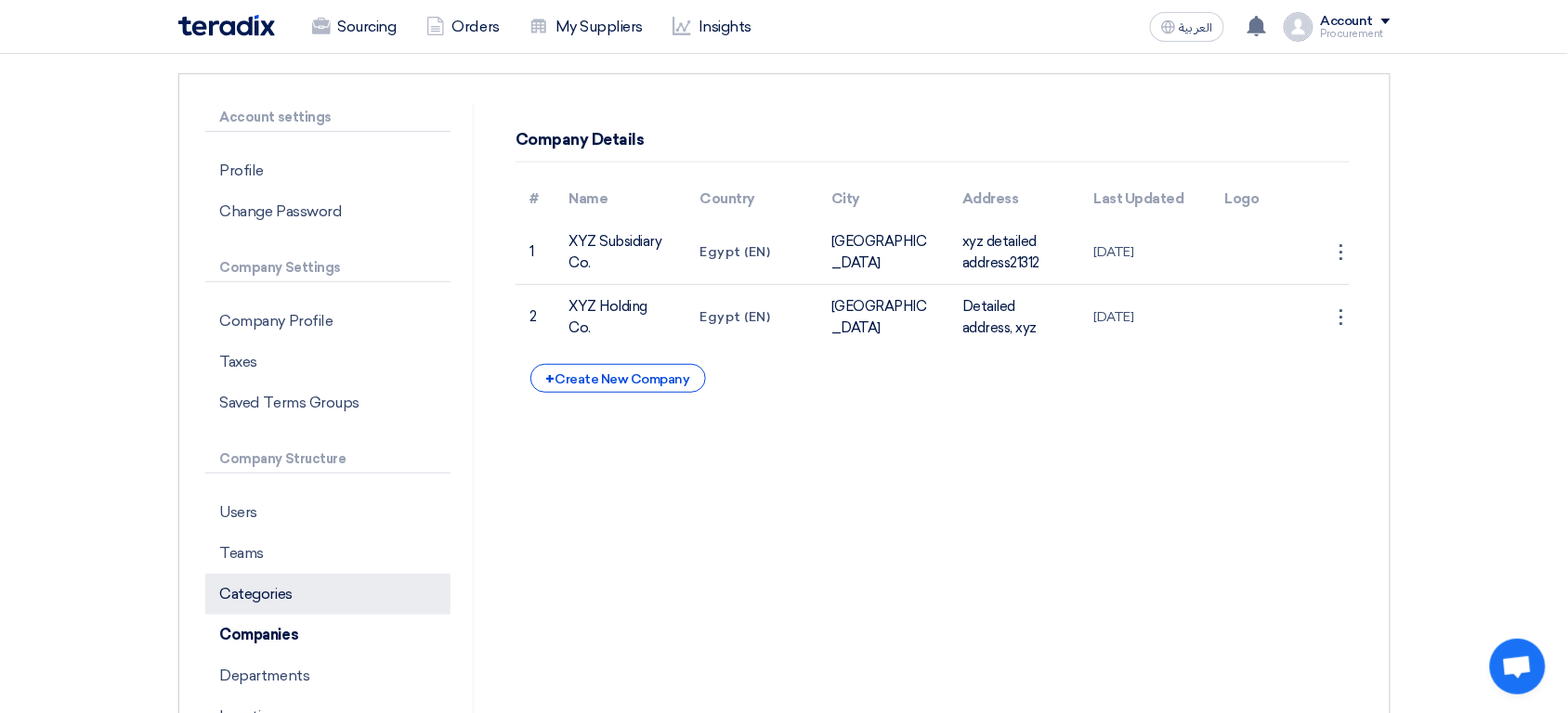
click at [279, 591] on p "Categories" at bounding box center [327, 594] width 245 height 41
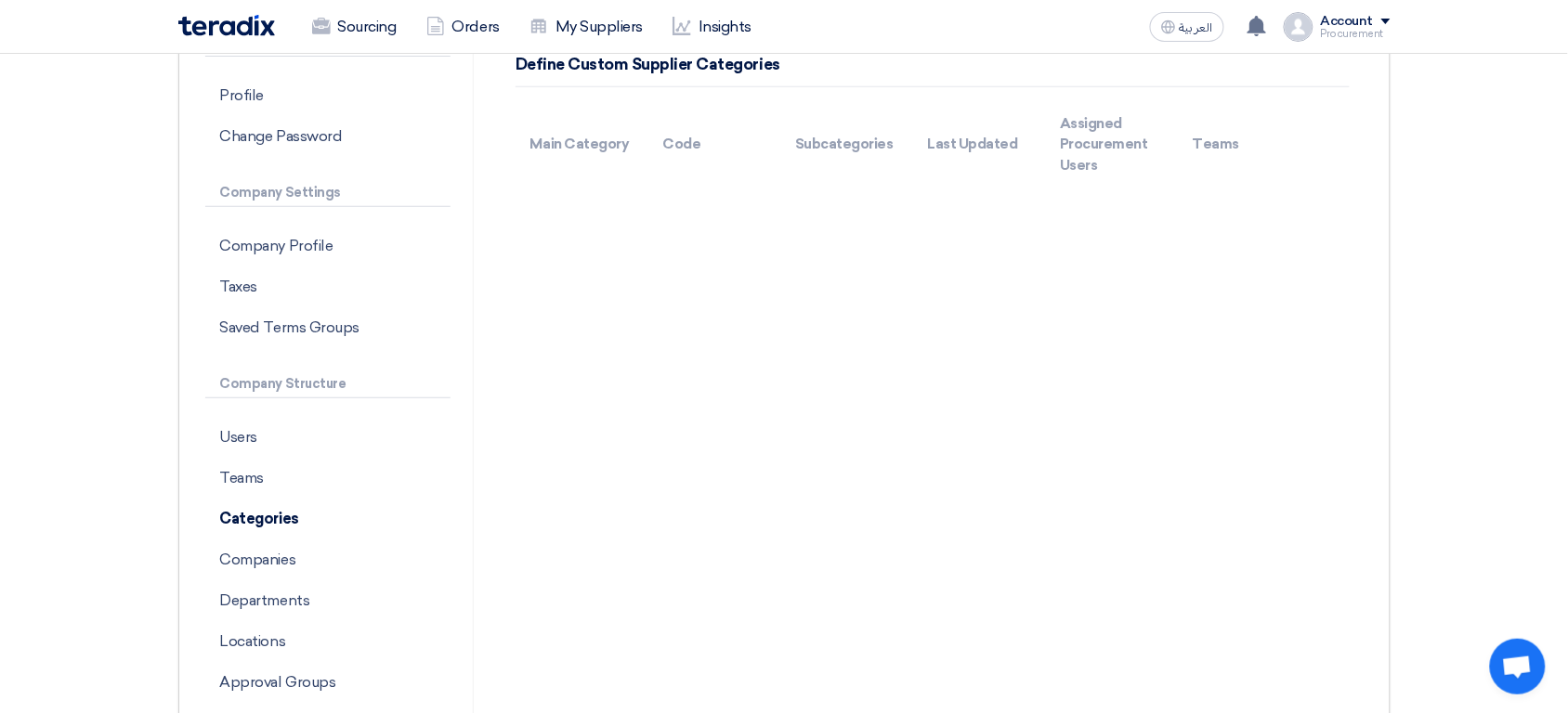
scroll to position [233, 0]
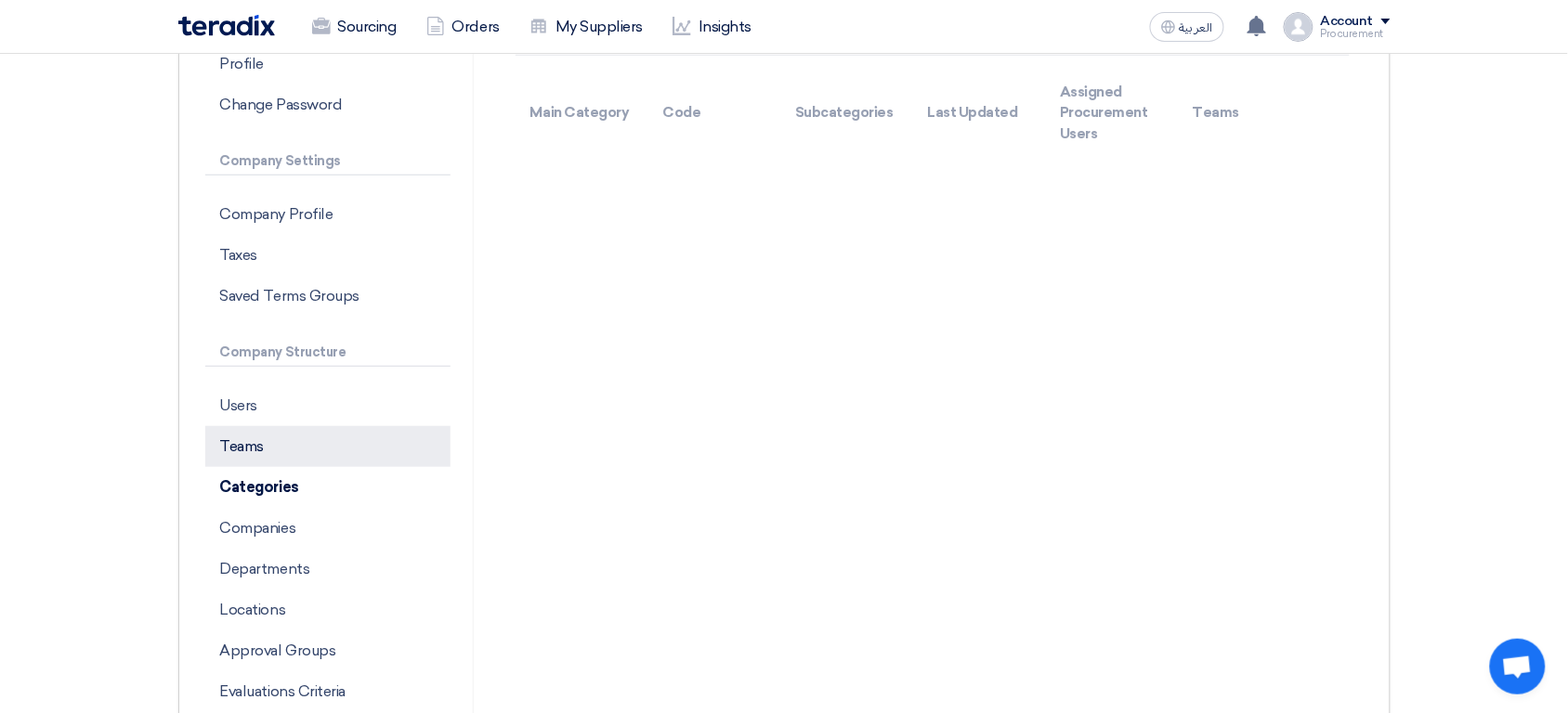
click at [305, 449] on p "Teams" at bounding box center [327, 446] width 245 height 41
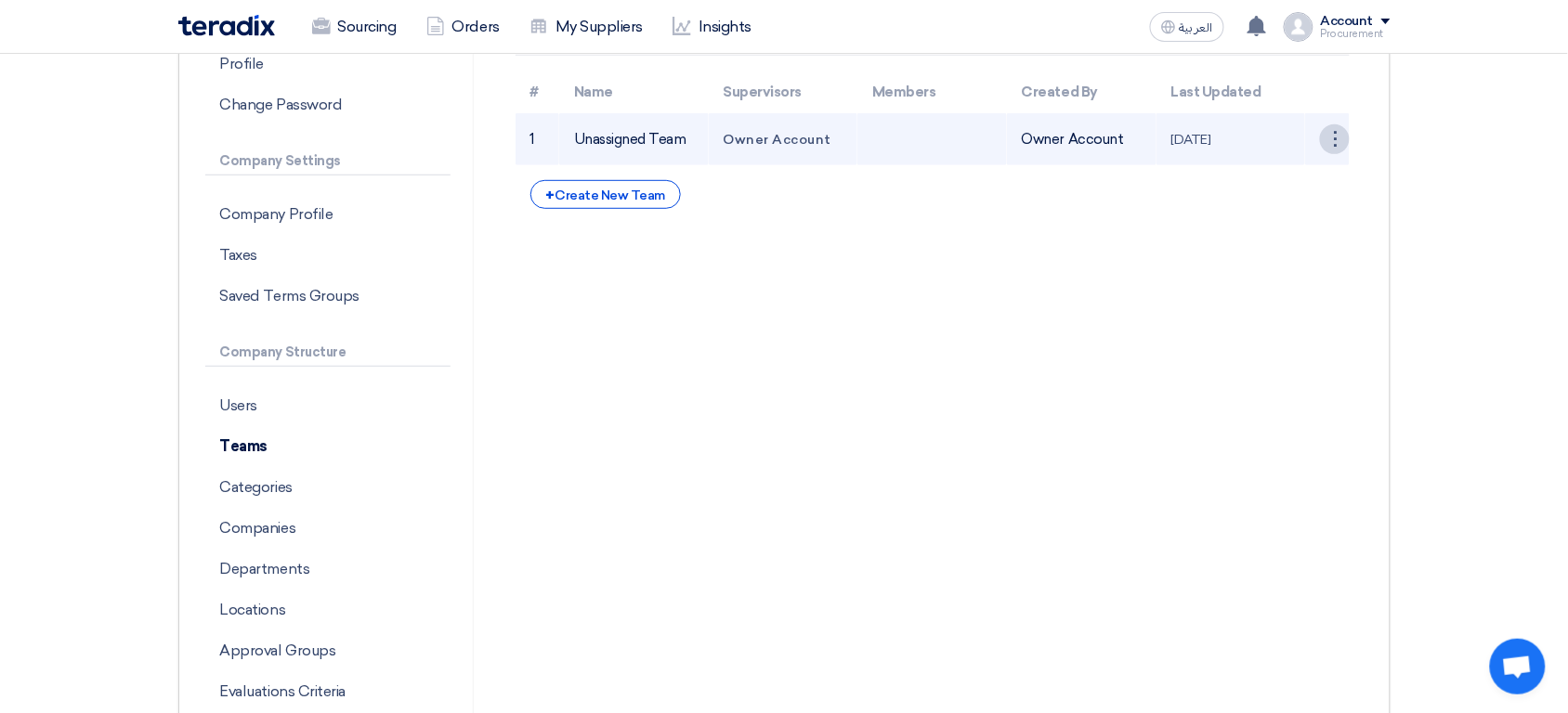
click at [1333, 151] on div "⋮" at bounding box center [1334, 139] width 30 height 30
click at [1293, 175] on link "Edit Team" at bounding box center [1302, 174] width 96 height 27
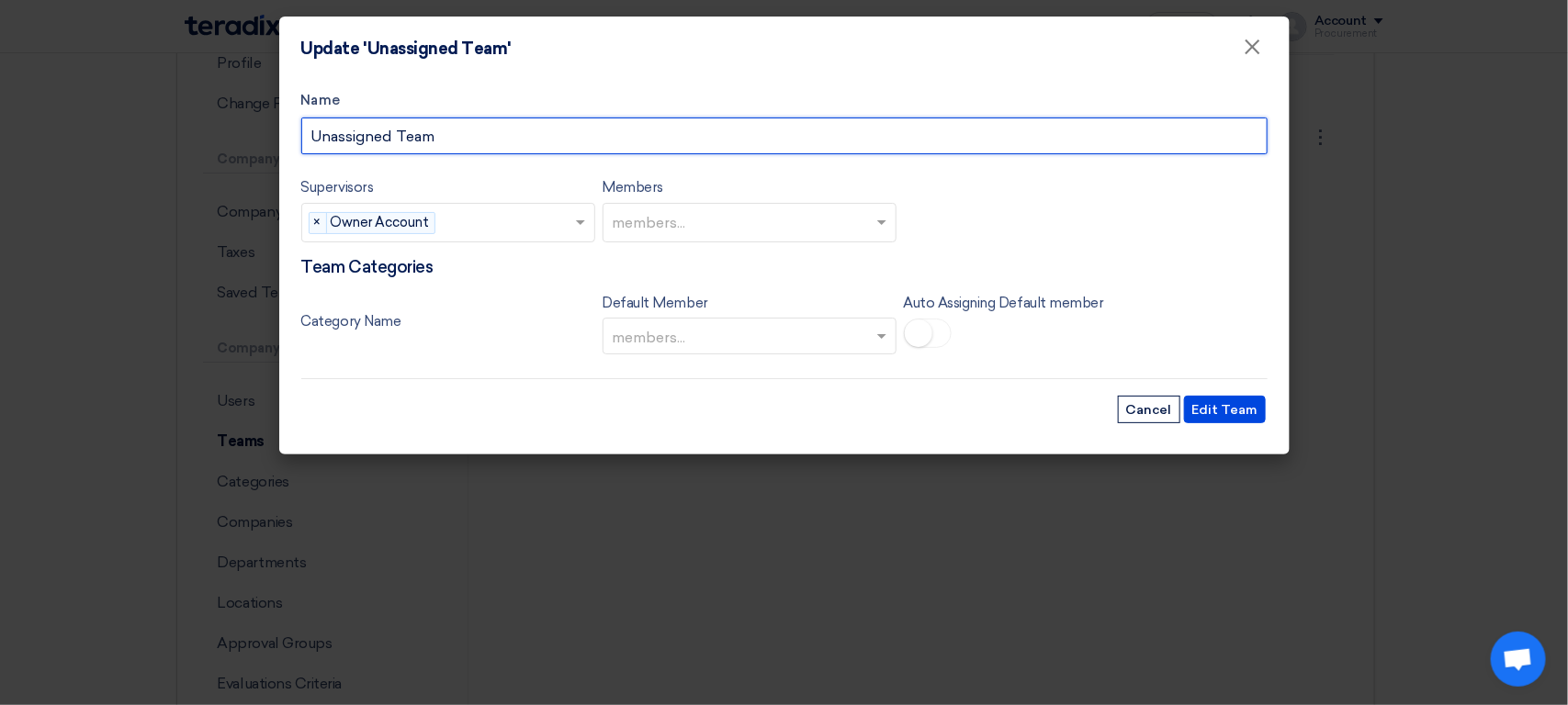
click at [374, 138] on input "Unassigned Team" at bounding box center [784, 135] width 967 height 37
type input "XYZ Team"
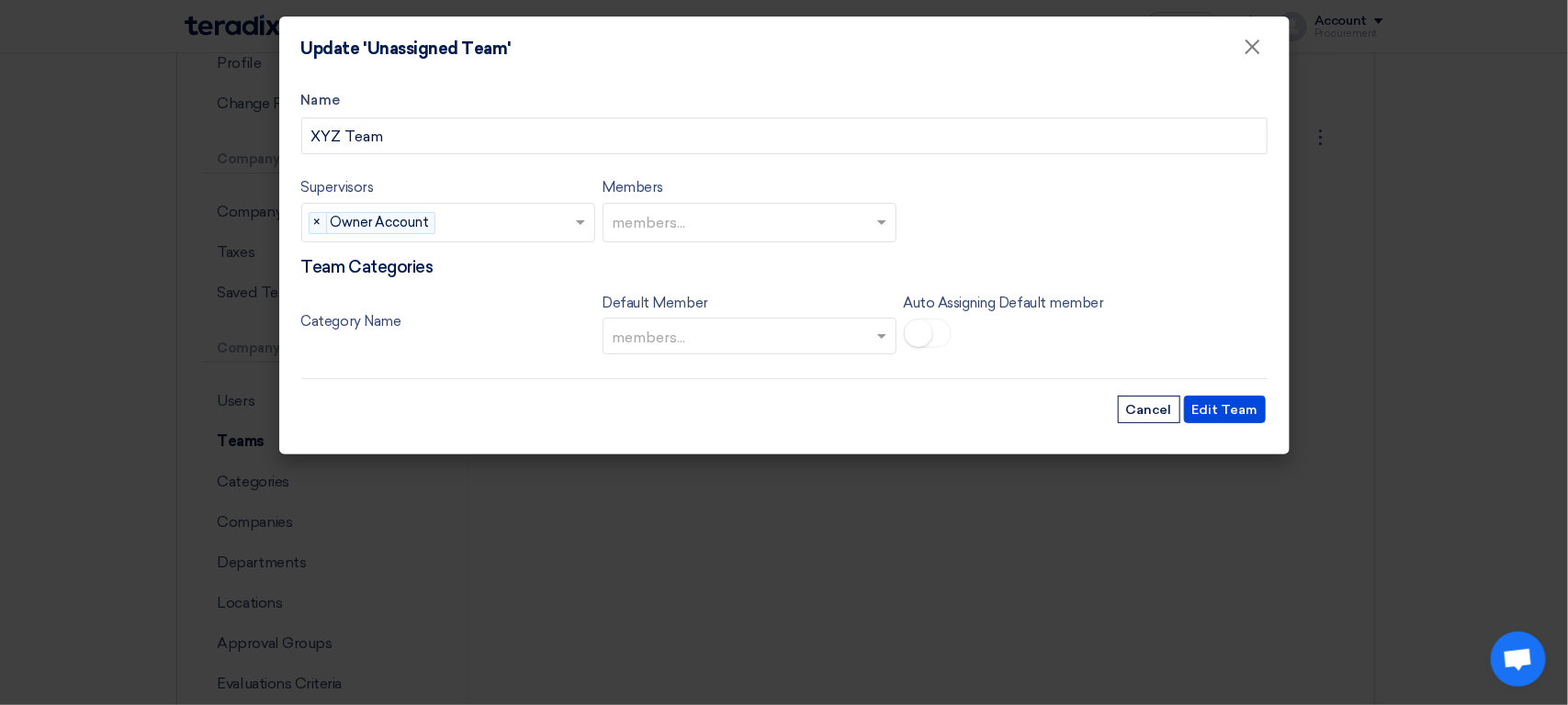
click at [678, 213] on input "text" at bounding box center [752, 224] width 278 height 30
click at [738, 196] on div "Members members..." at bounding box center [749, 209] width 294 height 66
click at [711, 228] on input "text" at bounding box center [752, 224] width 278 height 30
click at [742, 187] on div "Members members..." at bounding box center [749, 209] width 294 height 66
click at [715, 217] on input "text" at bounding box center [752, 224] width 278 height 30
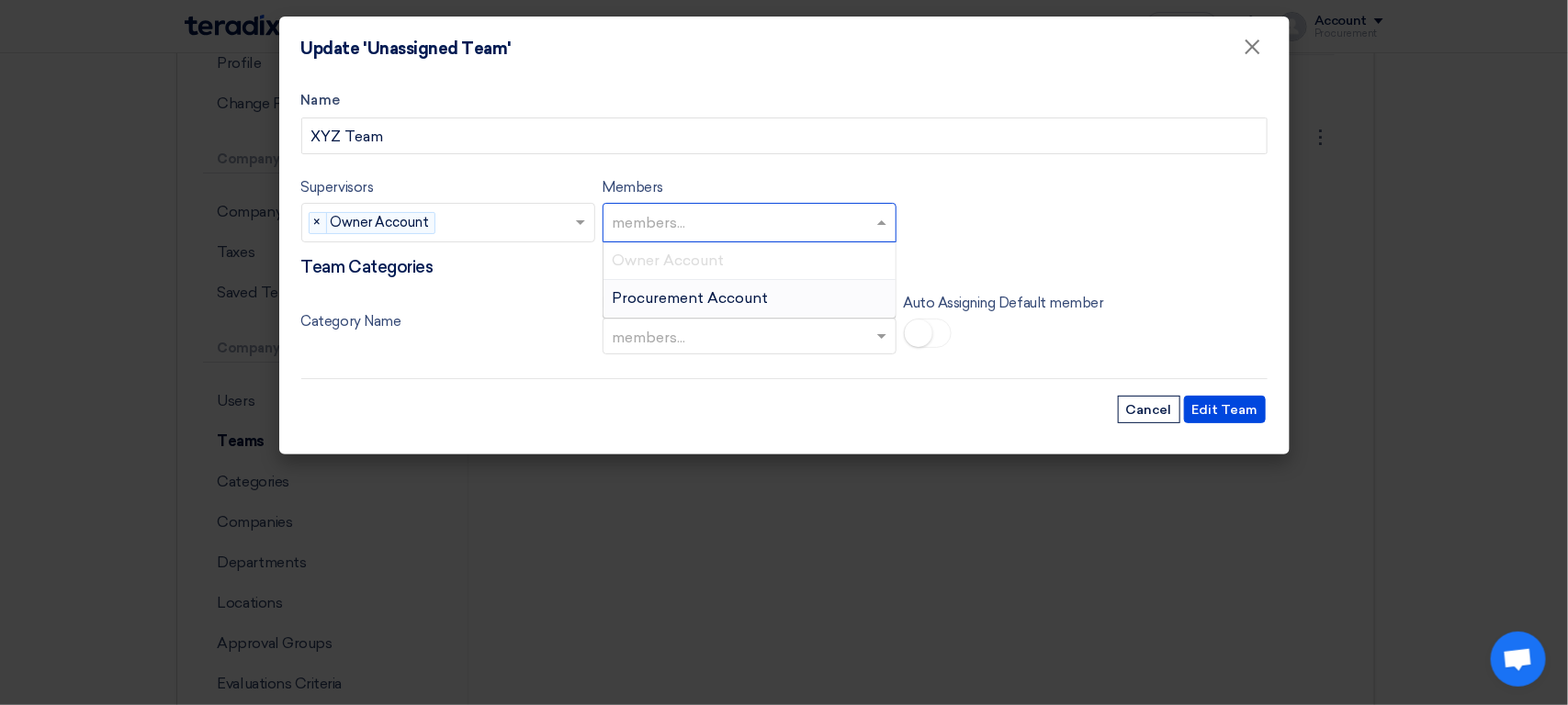
click at [684, 291] on span "Procurement Account" at bounding box center [690, 298] width 156 height 17
click at [1199, 412] on button "Edit Team" at bounding box center [1225, 409] width 81 height 27
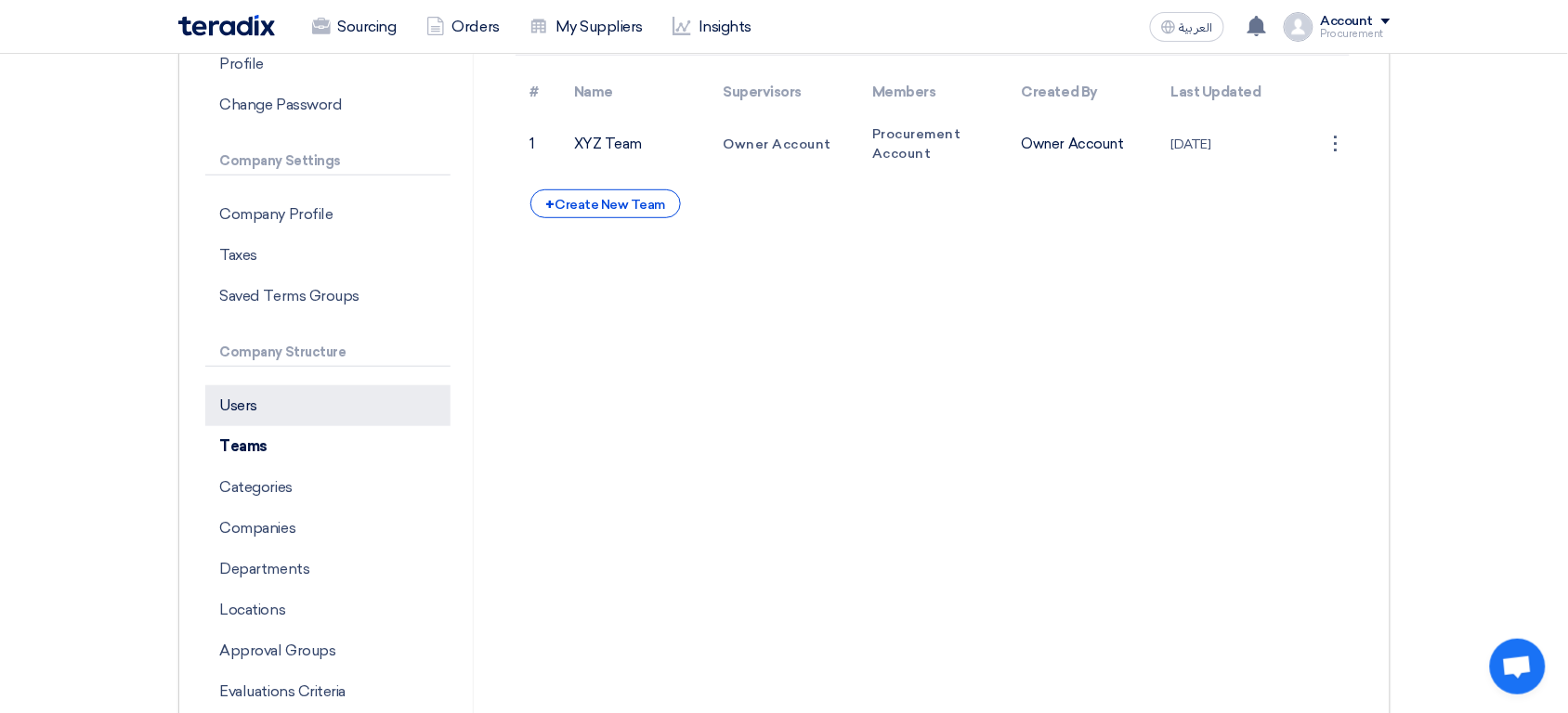
click at [276, 411] on p "Users" at bounding box center [327, 406] width 245 height 41
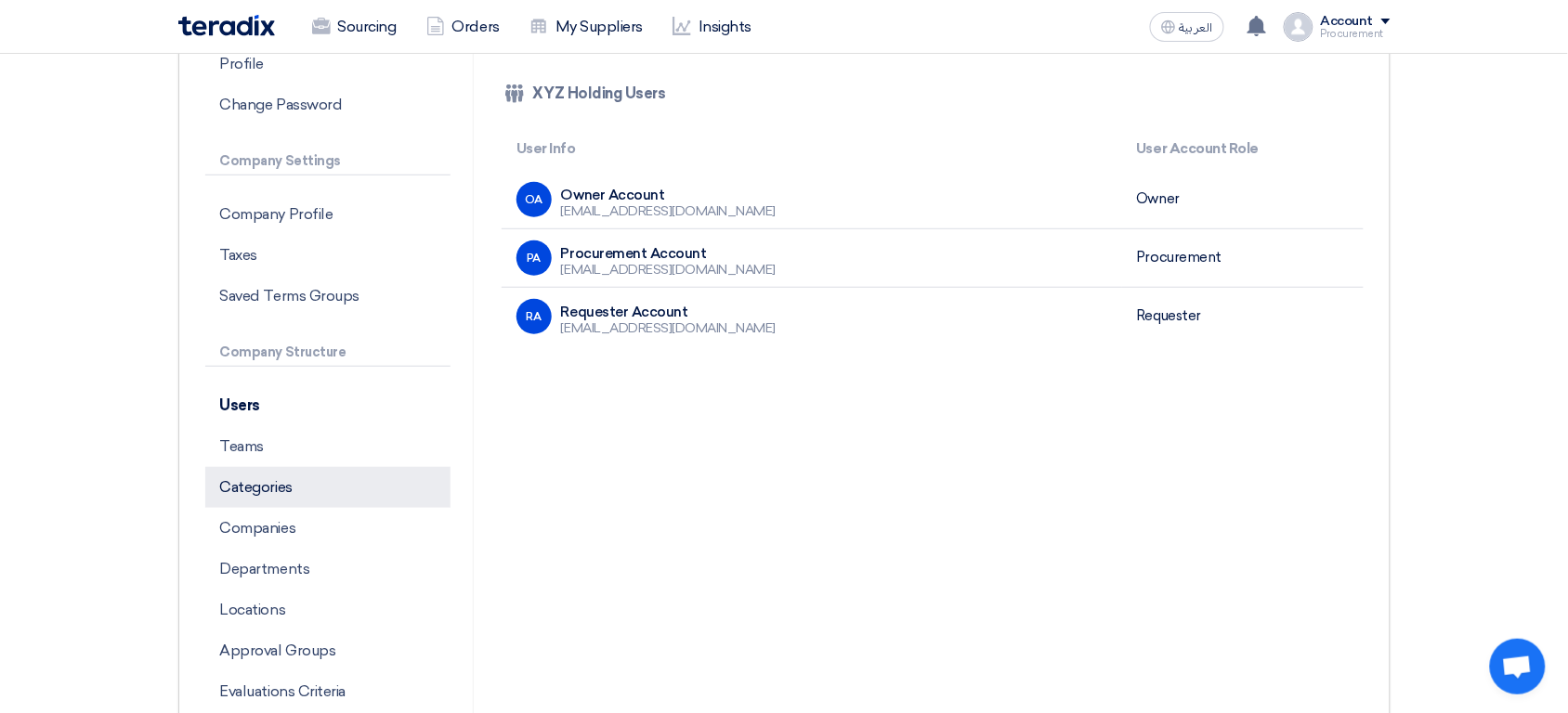
click at [306, 482] on p "Categories" at bounding box center [327, 487] width 245 height 41
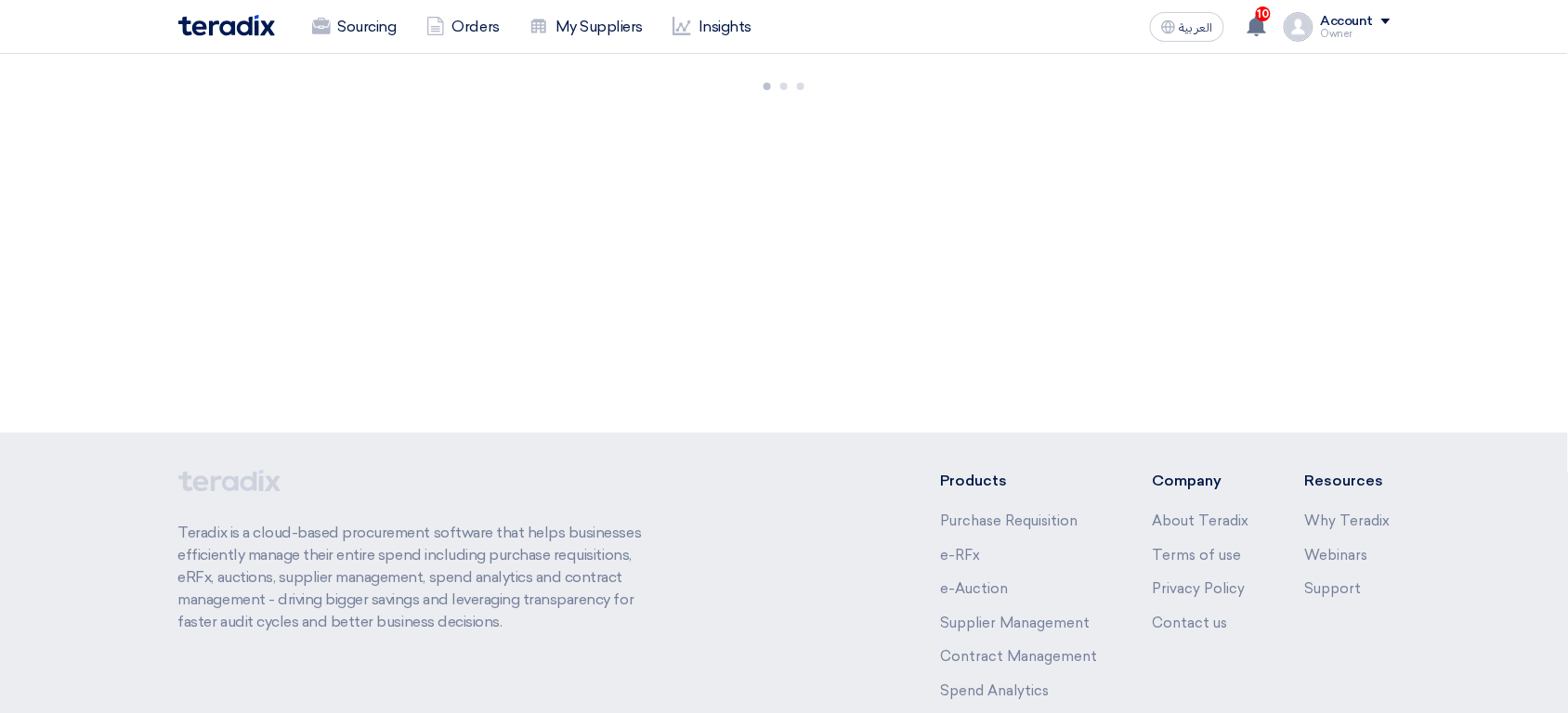
click at [1364, 25] on div "Account" at bounding box center [1347, 22] width 53 height 15
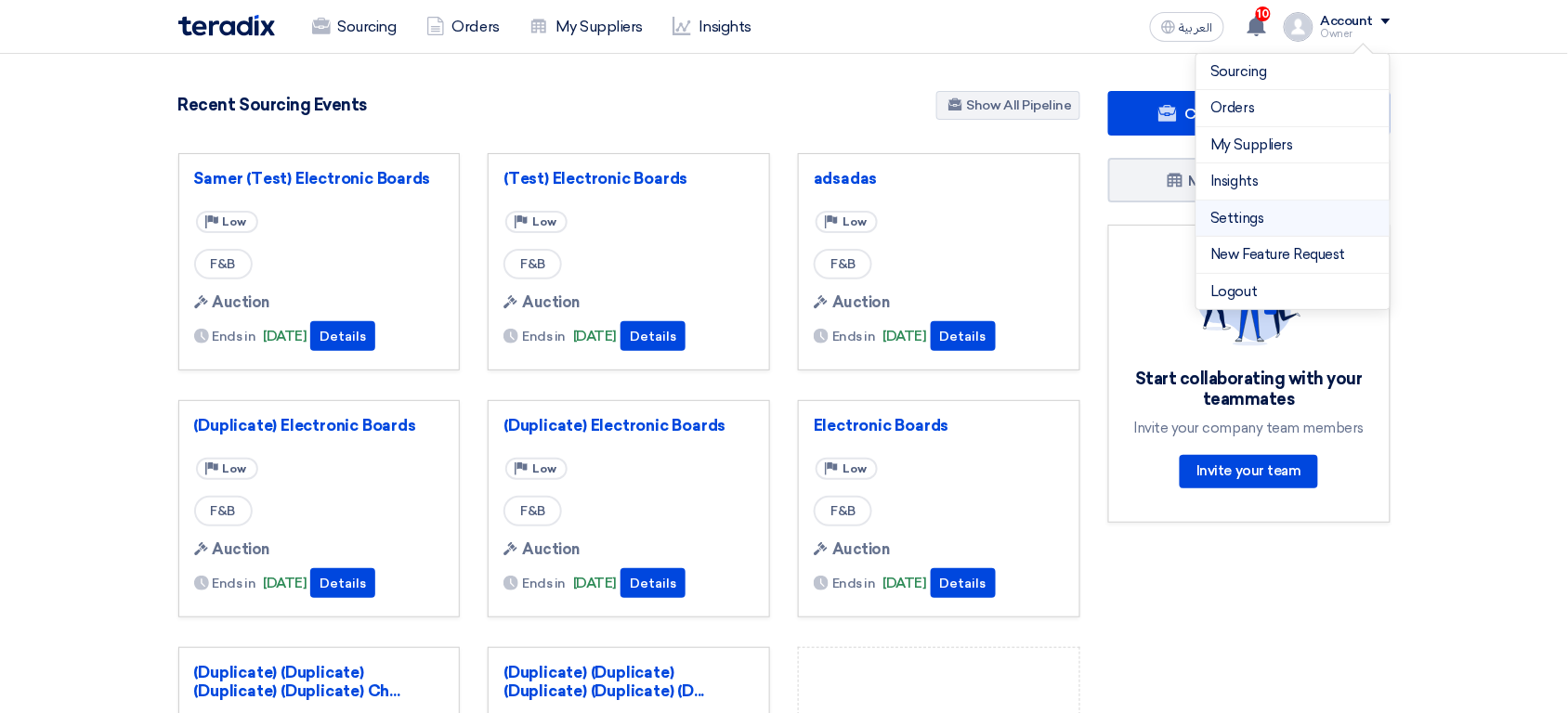
click at [1267, 230] on li "Settings" at bounding box center [1293, 219] width 193 height 37
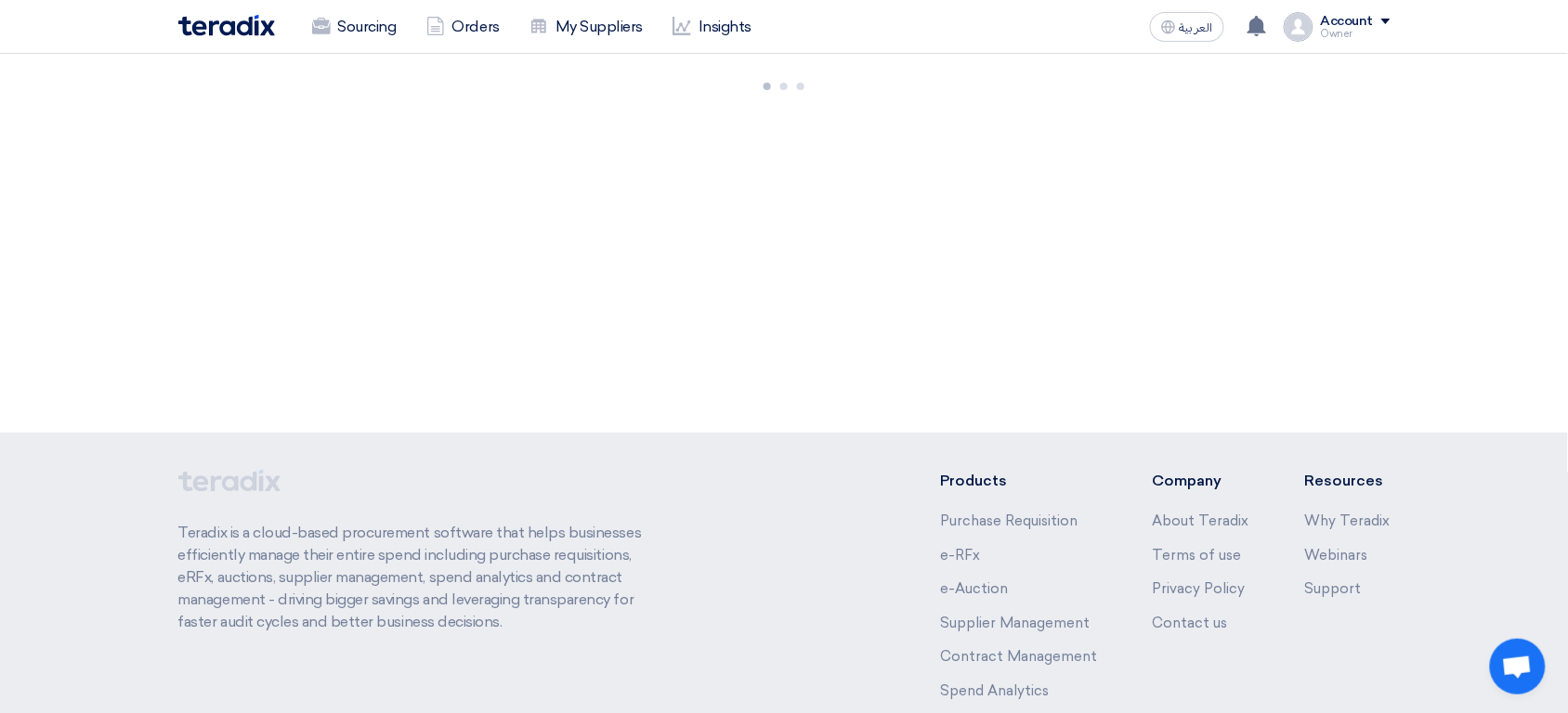
click at [1313, 22] on img at bounding box center [1298, 27] width 30 height 30
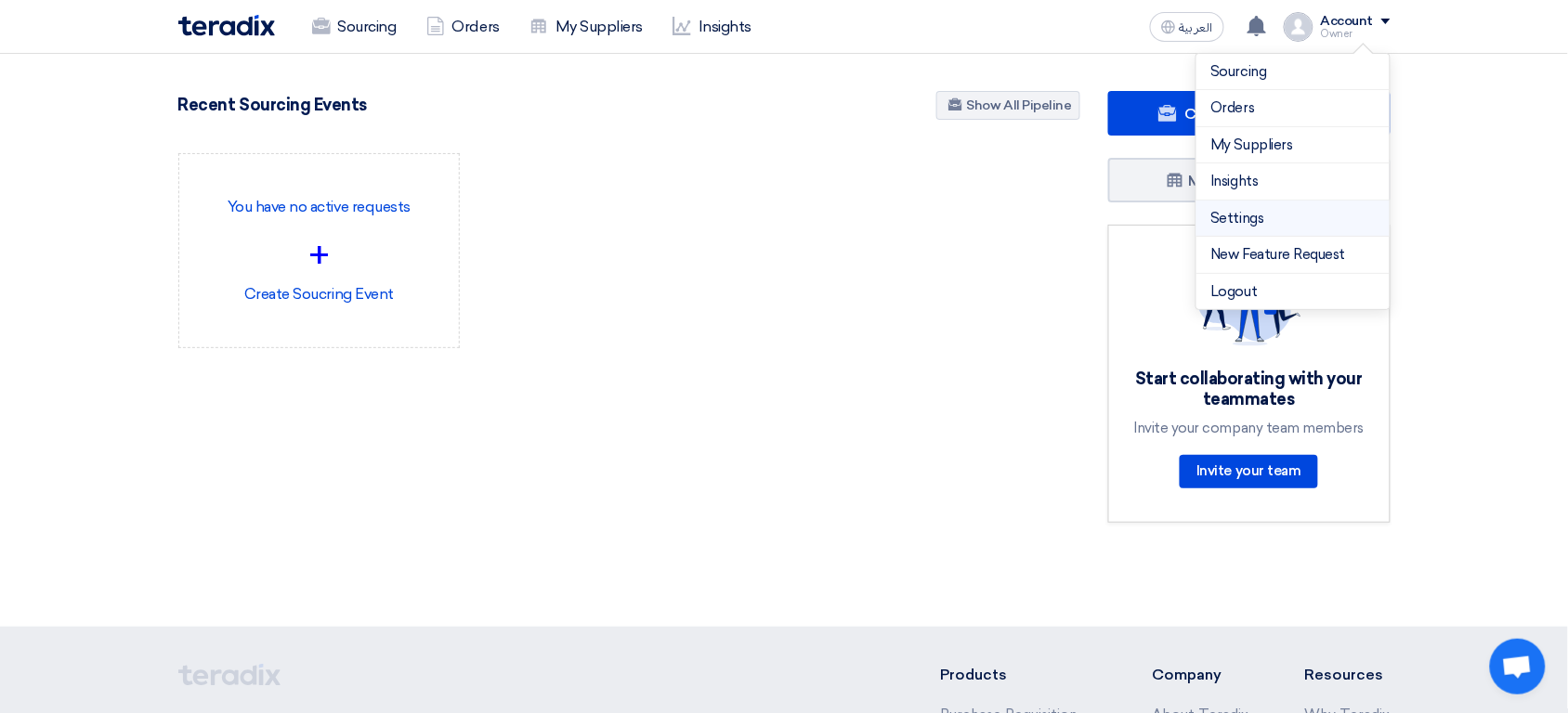
click at [1240, 216] on link "Settings" at bounding box center [1292, 218] width 164 height 21
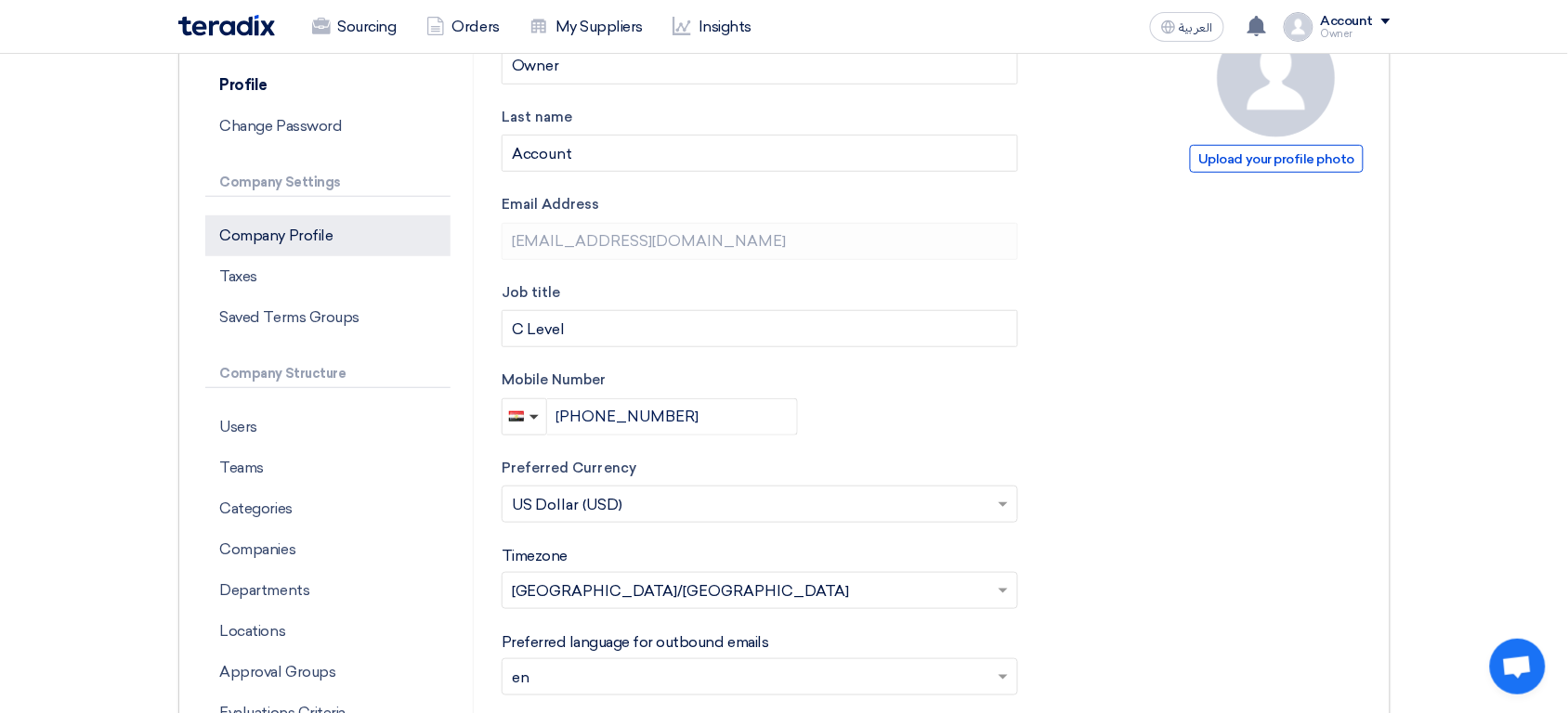
scroll to position [203, 0]
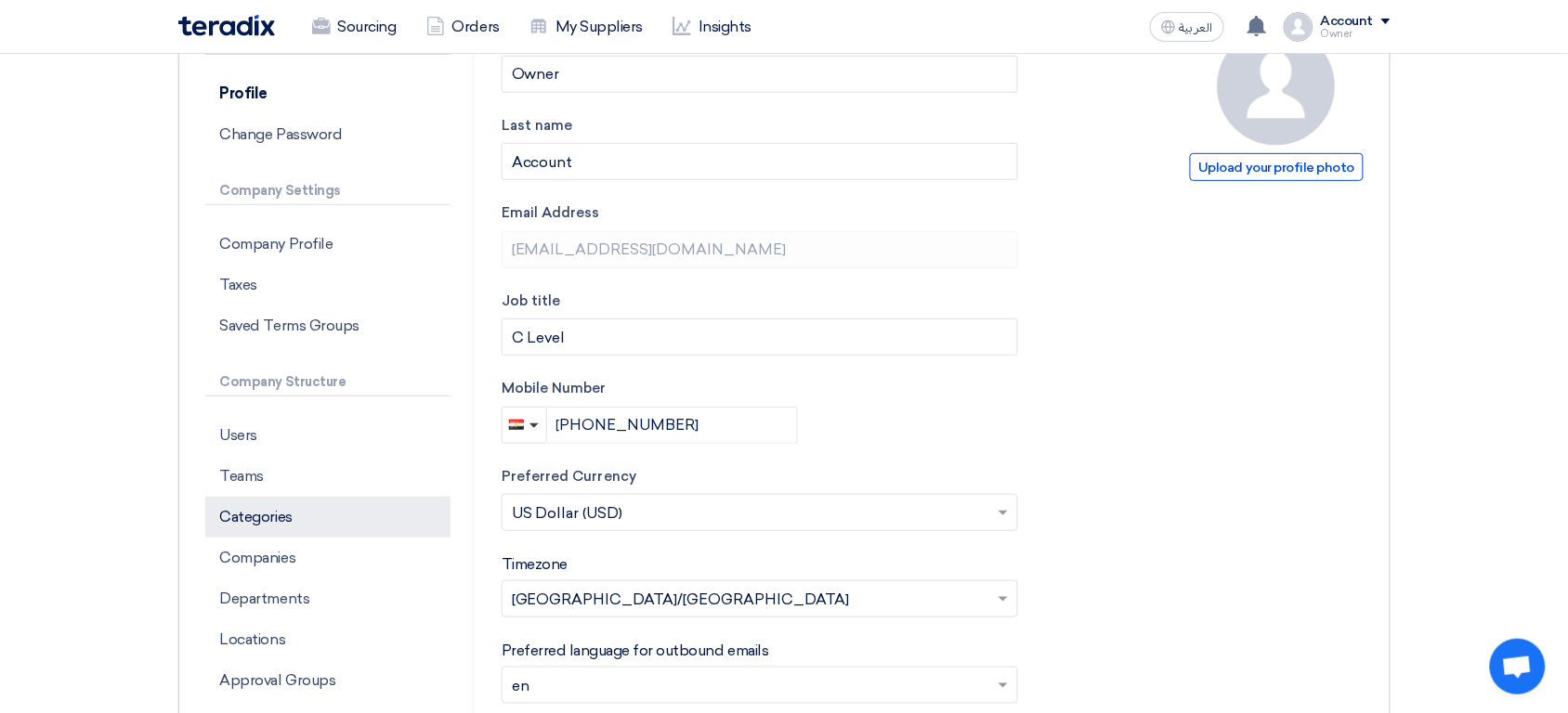
click at [320, 527] on p "Categories" at bounding box center [327, 517] width 245 height 41
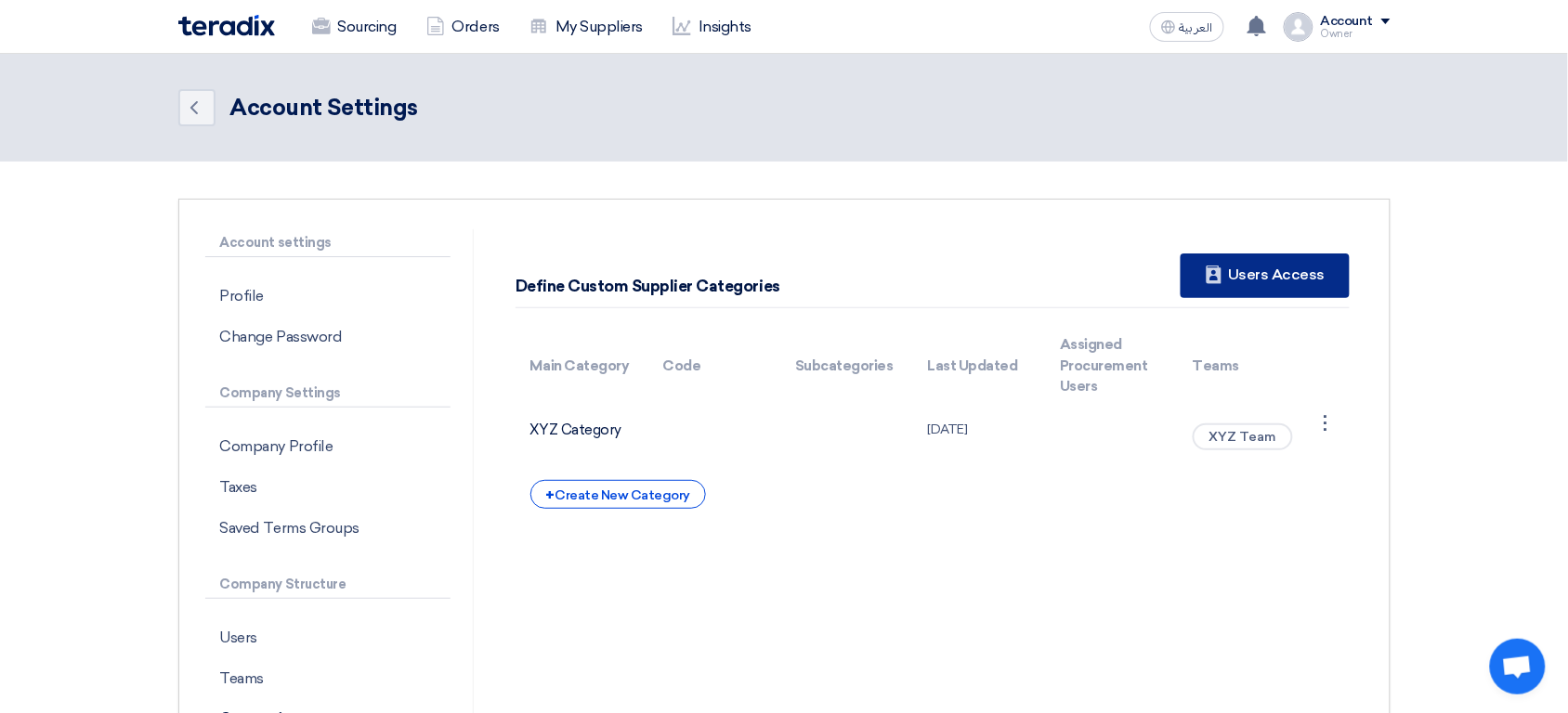
click at [1271, 263] on div "New Supplier Users Access" at bounding box center [1265, 276] width 168 height 45
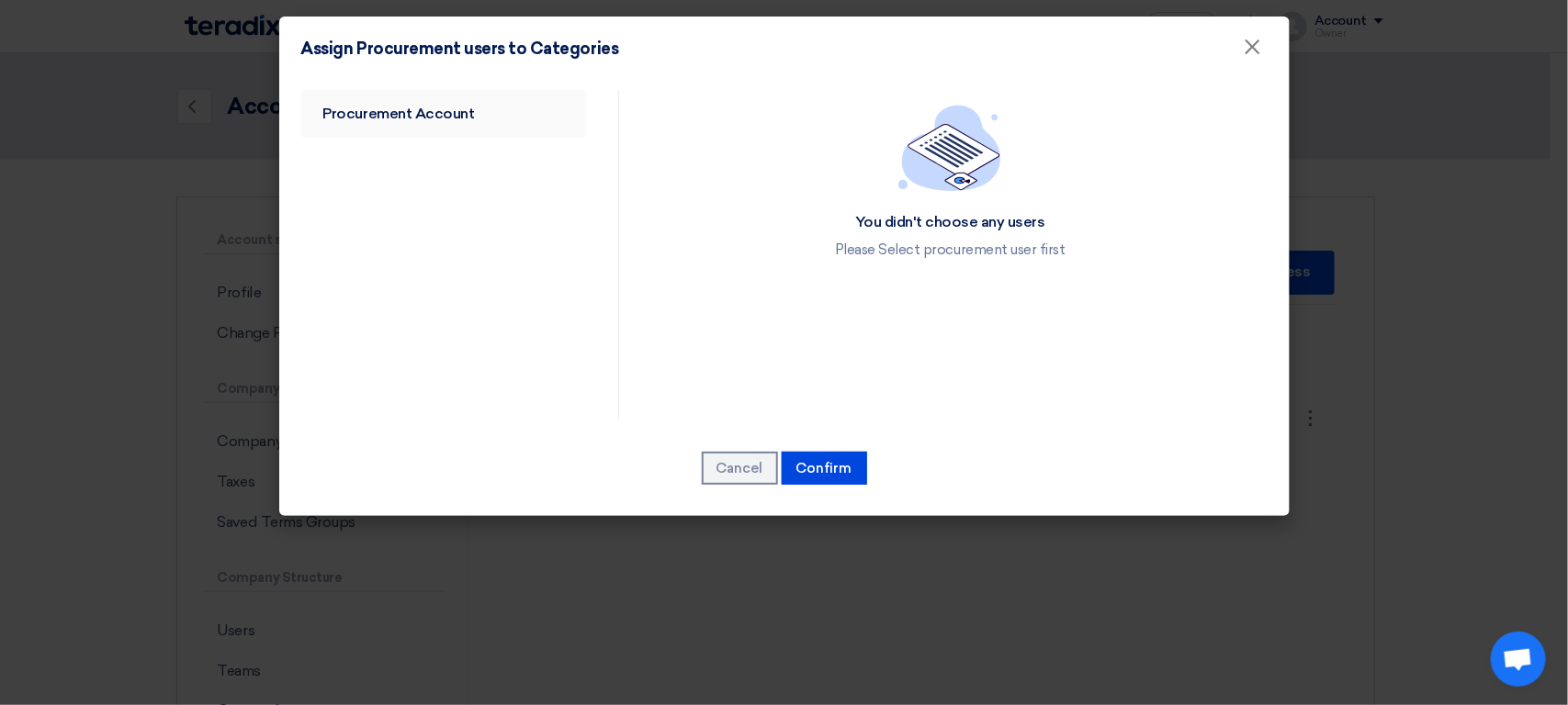
click at [508, 112] on link "Procurement Account" at bounding box center [444, 114] width 286 height 47
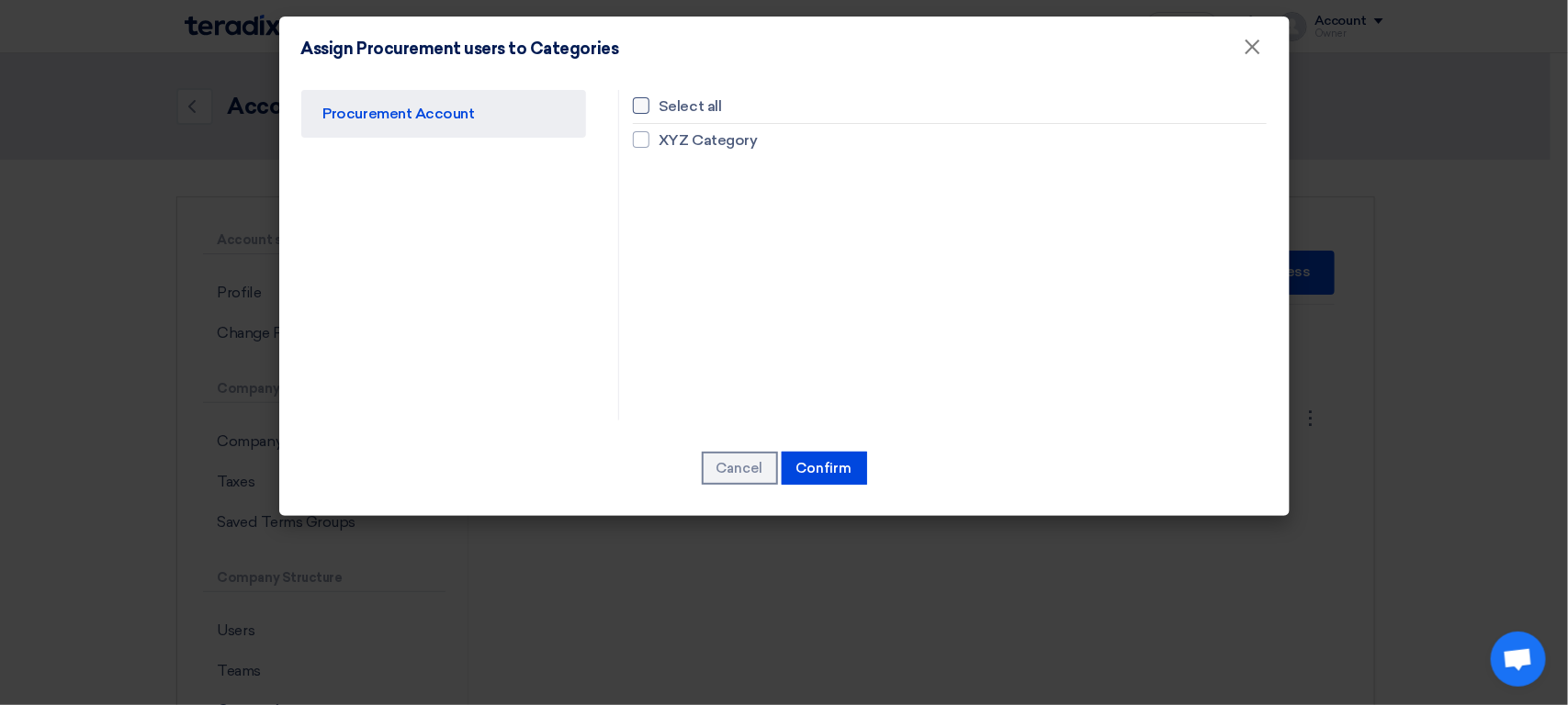
click at [703, 102] on span "Select all" at bounding box center [690, 106] width 62 height 22
click at [670, 102] on input "Select all" at bounding box center [665, 106] width 12 height 12
checkbox input "true"
click at [836, 479] on button "Confirm" at bounding box center [825, 467] width 85 height 33
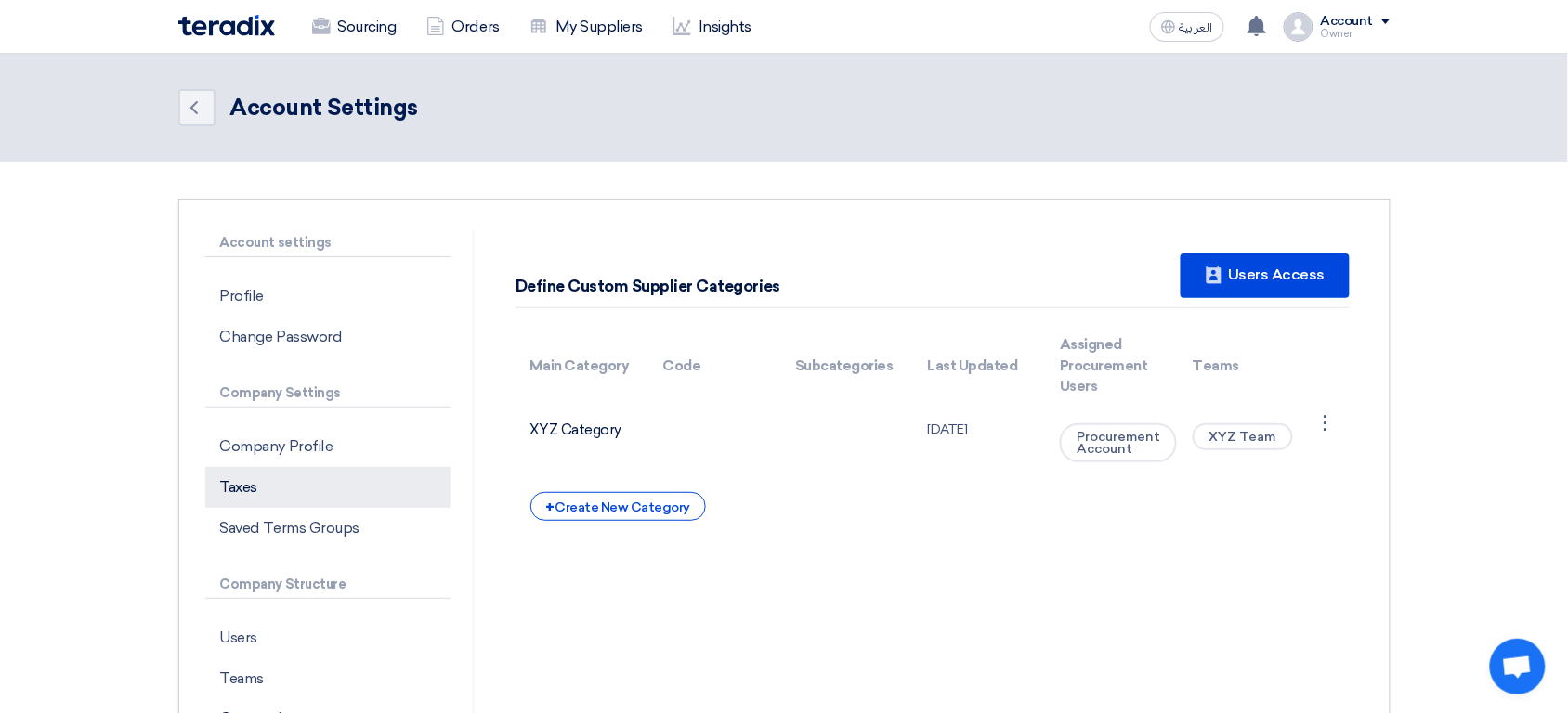
click at [281, 494] on p "Taxes" at bounding box center [327, 487] width 245 height 41
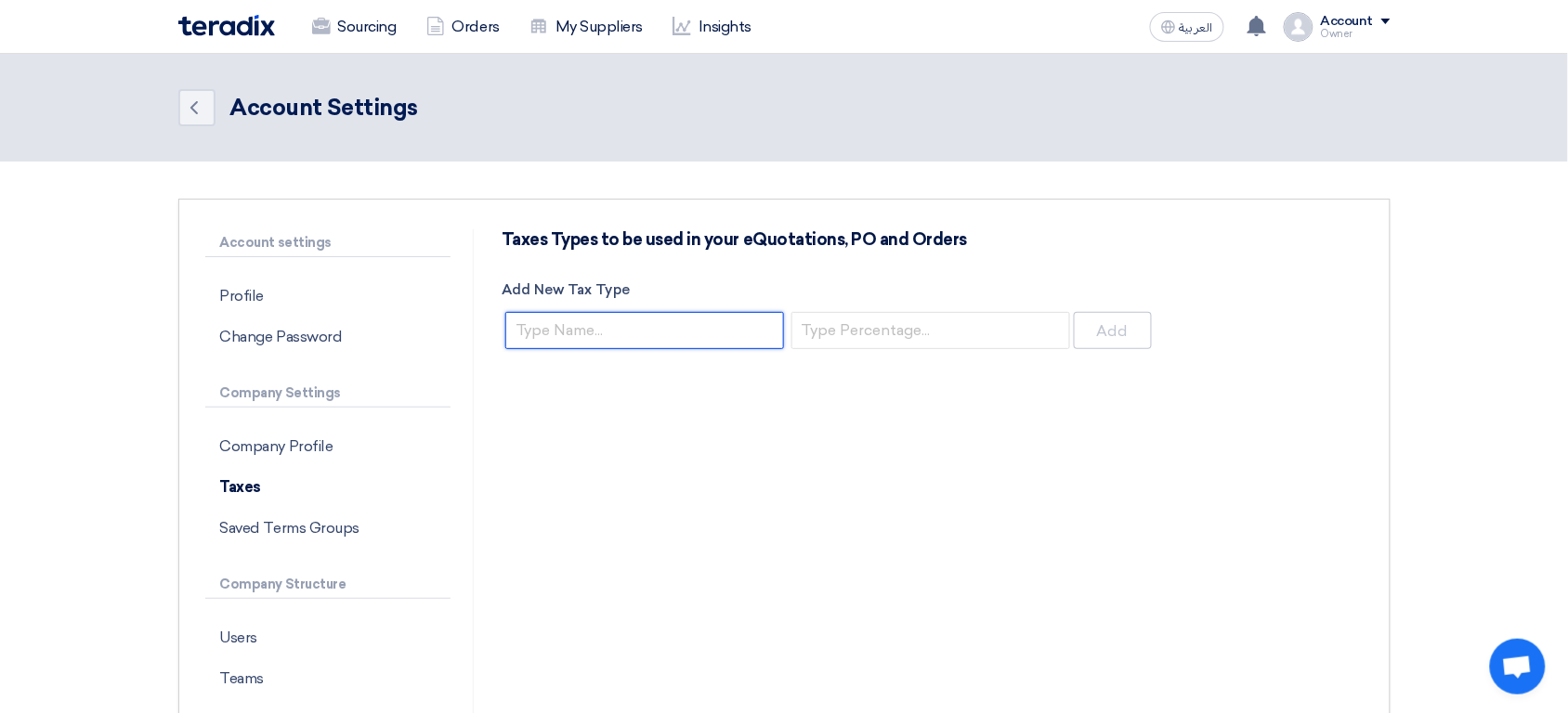
click at [676, 332] on input "Add New Tax Type" at bounding box center [644, 330] width 279 height 37
type input "14% Taxes"
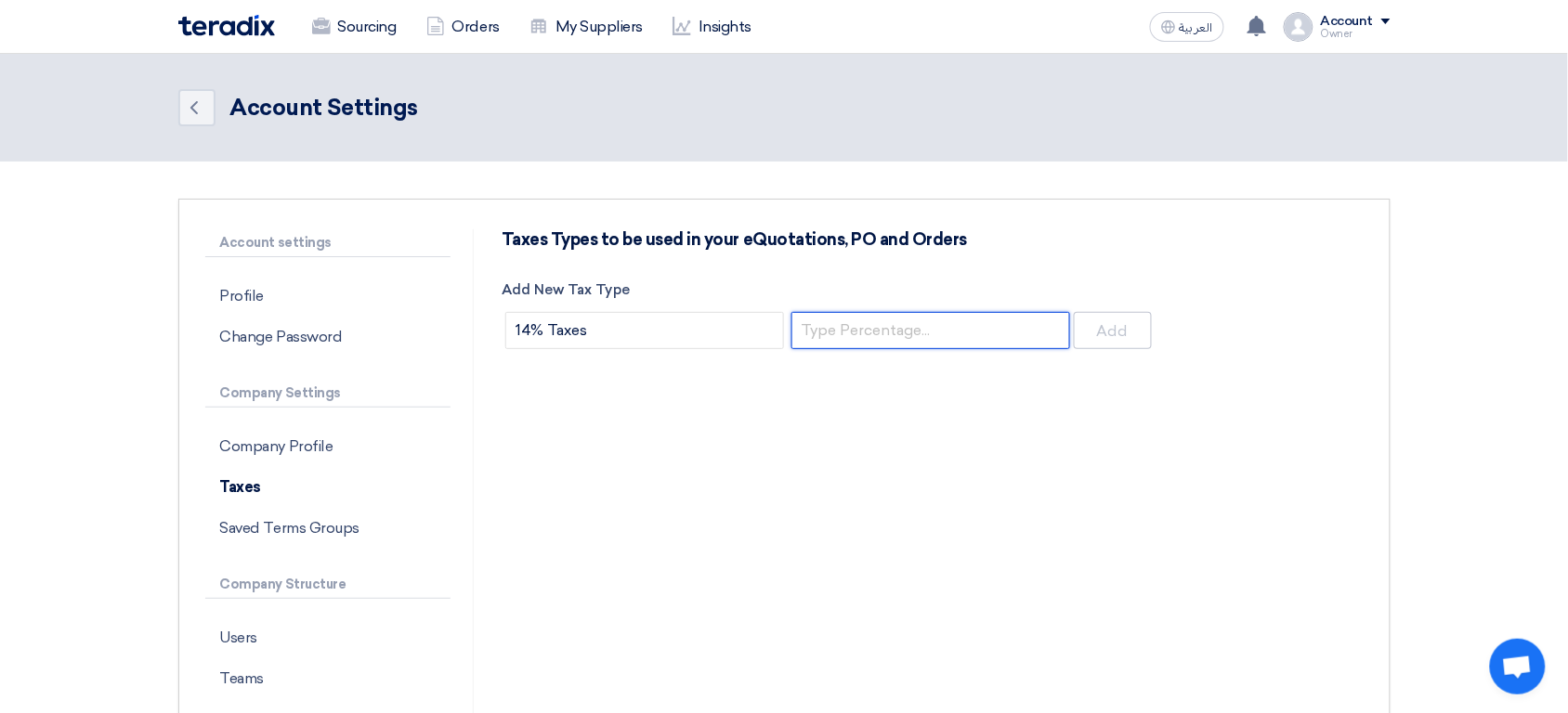
click at [954, 338] on input "number" at bounding box center [930, 330] width 279 height 37
type input "14"
click at [1092, 341] on button "Add" at bounding box center [1113, 330] width 78 height 37
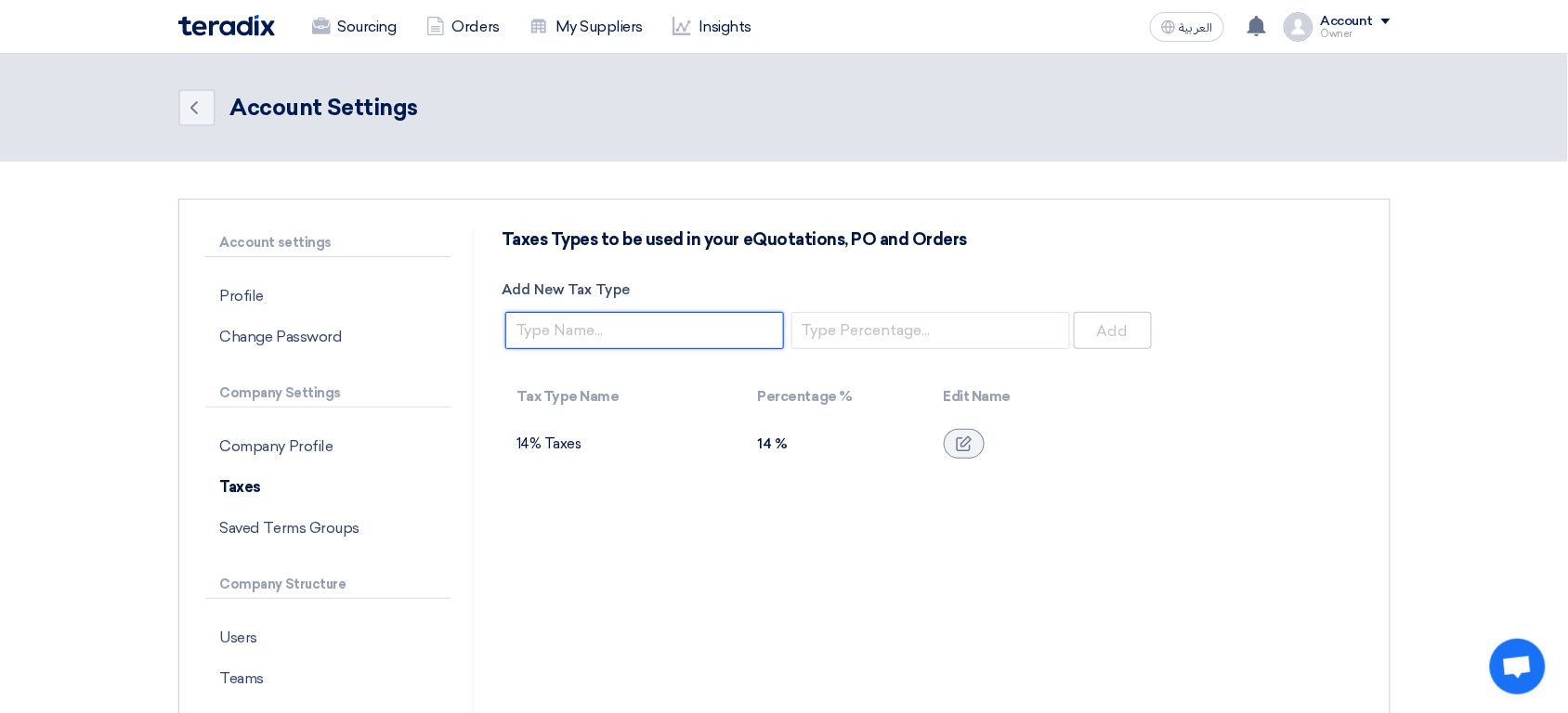
click at [622, 331] on input "Add New Tax Type" at bounding box center [644, 330] width 279 height 37
type input "VAT-free"
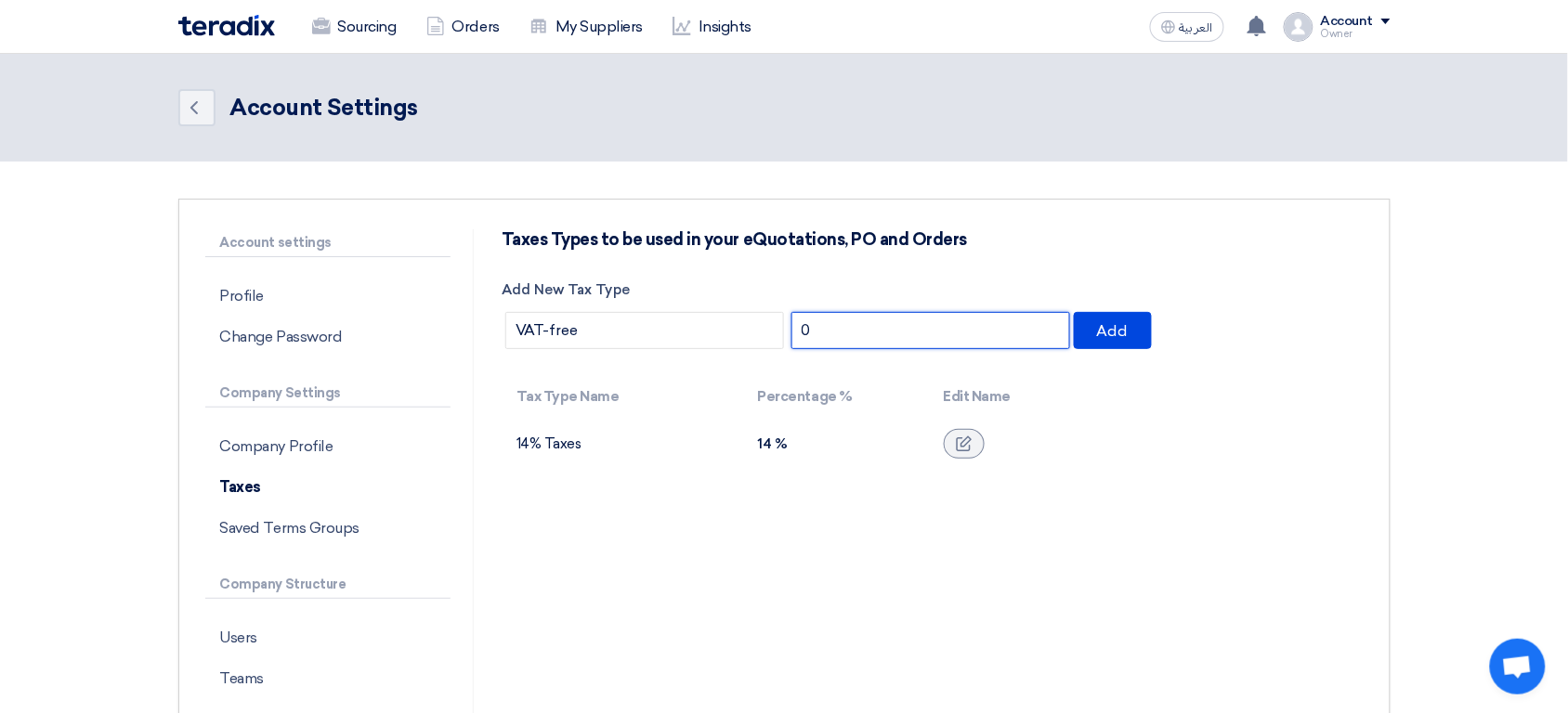
type input "0"
click at [1074, 312] on button "Add" at bounding box center [1113, 330] width 79 height 37
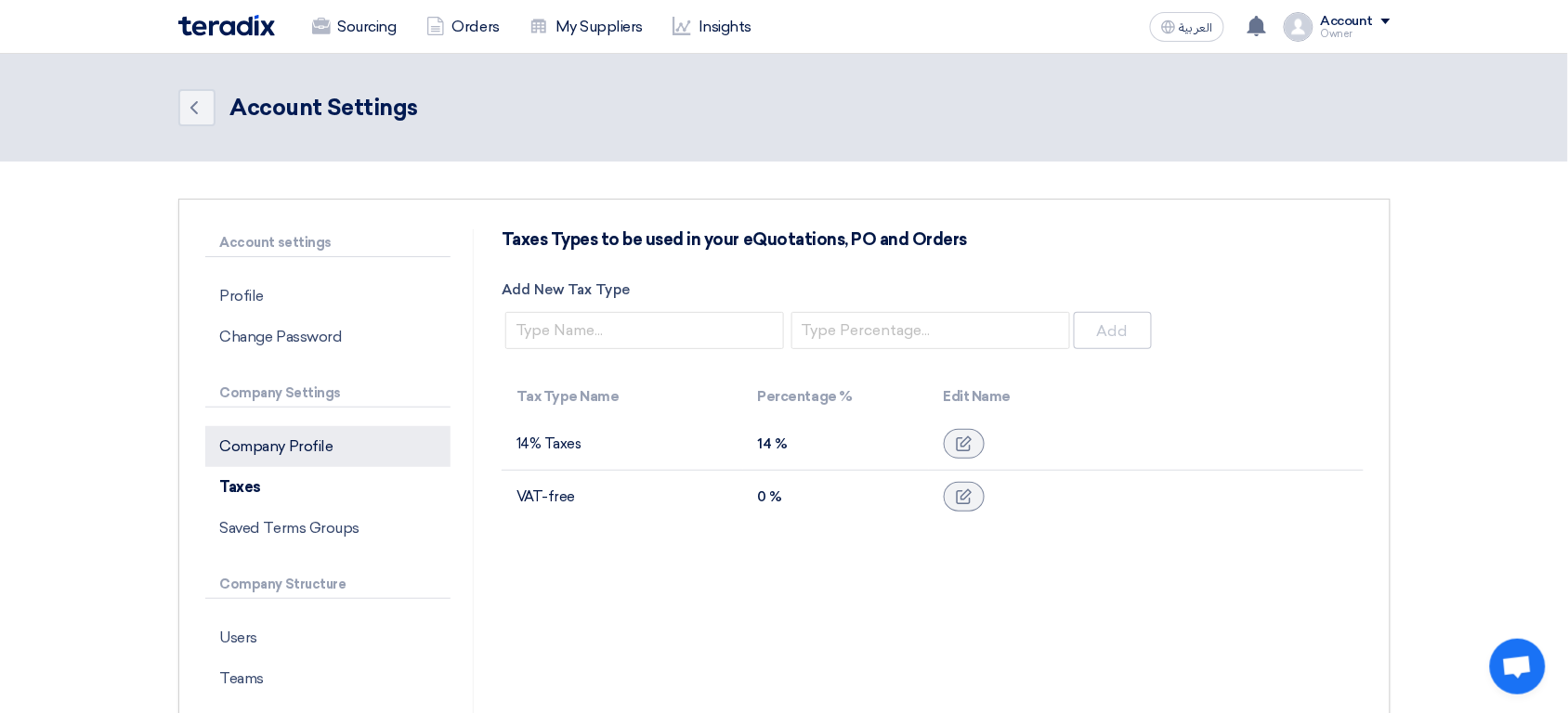
click at [318, 453] on p "Company Profile" at bounding box center [327, 446] width 245 height 41
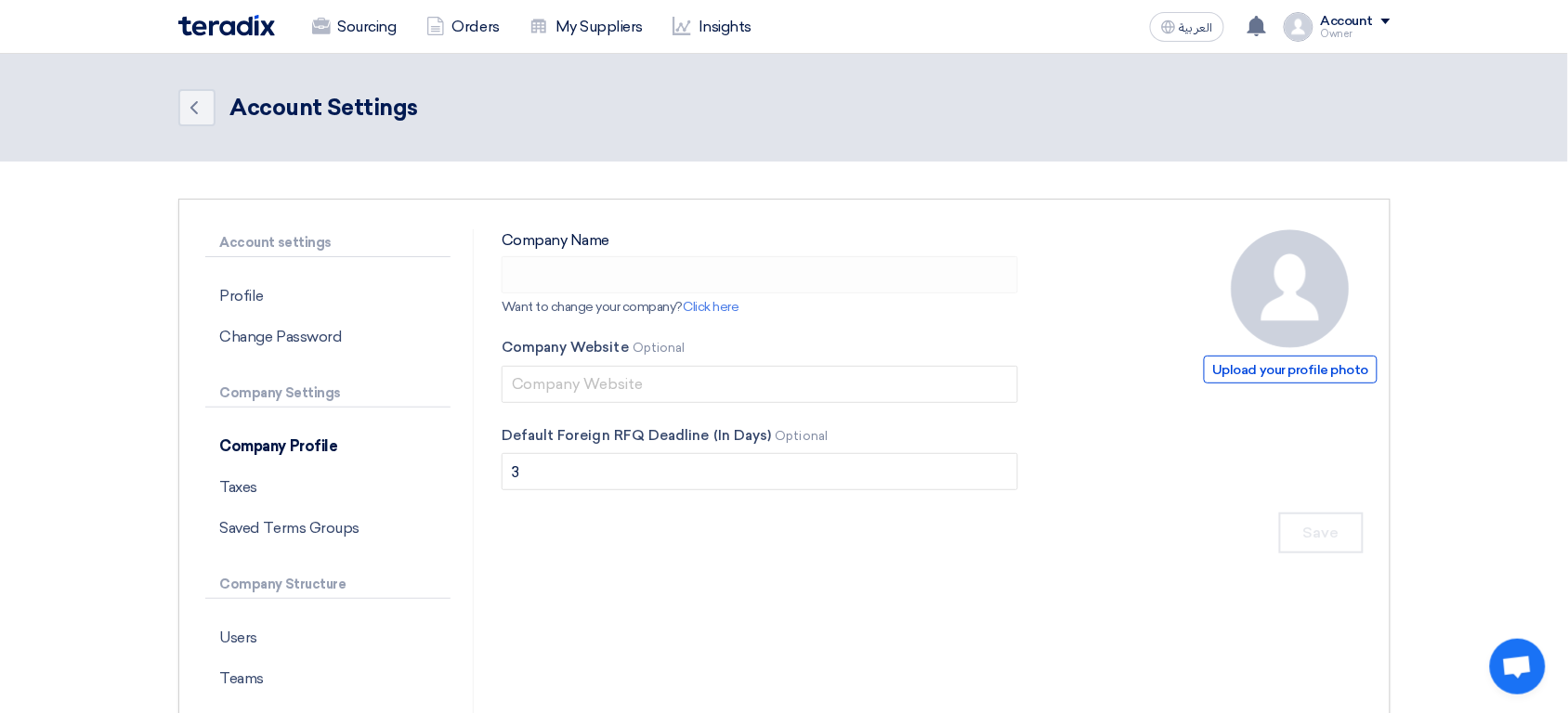
type input "XYZ Holding"
click at [1263, 380] on span "Upload your profile photo" at bounding box center [1289, 369] width 172 height 28
type input "C:\fakepath\logo-Placeholder.jpg"
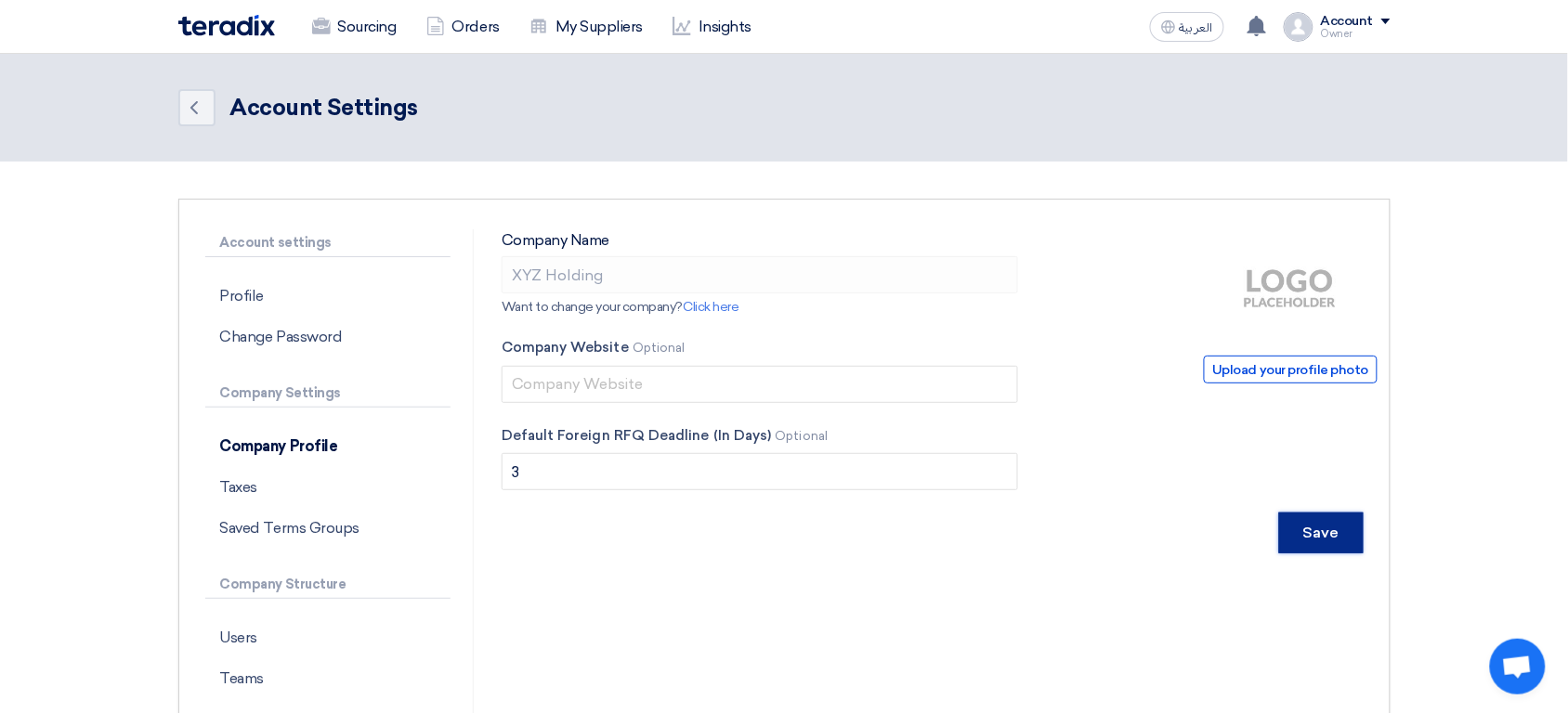
click at [1327, 545] on input "Save" at bounding box center [1321, 533] width 84 height 41
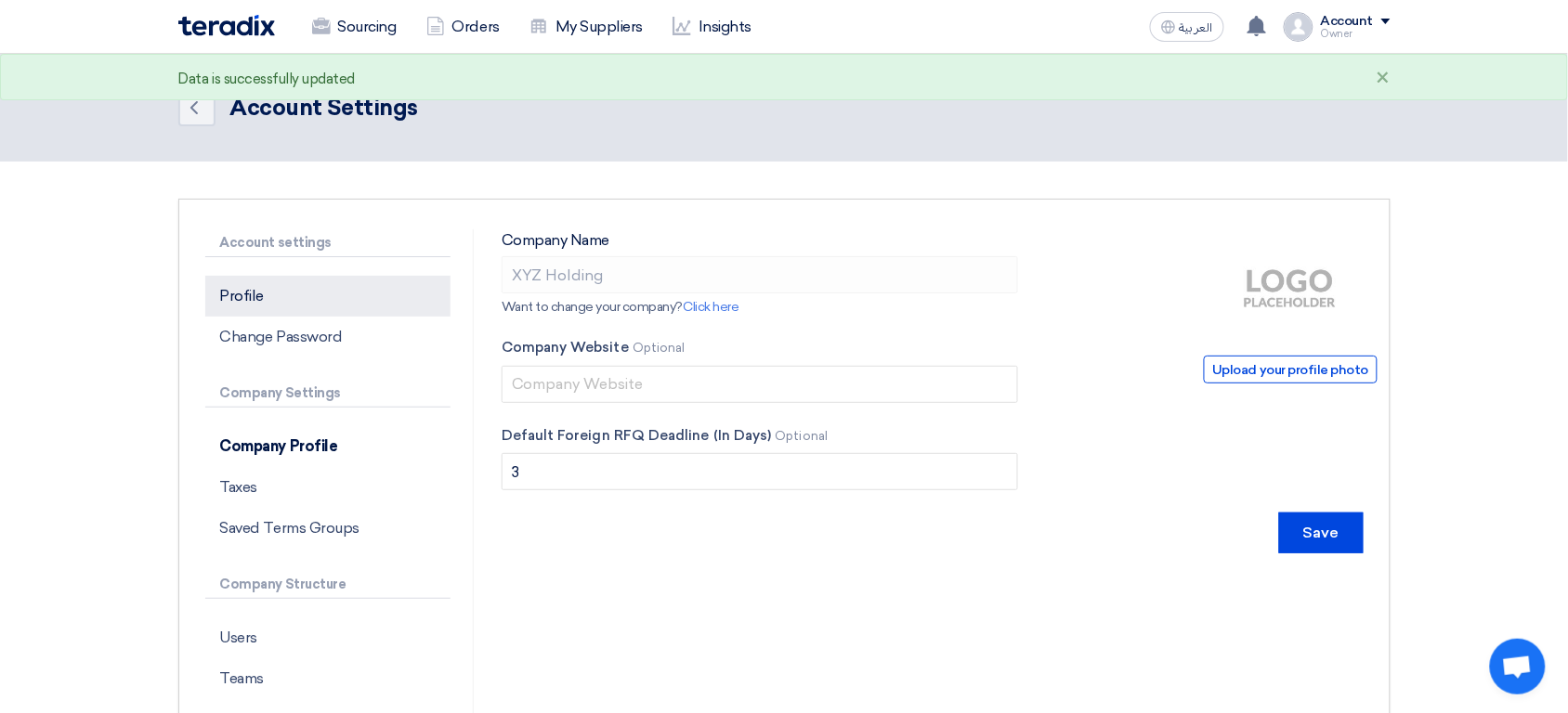
click at [269, 299] on p "Profile" at bounding box center [327, 296] width 245 height 41
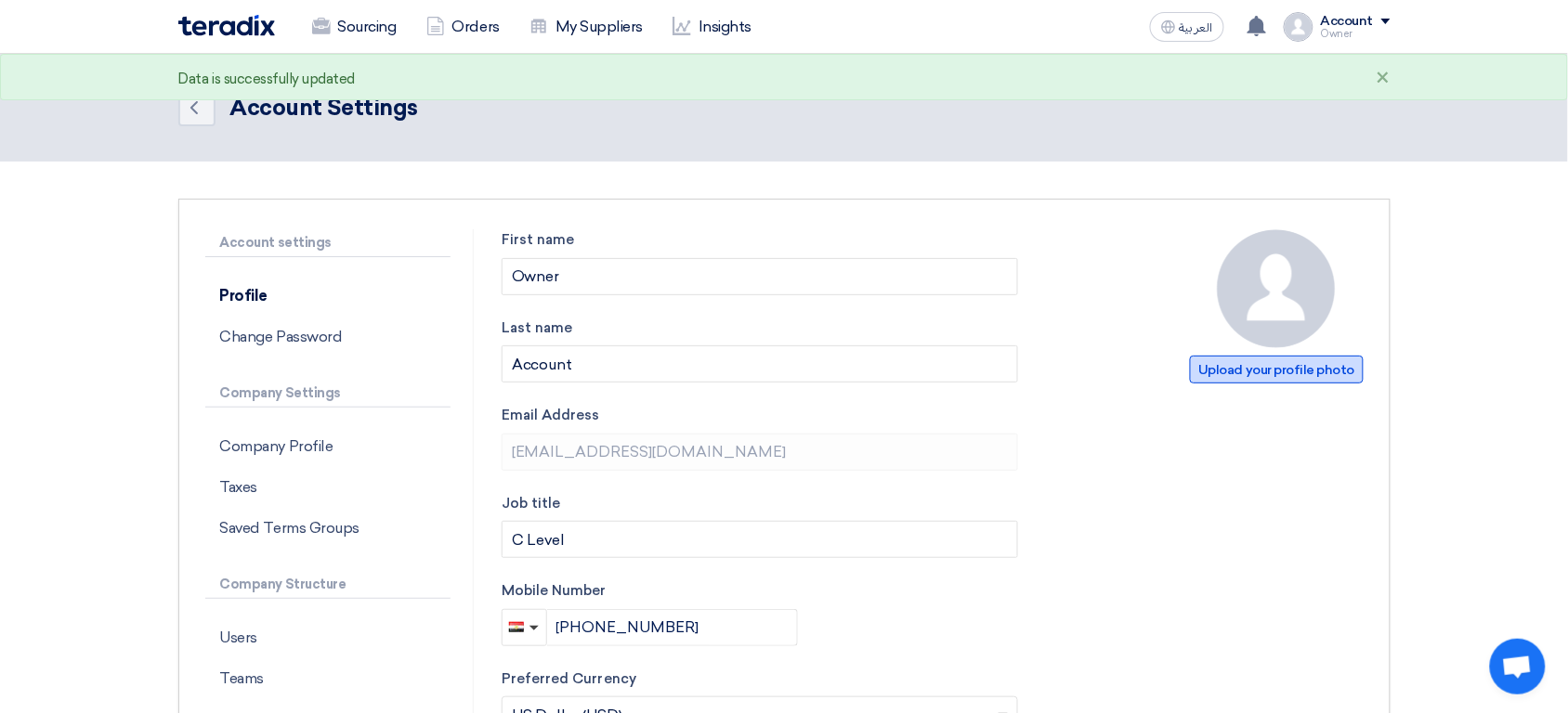
click at [1276, 374] on span "Upload your profile photo" at bounding box center [1276, 369] width 172 height 28
type input "C:\fakepath\logo-Placeholder.jpg"
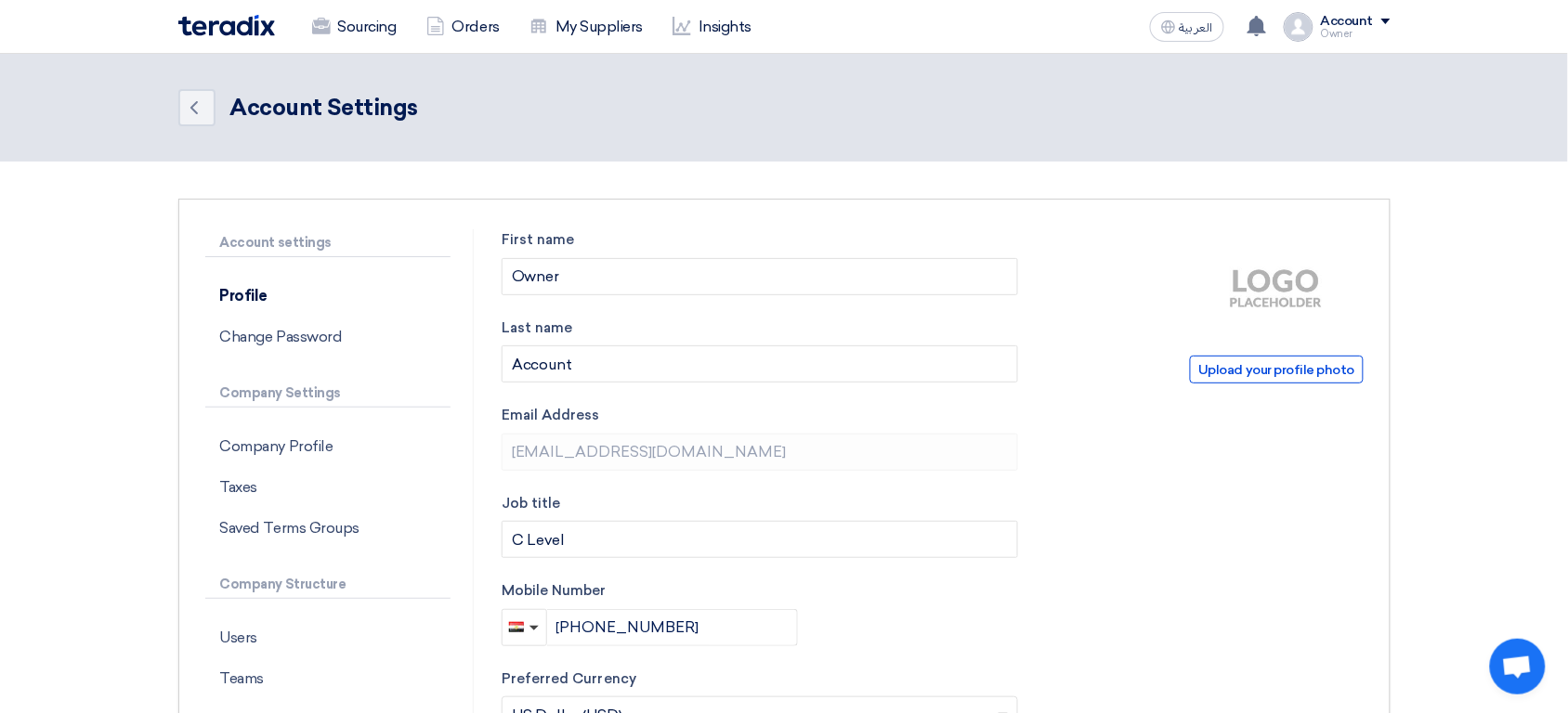
scroll to position [986, 0]
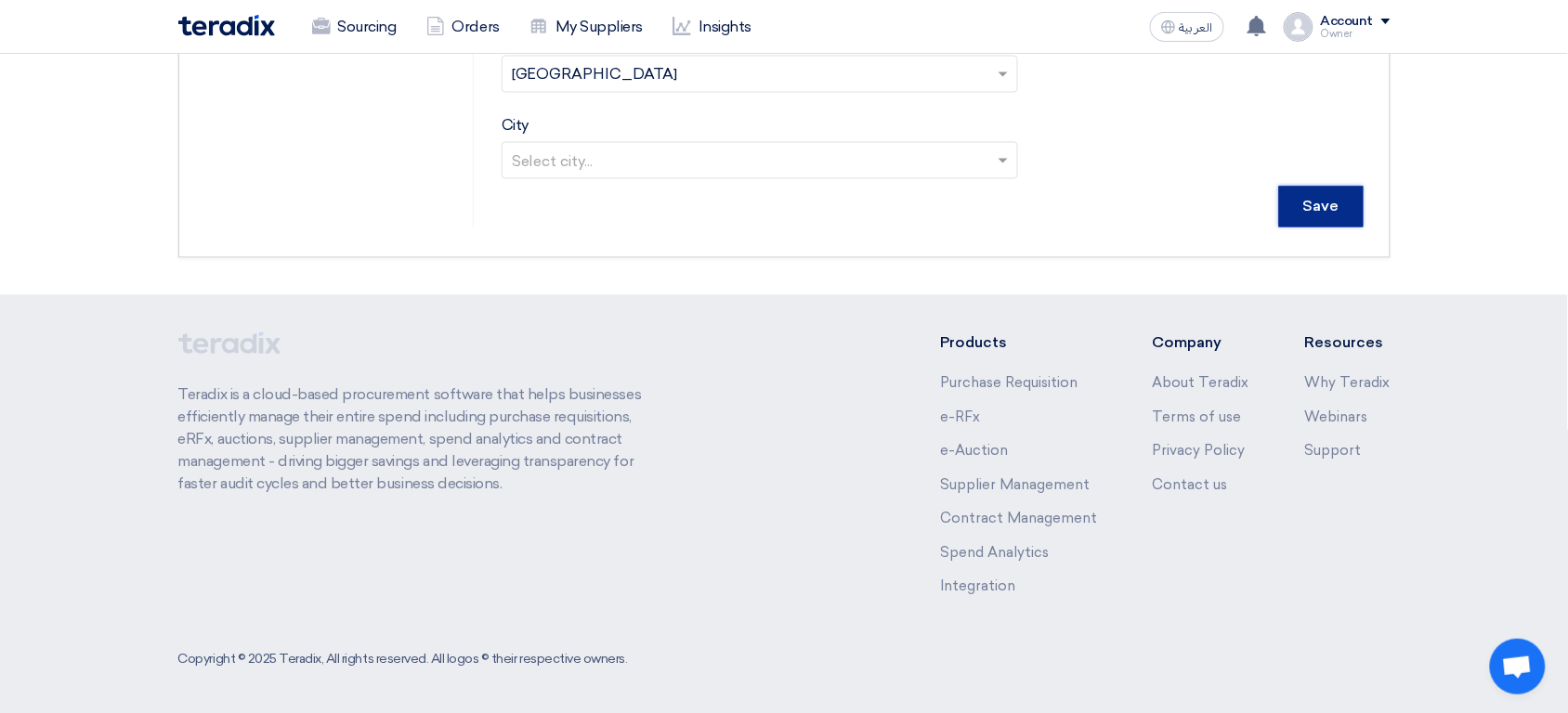
click at [1313, 213] on input "Save" at bounding box center [1321, 207] width 84 height 41
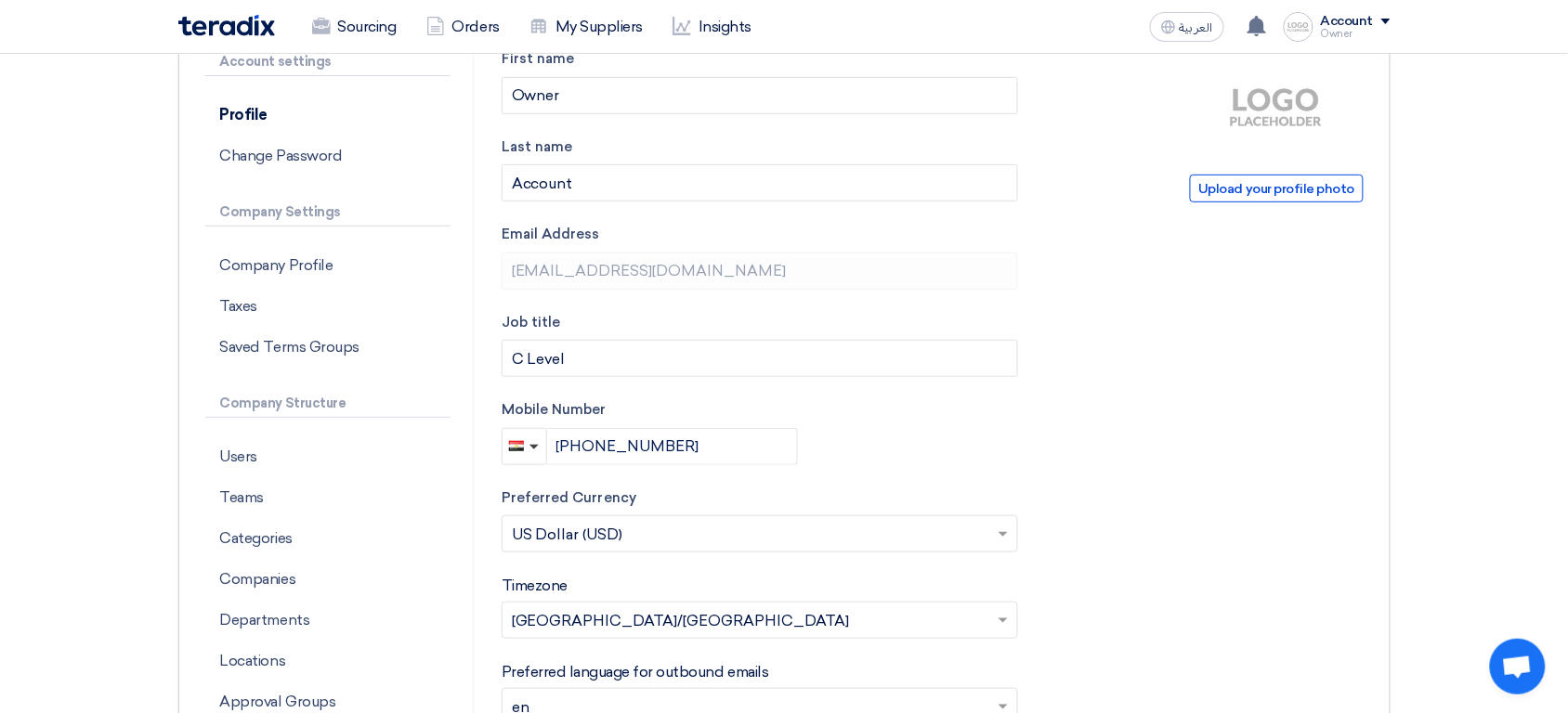
scroll to position [142, 0]
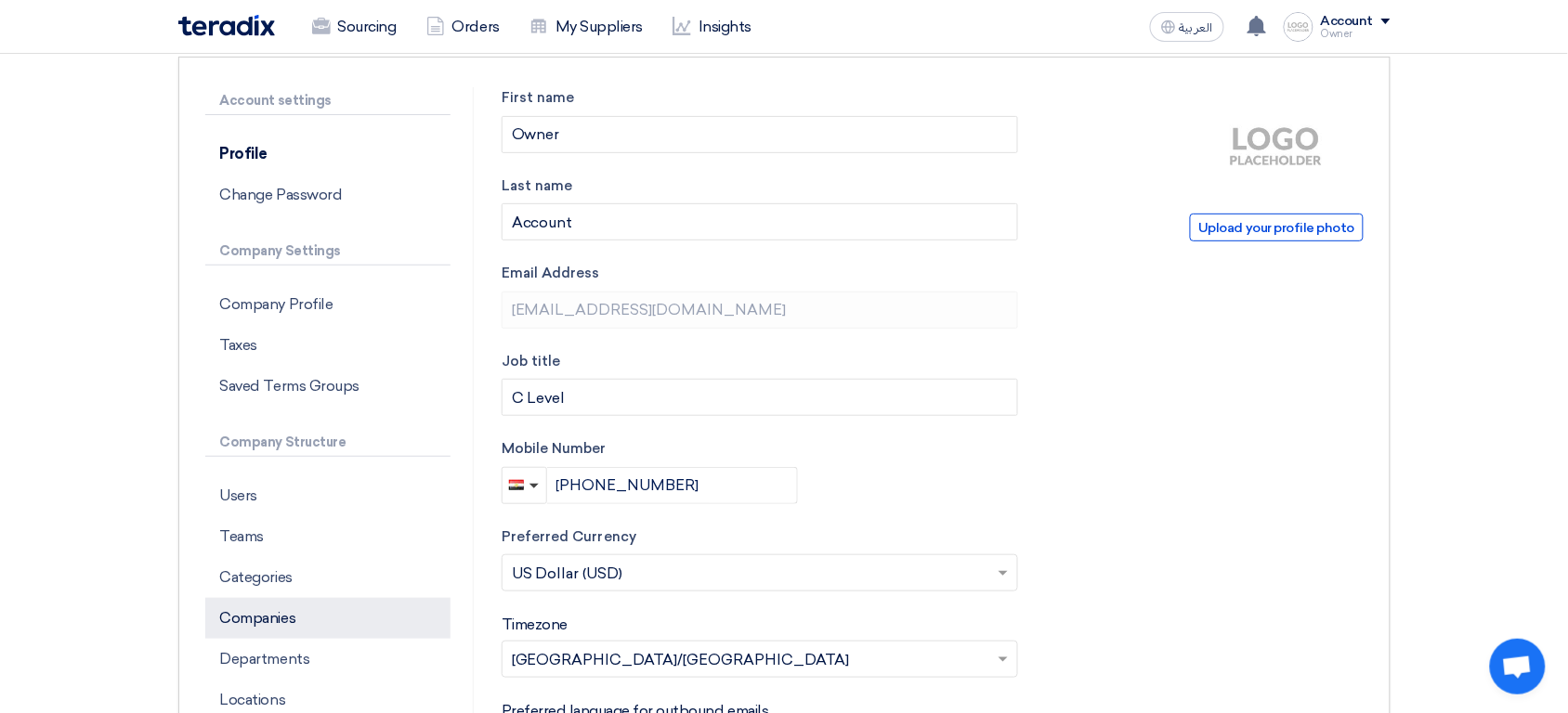
click at [284, 630] on p "Companies" at bounding box center [327, 618] width 245 height 41
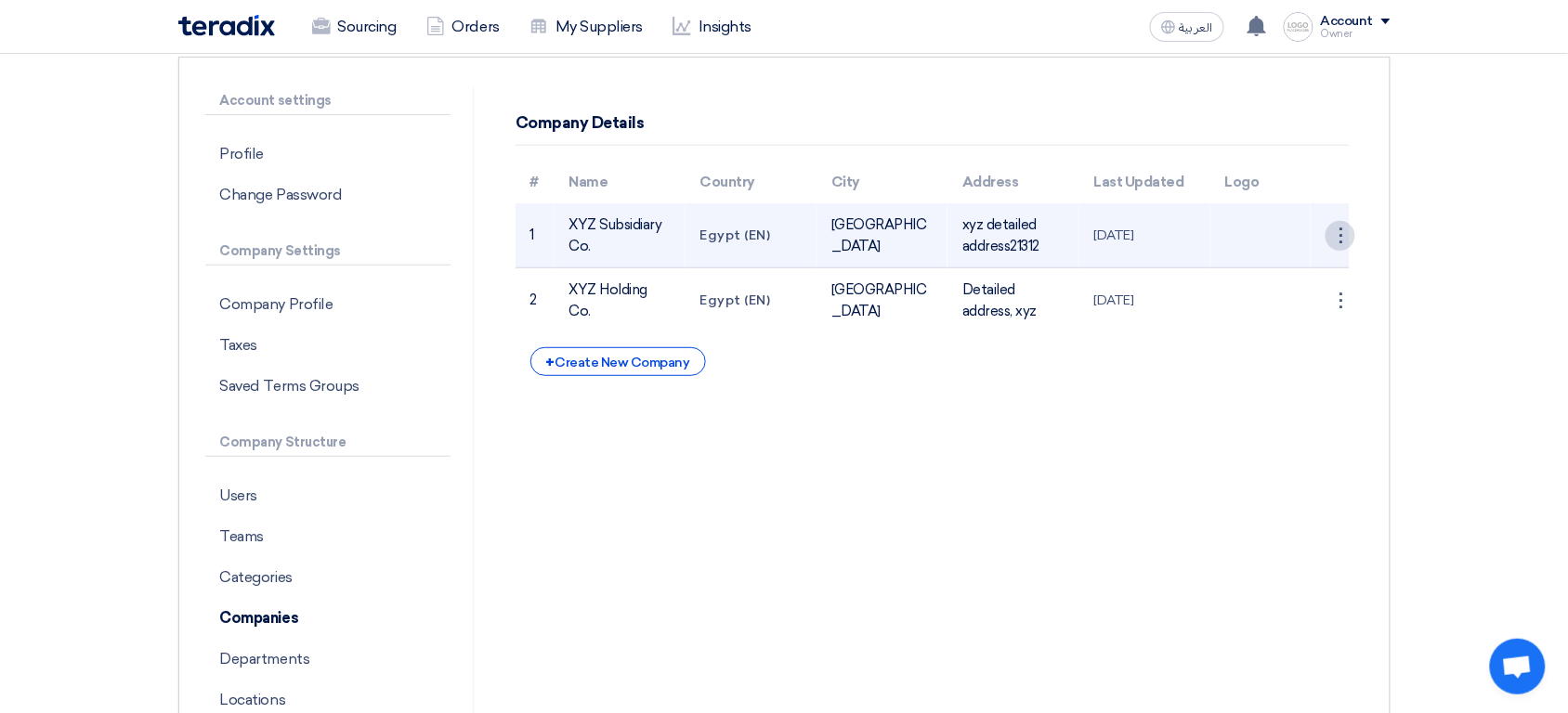
click at [1337, 242] on div "⋮" at bounding box center [1340, 235] width 30 height 30
click at [1279, 271] on link "Edit Company" at bounding box center [1292, 271] width 123 height 27
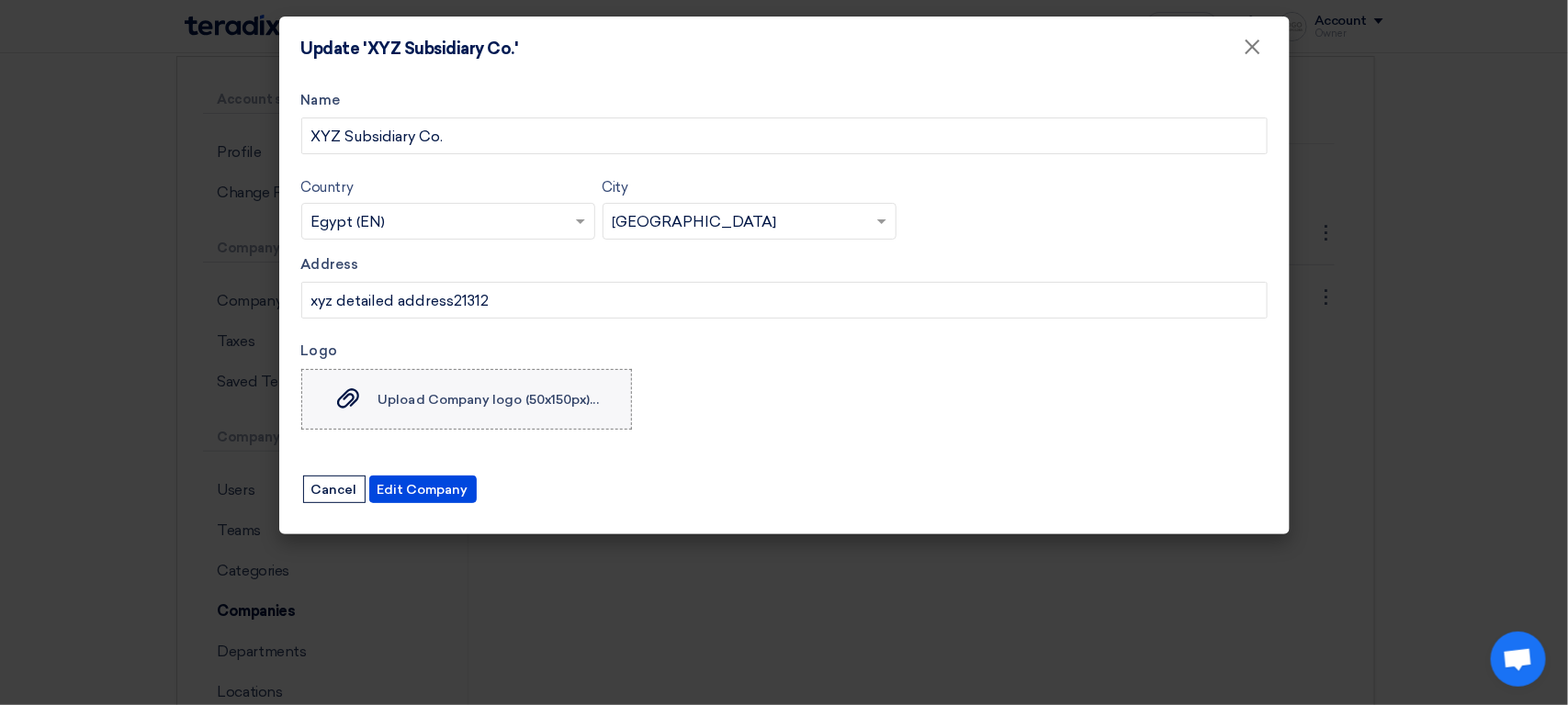
click at [485, 388] on div "Upload Company logo (50x150px)... Upload Company logo (50x150px)..." at bounding box center [466, 398] width 265 height 22
click at [0, 0] on input "Upload Company logo (50x150px)... Upload Company logo (50x150px)..." at bounding box center [0, 0] width 0 height 0
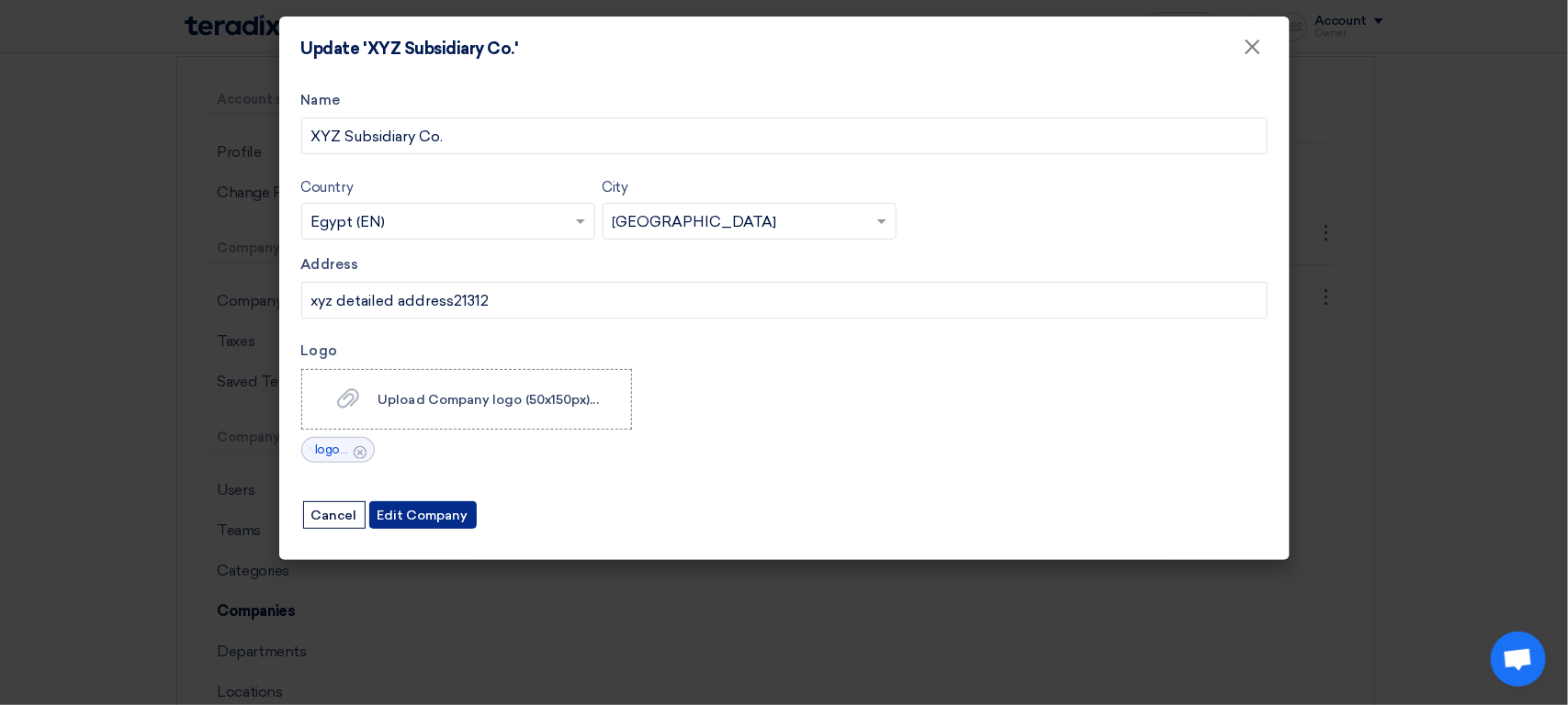
click at [441, 518] on button "Edit Company" at bounding box center [423, 515] width 108 height 27
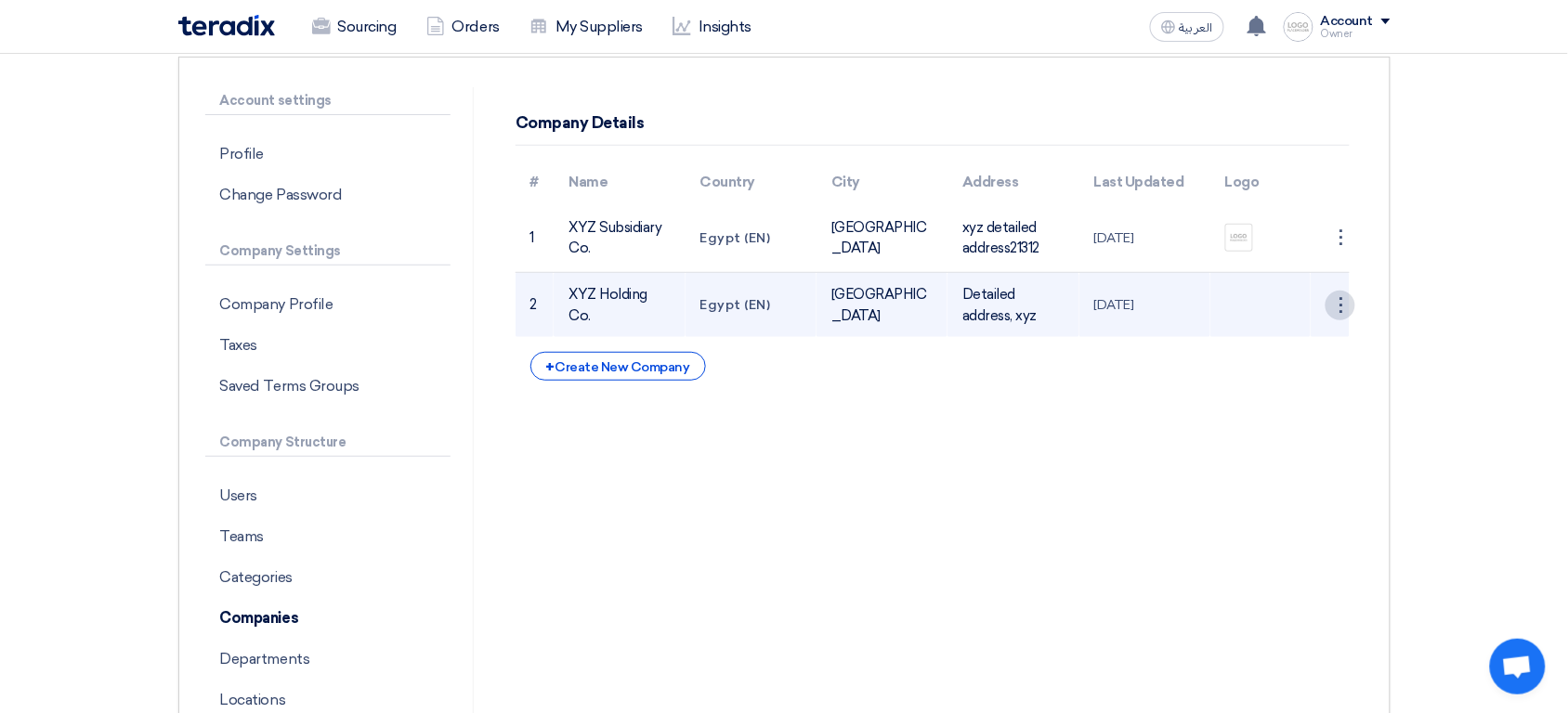
click at [1337, 301] on div "⋮" at bounding box center [1340, 305] width 30 height 30
click at [1297, 335] on link "Edit Company" at bounding box center [1292, 341] width 123 height 27
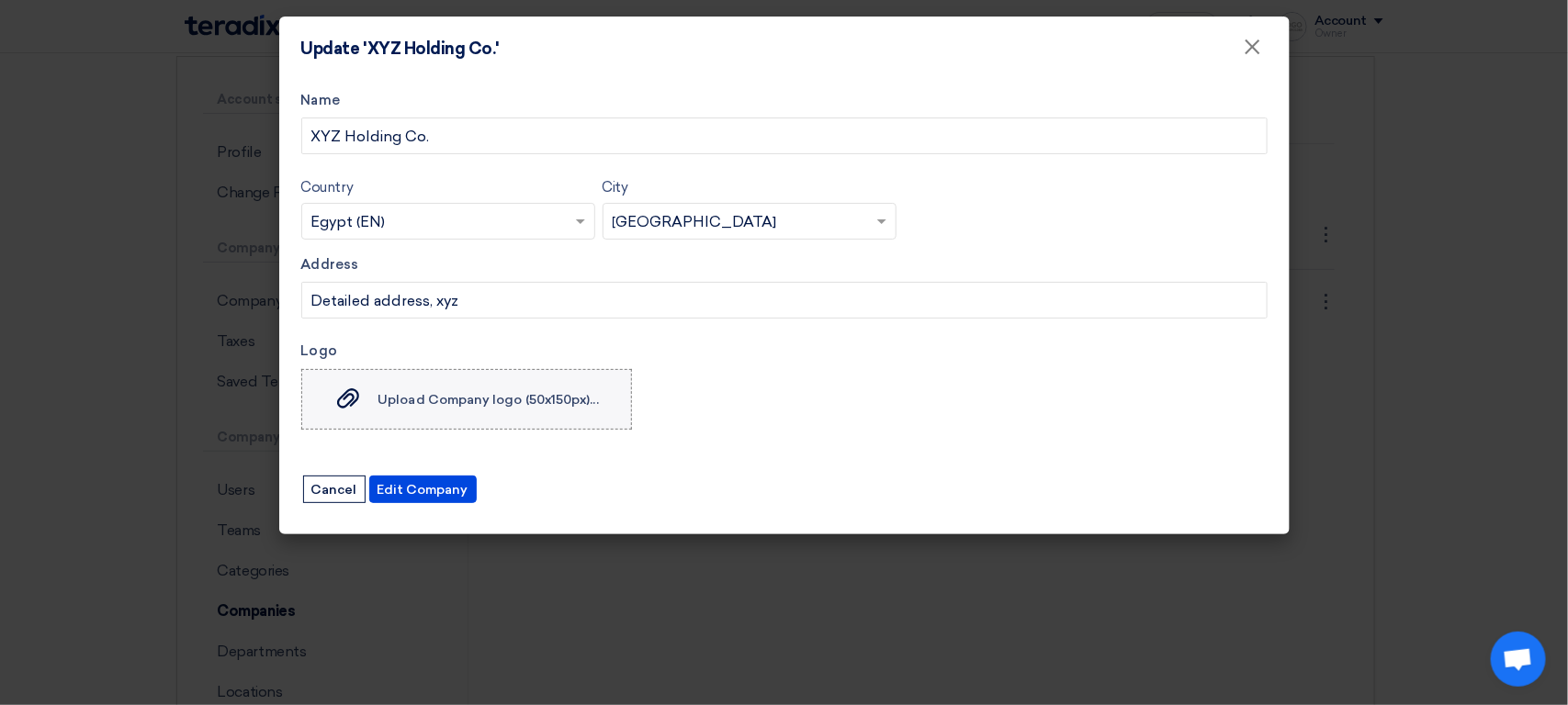
click at [465, 399] on span "Upload Company logo (50x150px)..." at bounding box center [488, 399] width 221 height 15
click at [0, 0] on input "Upload Company logo (50x150px)... Upload Company logo (50x150px)..." at bounding box center [0, 0] width 0 height 0
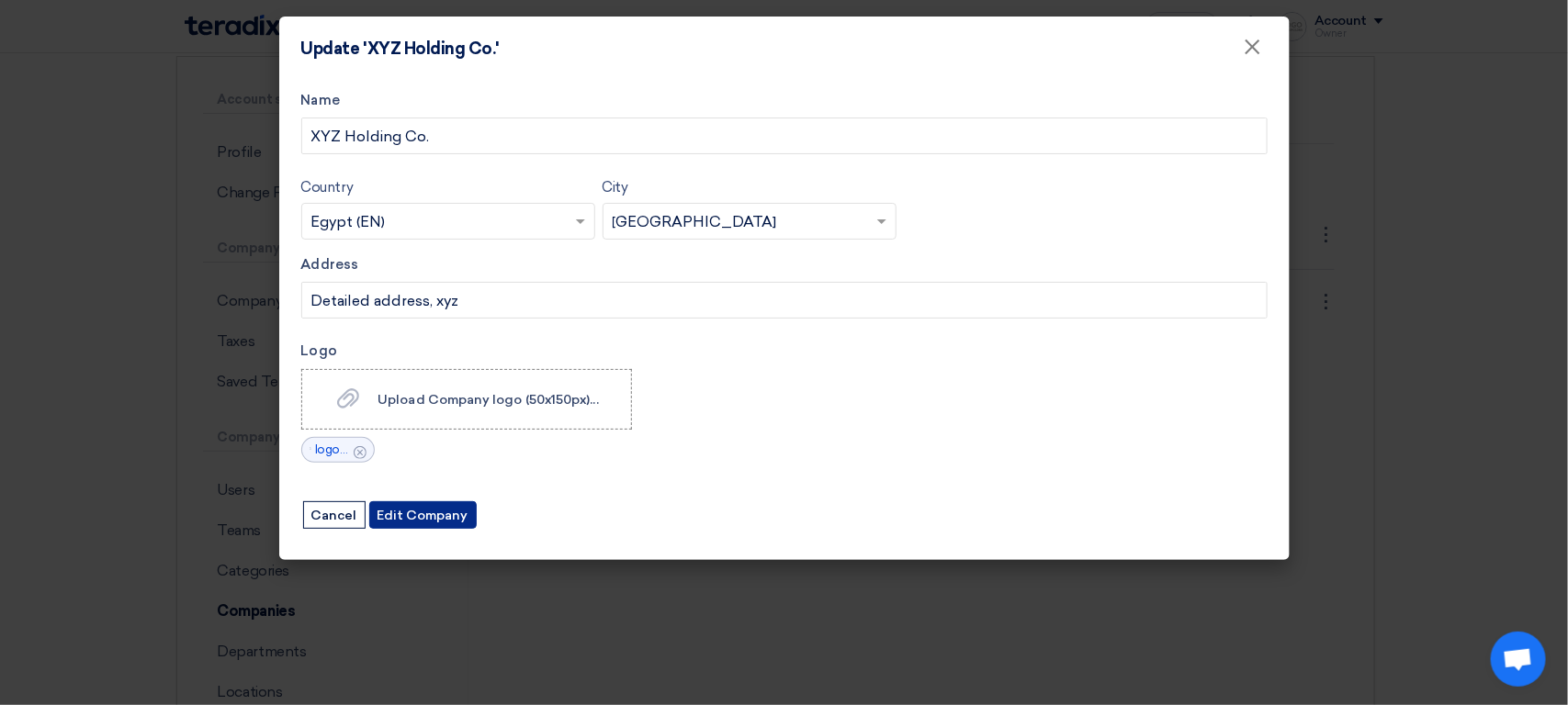
click at [438, 518] on button "Edit Company" at bounding box center [423, 515] width 108 height 27
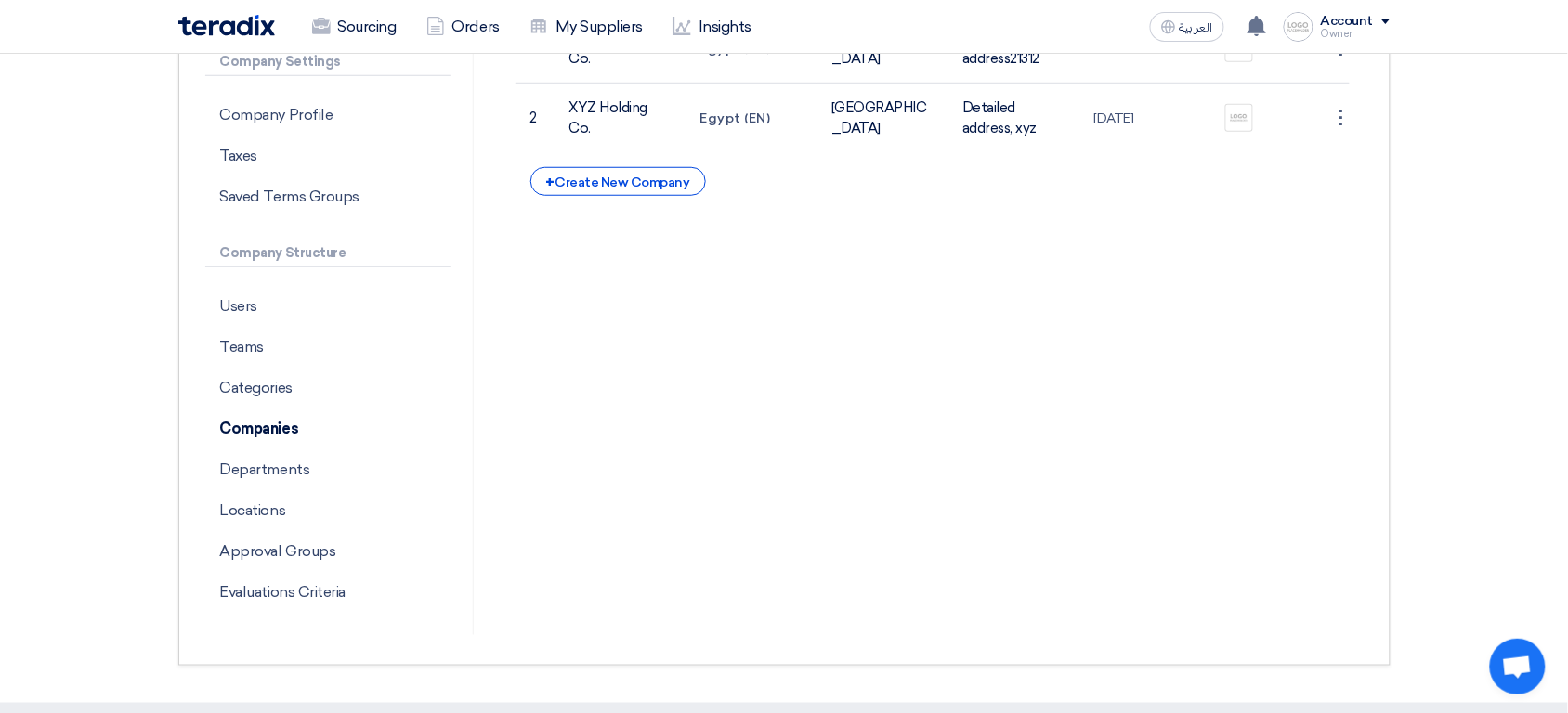
scroll to position [327, 0]
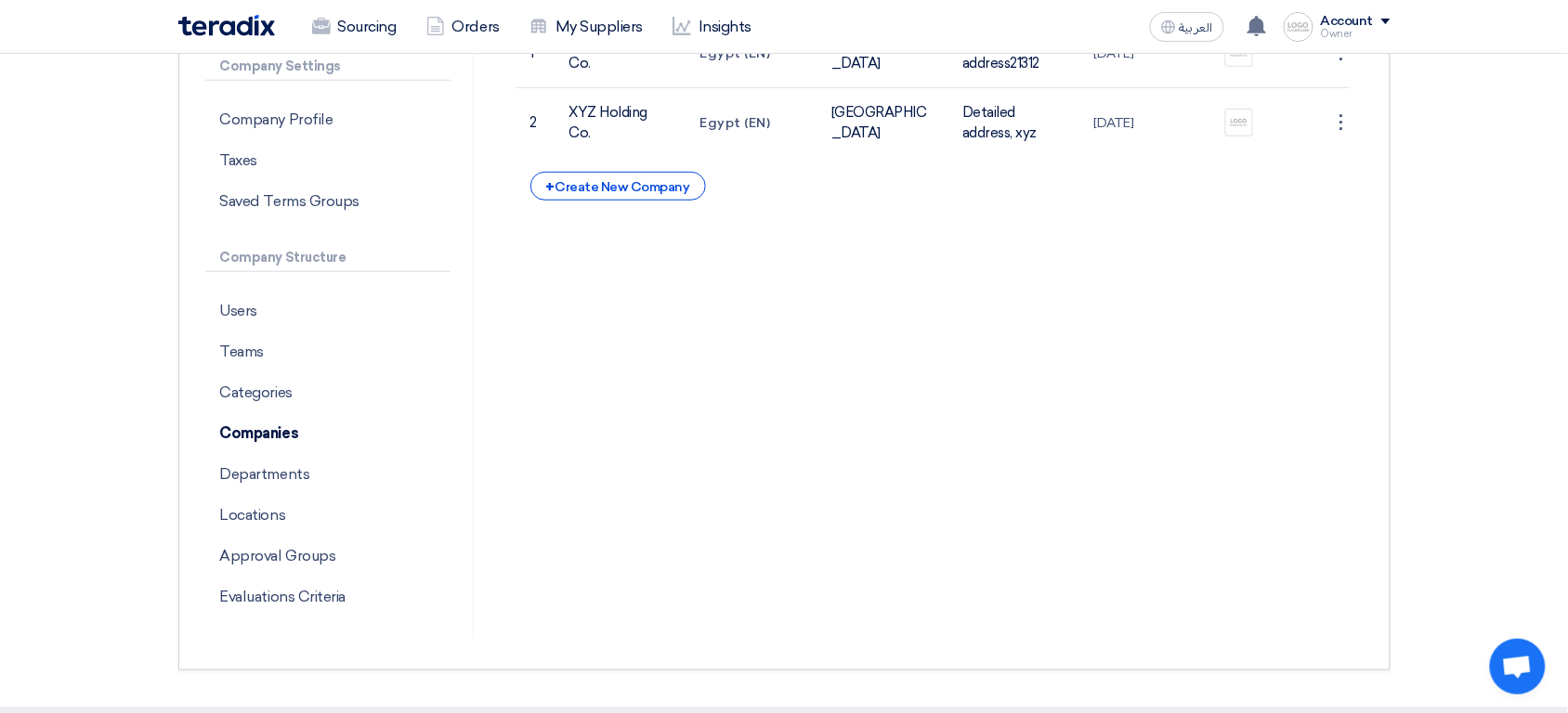
drag, startPoint x: 238, startPoint y: 41, endPoint x: 210, endPoint y: 18, distance: 36.2
click at [210, 18] on div "Sourcing Orders My Suppliers Insights" at bounding box center [542, 27] width 728 height 41
click at [210, 18] on img at bounding box center [226, 26] width 97 height 21
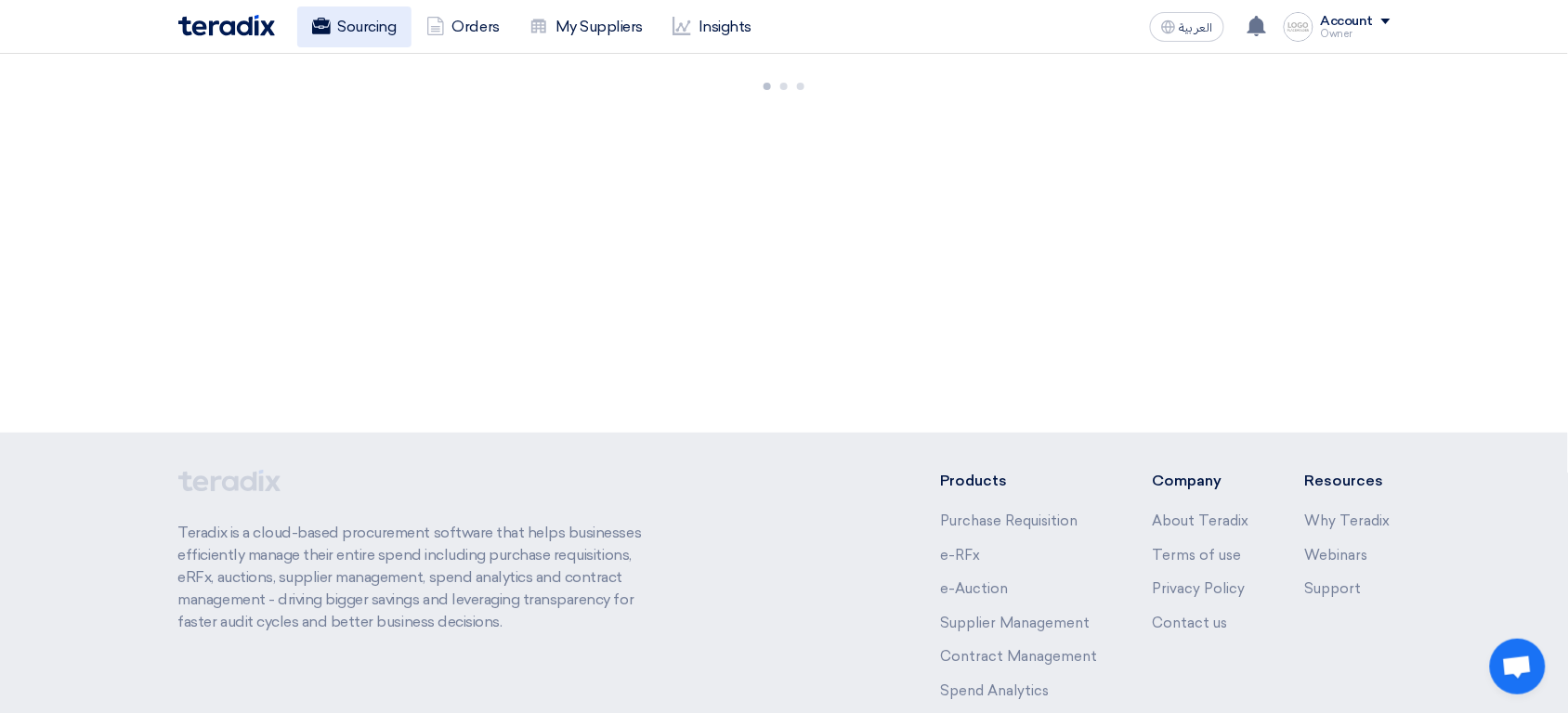
click at [332, 26] on link "Sourcing" at bounding box center [353, 27] width 114 height 41
